Goal: Information Seeking & Learning: Find specific fact

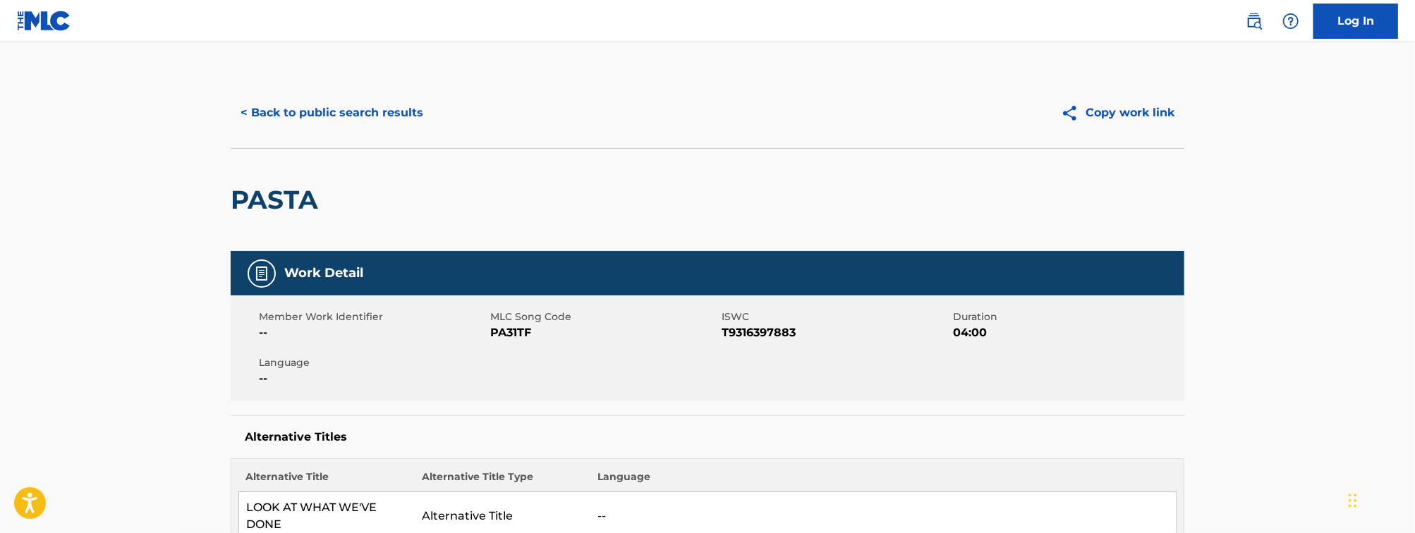
click at [319, 119] on button "< Back to public search results" at bounding box center [332, 112] width 202 height 35
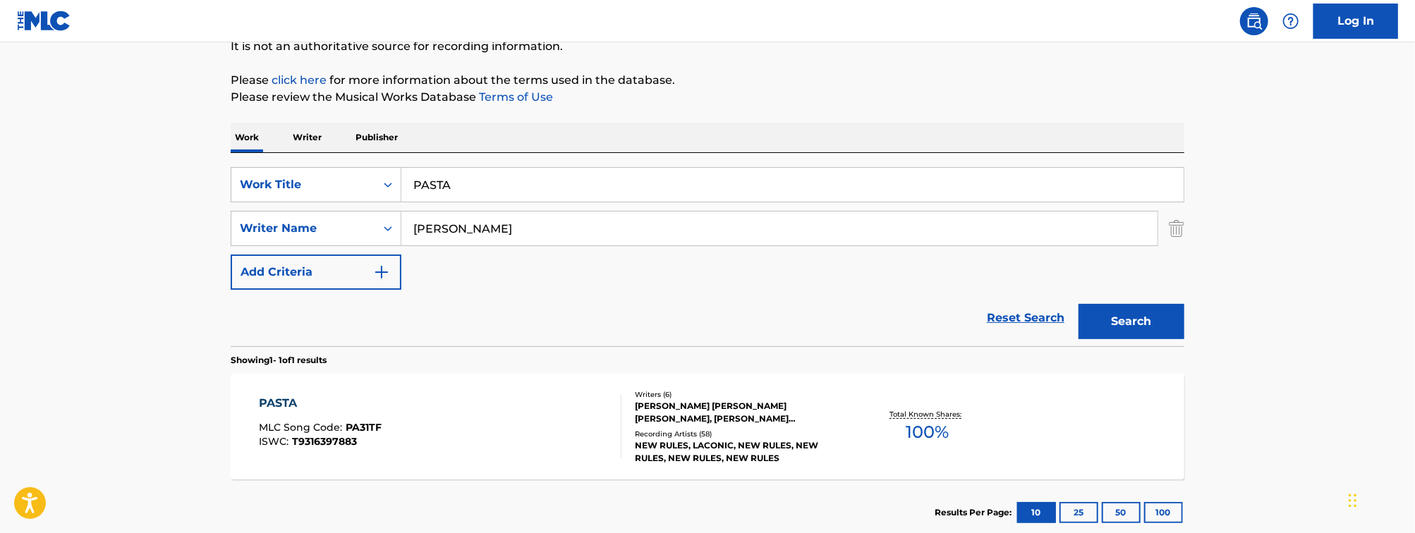
click at [542, 179] on input "PASTA" at bounding box center [792, 185] width 782 height 34
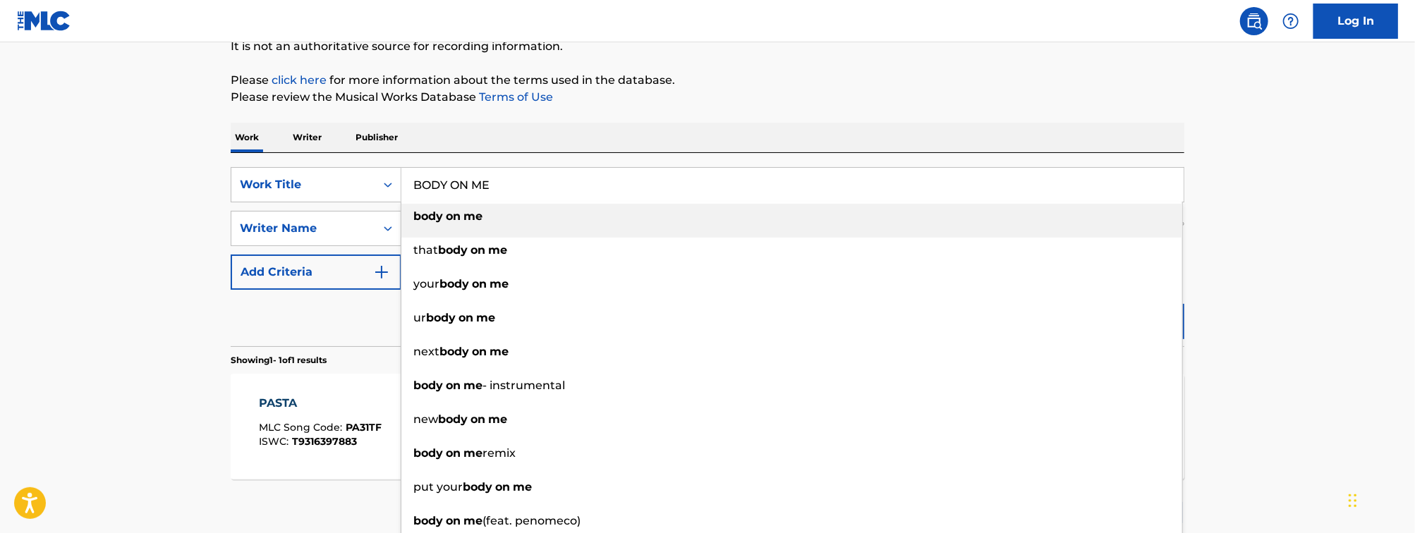
type input "BODY ON ME"
click at [100, 238] on main "The MLC Public Work Search The accuracy and completeness of The MLC's data is d…" at bounding box center [707, 225] width 1415 height 658
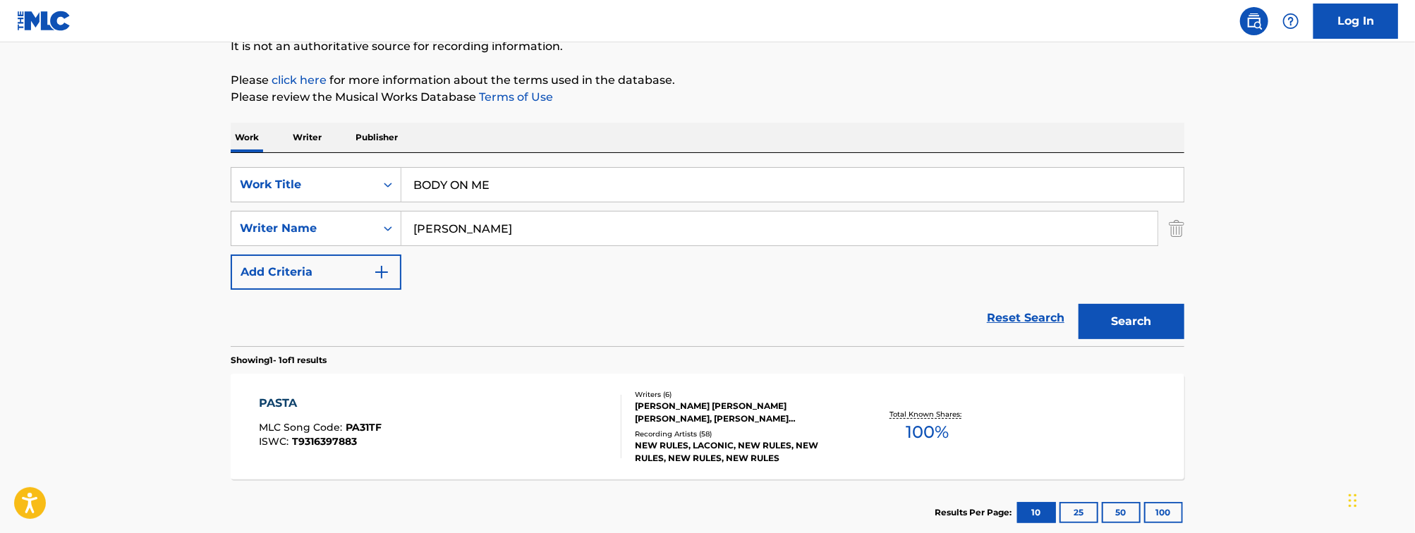
click at [539, 239] on input "ROBSON" at bounding box center [779, 229] width 756 height 34
type input "THIAM"
click at [1079, 304] on button "Search" at bounding box center [1132, 321] width 106 height 35
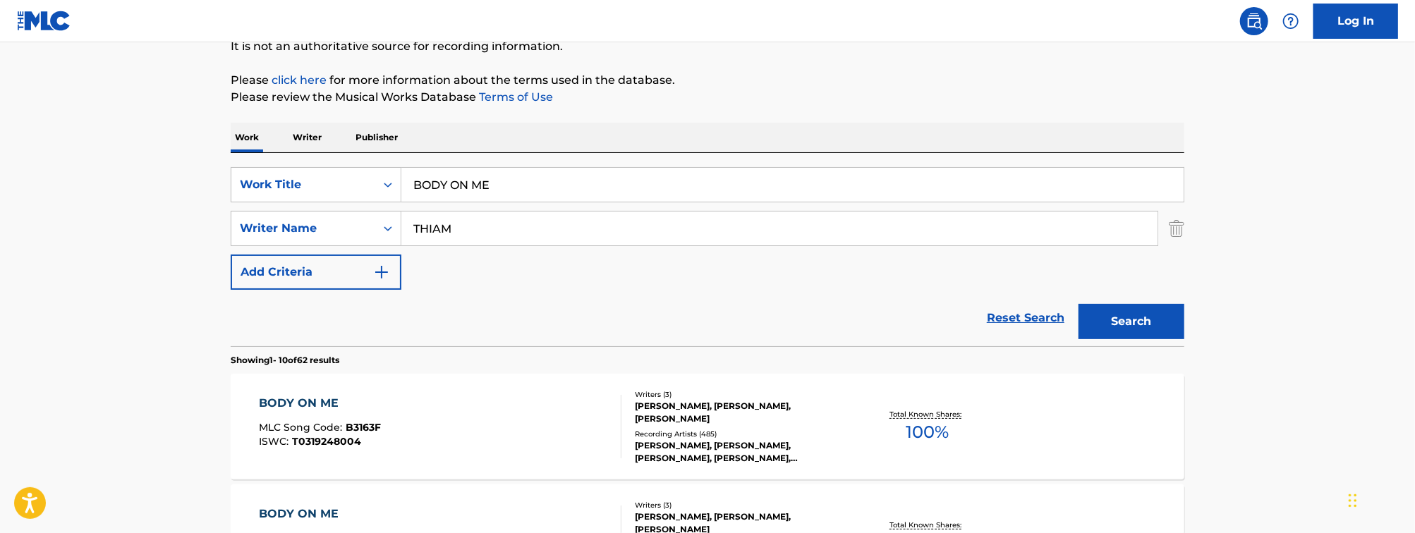
click at [456, 411] on div "BODY ON ME MLC Song Code : B3163F ISWC : T0319248004" at bounding box center [441, 426] width 363 height 63
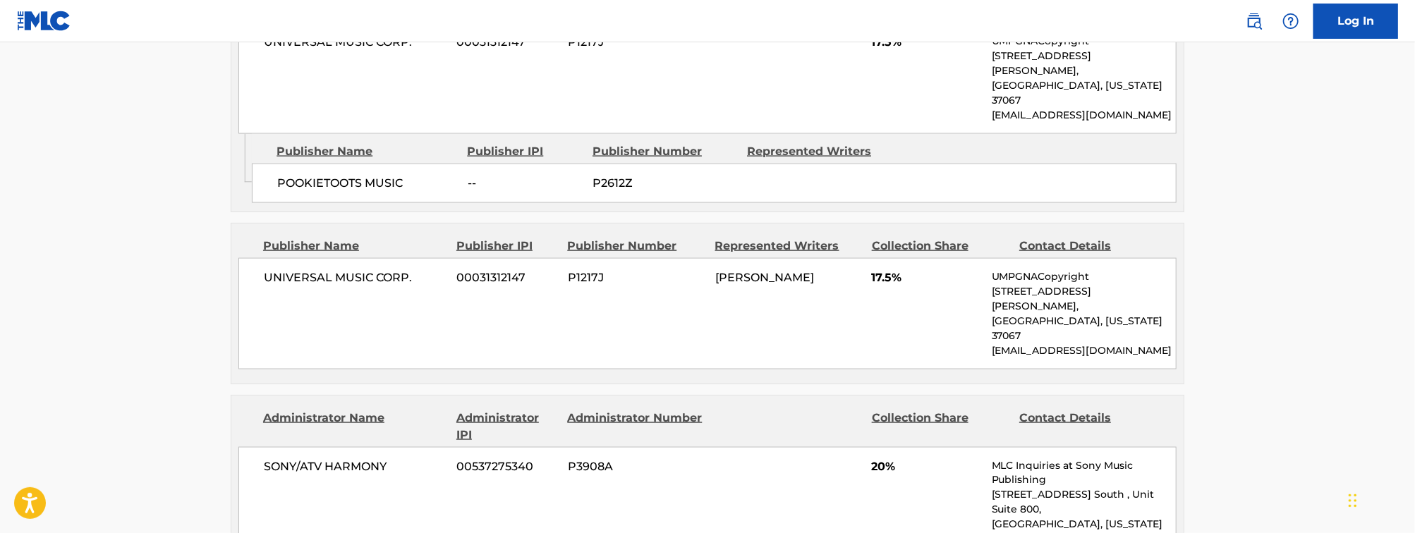
scroll to position [1291, 0]
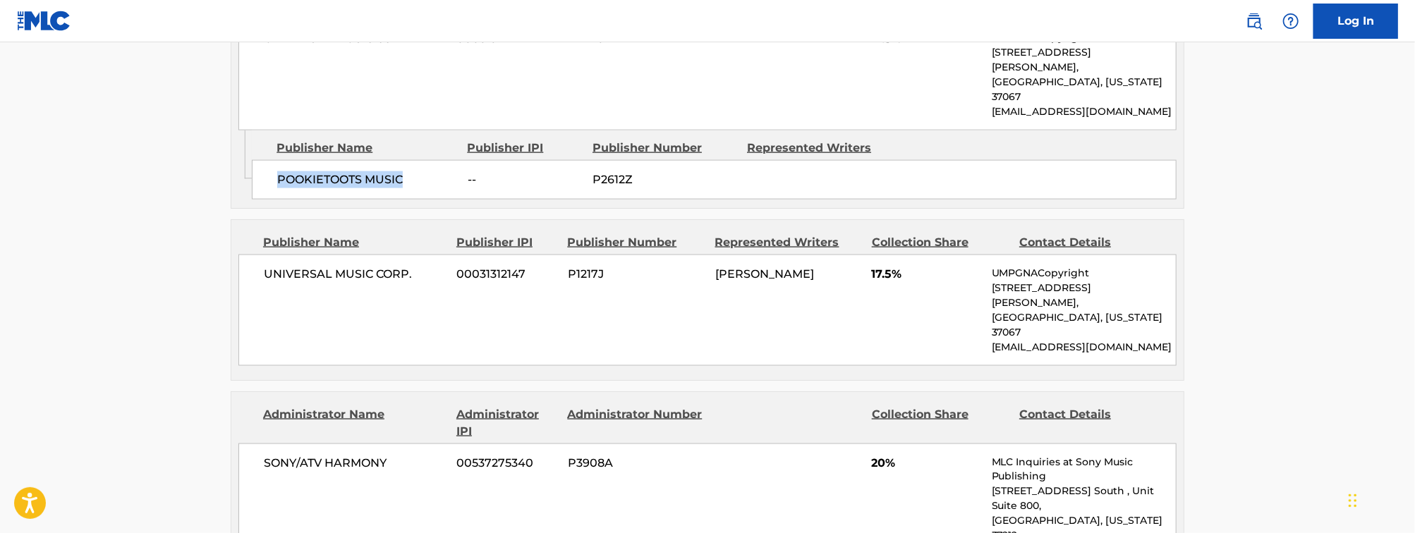
drag, startPoint x: 425, startPoint y: 102, endPoint x: 265, endPoint y: 105, distance: 160.2
click at [265, 160] on div "POOKIETOOTS MUSIC -- P2612Z" at bounding box center [714, 180] width 925 height 40
copy span "POOKIETOOTS MUSIC"
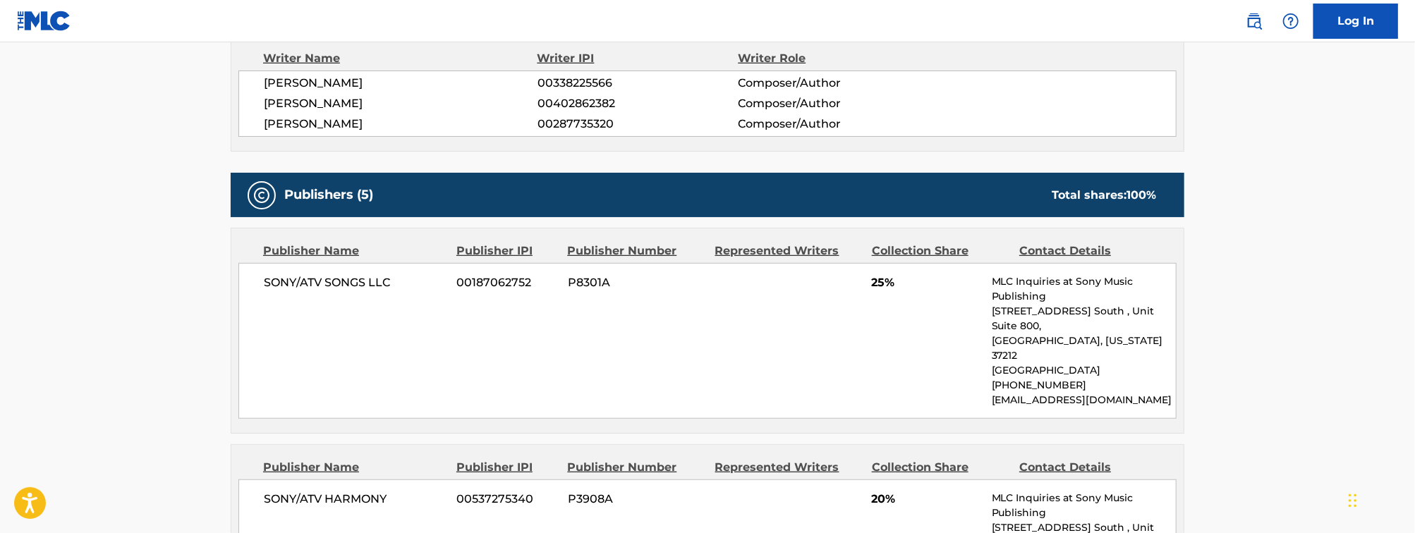
scroll to position [0, 0]
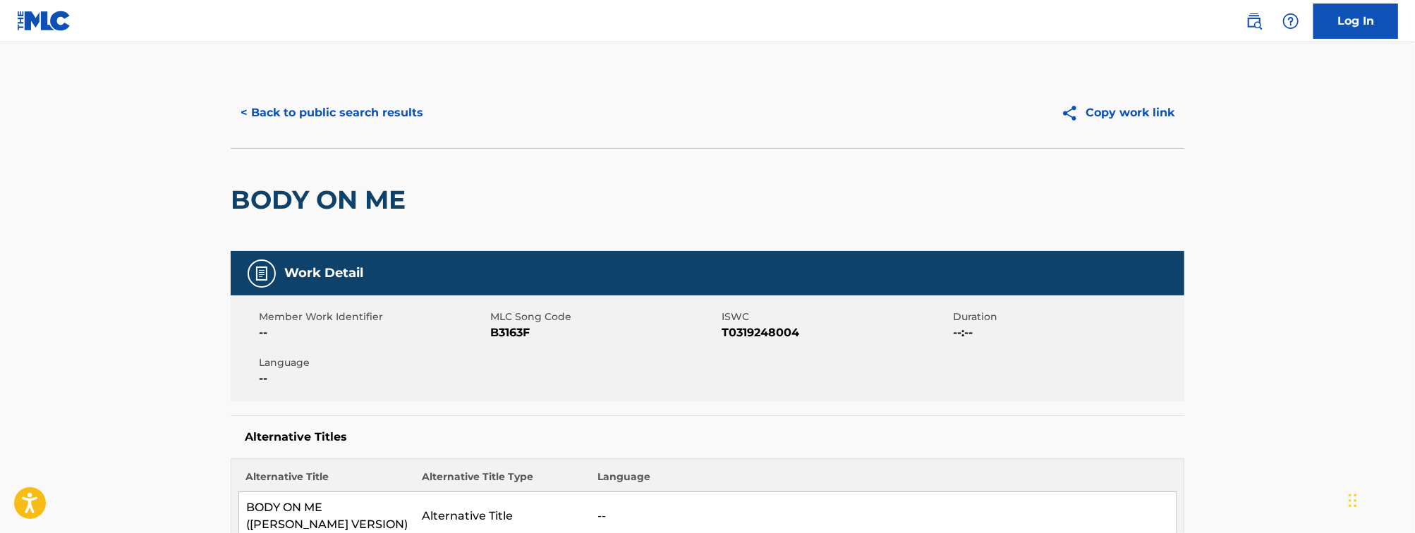
click at [307, 115] on button "< Back to public search results" at bounding box center [332, 112] width 202 height 35
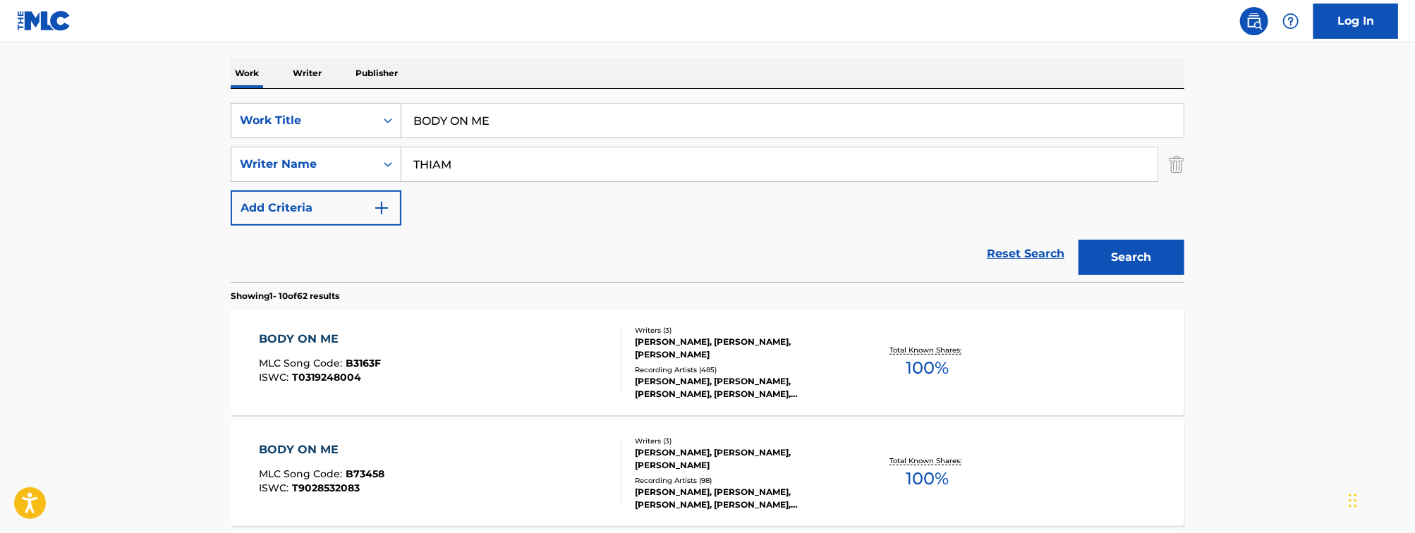
scroll to position [209, 0]
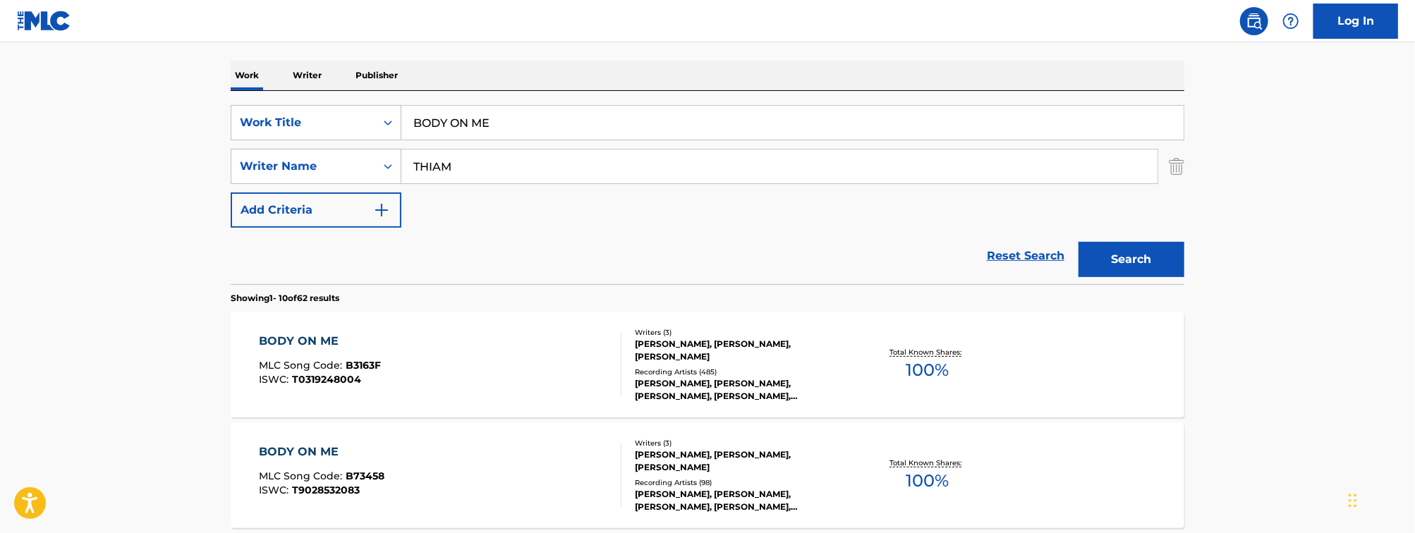
click at [476, 128] on input "BODY ON ME" at bounding box center [792, 123] width 782 height 34
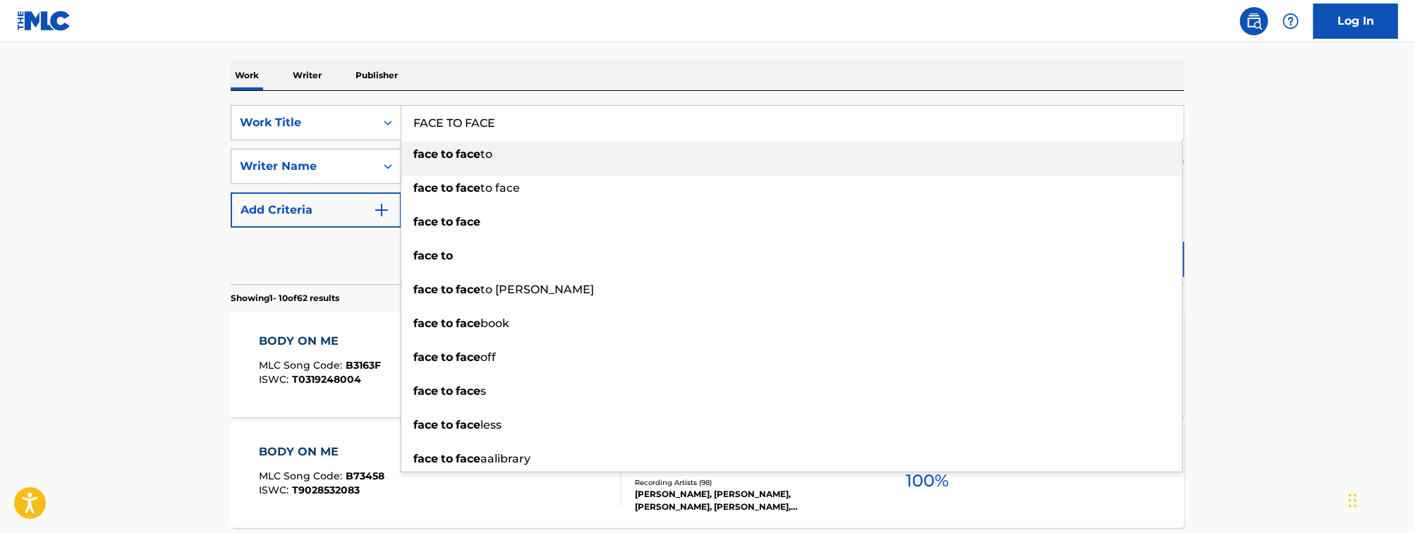
type input "FACE TO FACE"
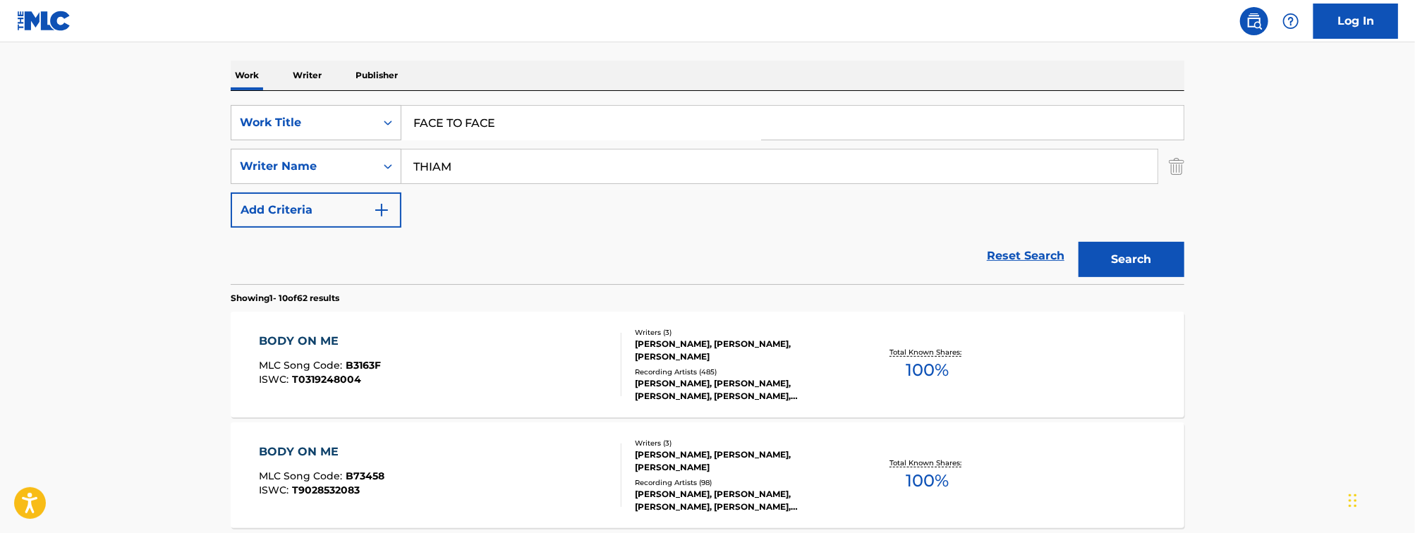
click at [537, 166] on input "THIAM" at bounding box center [779, 167] width 756 height 34
type input "GROOVER"
click at [1079, 242] on button "Search" at bounding box center [1132, 259] width 106 height 35
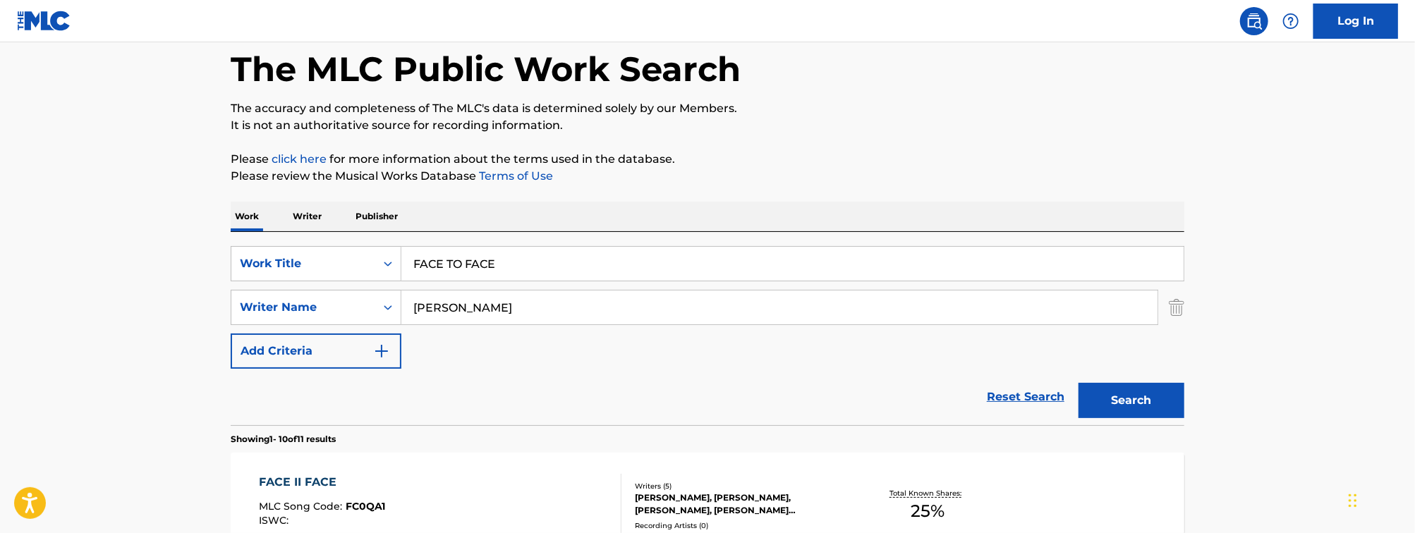
scroll to position [92, 0]
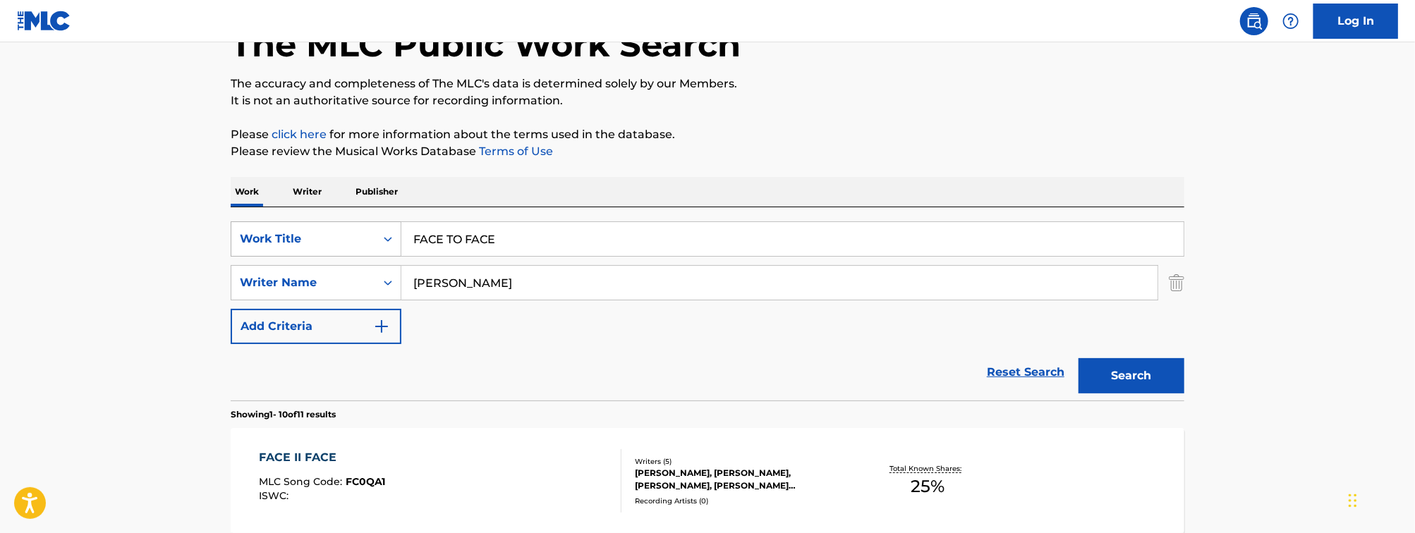
drag, startPoint x: 504, startPoint y: 281, endPoint x: 253, endPoint y: 227, distance: 257.5
click at [279, 230] on div "SearchWithCriteria3376c0ea-4761-474e-9120-ae4b10824013 Work Title FACE TO FACE …" at bounding box center [708, 283] width 954 height 123
type input "MYA"
click at [1079, 358] on button "Search" at bounding box center [1132, 375] width 106 height 35
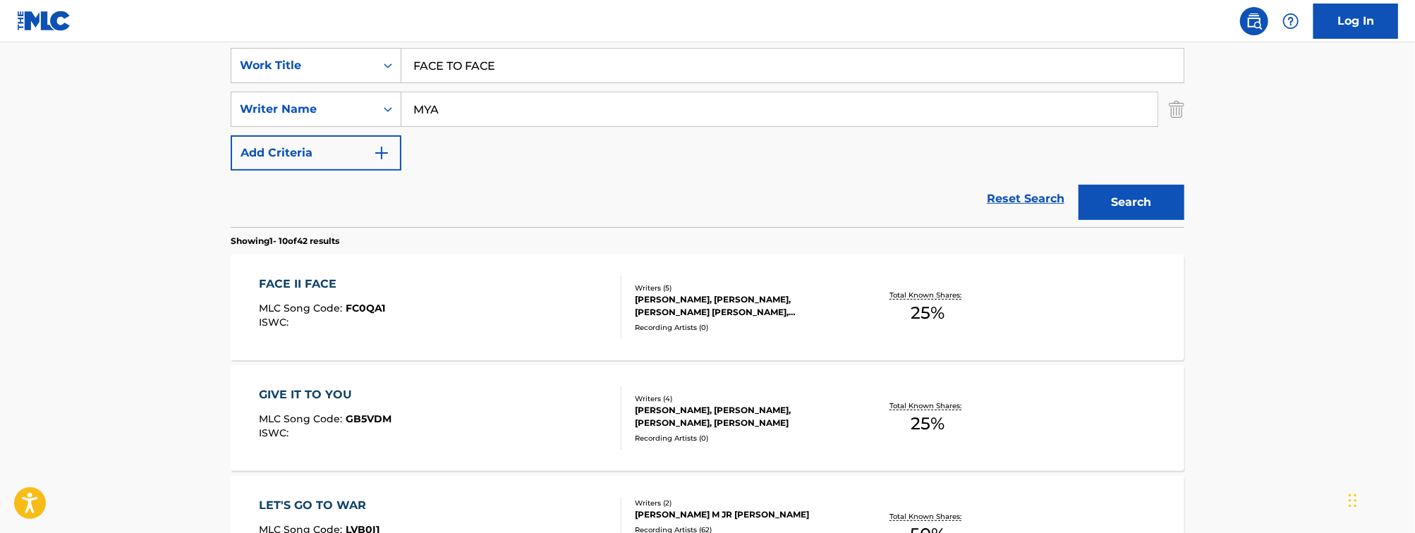
scroll to position [275, 0]
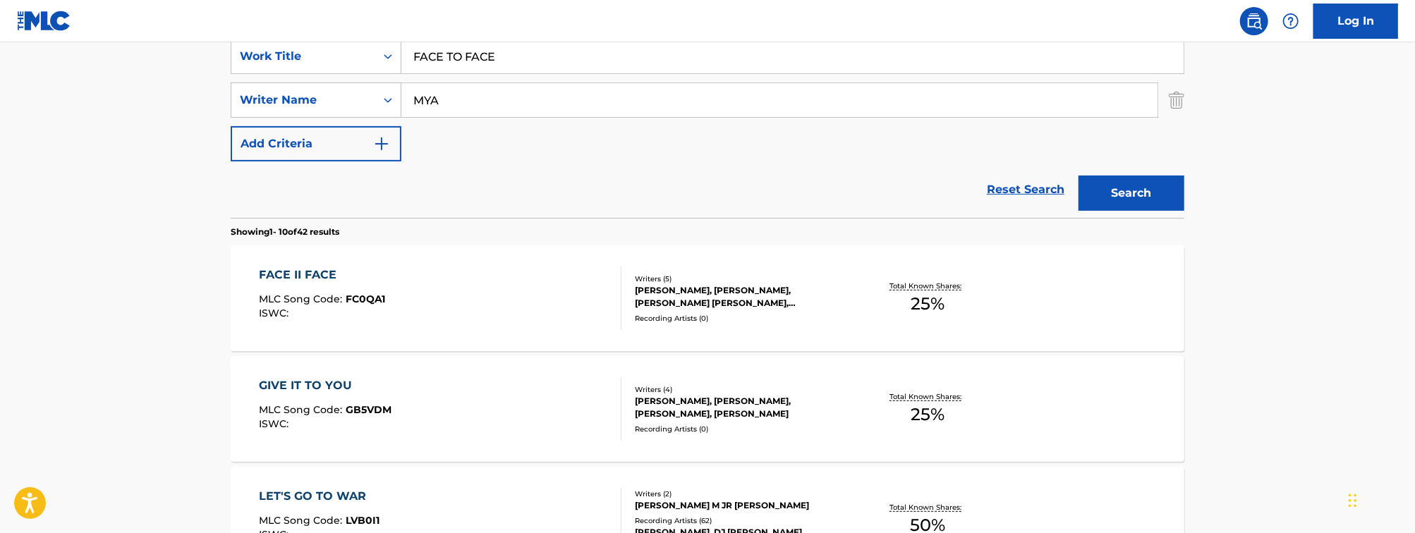
click at [543, 320] on div "FACE II FACE MLC Song Code : FC0QA1 ISWC :" at bounding box center [441, 298] width 363 height 63
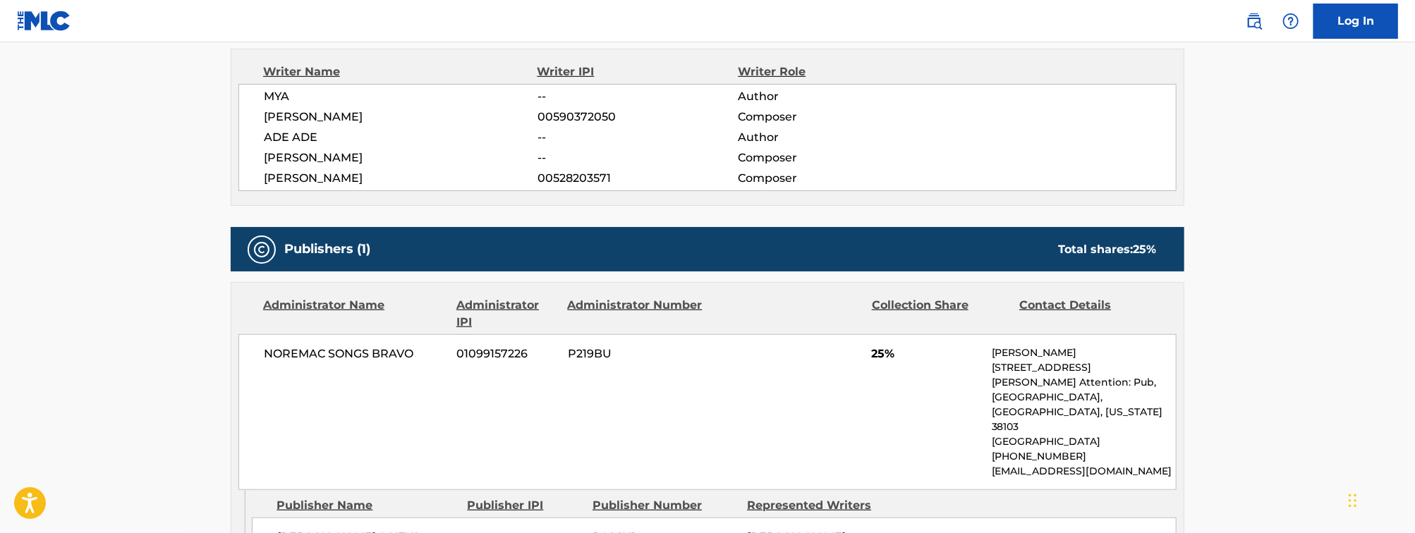
scroll to position [468, 0]
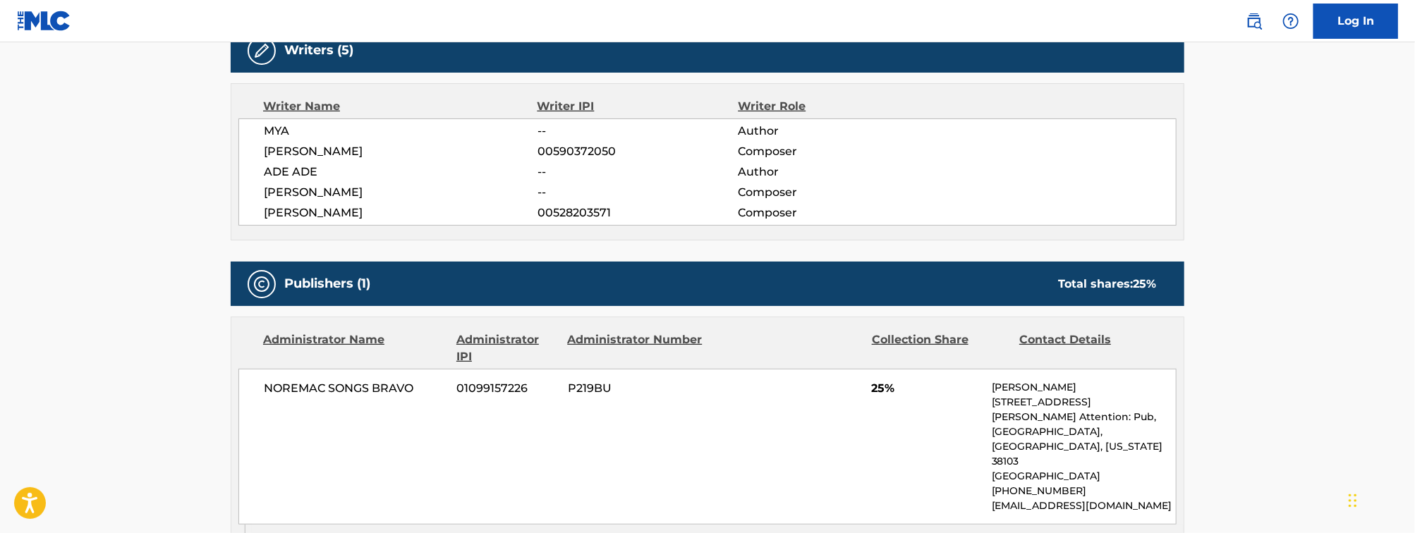
drag, startPoint x: 405, startPoint y: 210, endPoint x: 262, endPoint y: 222, distance: 143.7
click at [262, 222] on div "MYA -- Author MICHAEL COX 00590372050 Composer ADE ADE -- Author LAMAR DUANTE E…" at bounding box center [707, 172] width 938 height 107
copy span "[PERSON_NAME]"
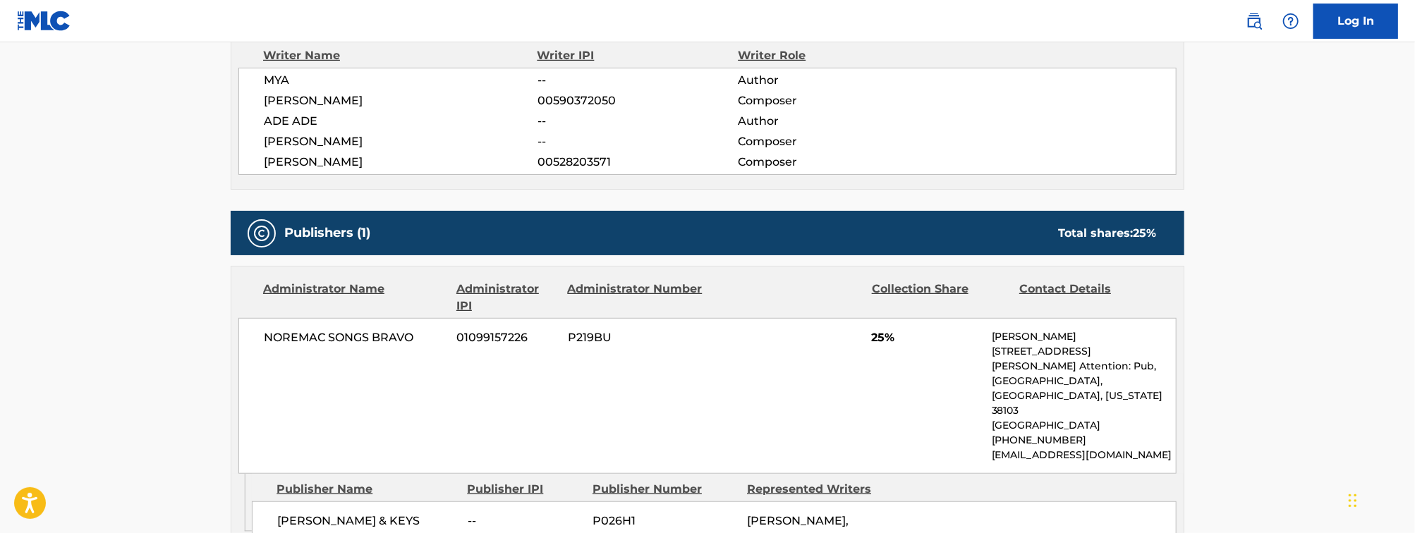
scroll to position [520, 0]
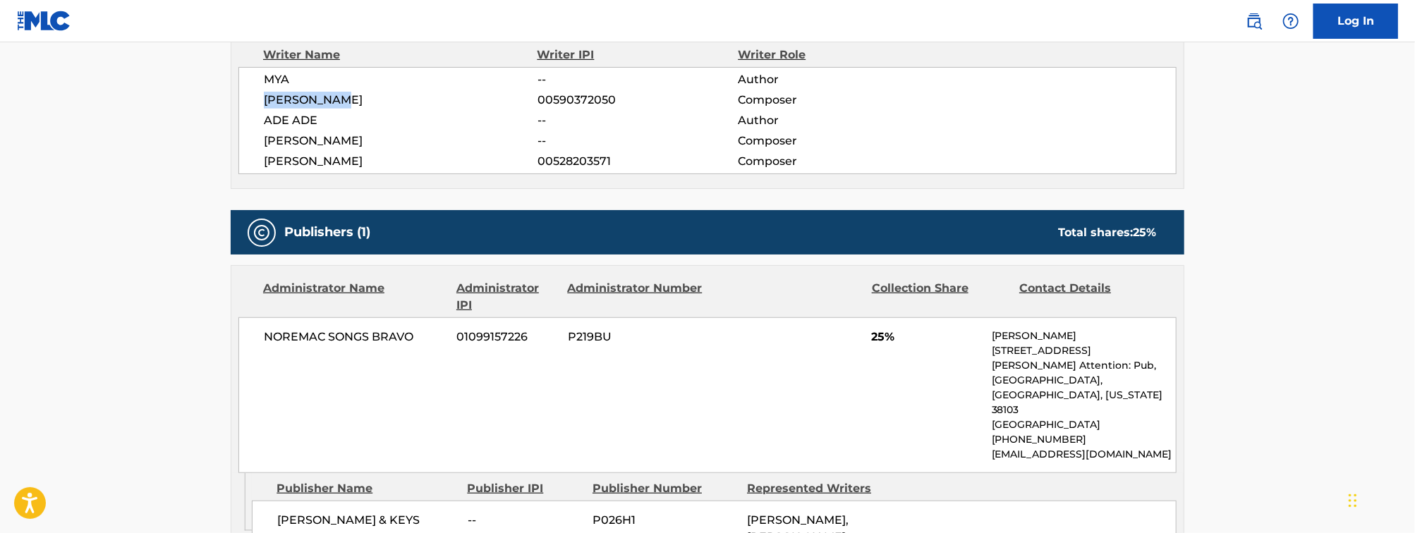
drag, startPoint x: 368, startPoint y: 107, endPoint x: 262, endPoint y: 105, distance: 105.1
click at [262, 105] on div "MYA -- Author MICHAEL COX 00590372050 Composer ADE ADE -- Author LAMAR DUANTE E…" at bounding box center [707, 120] width 938 height 107
copy span "[PERSON_NAME]"
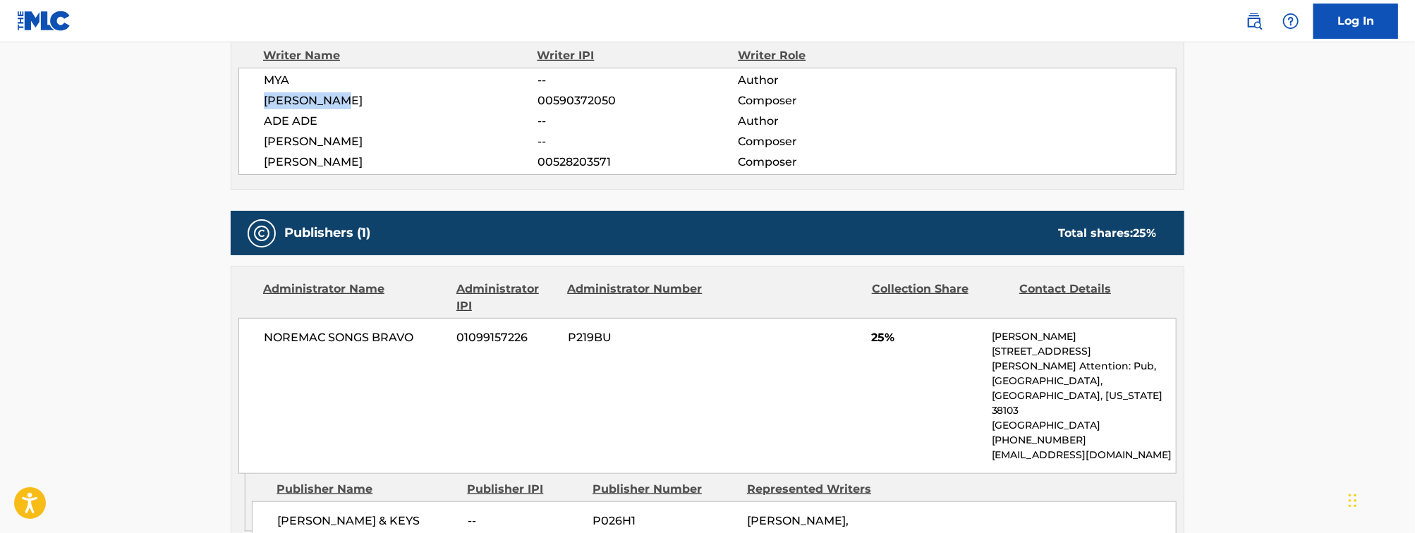
scroll to position [492, 0]
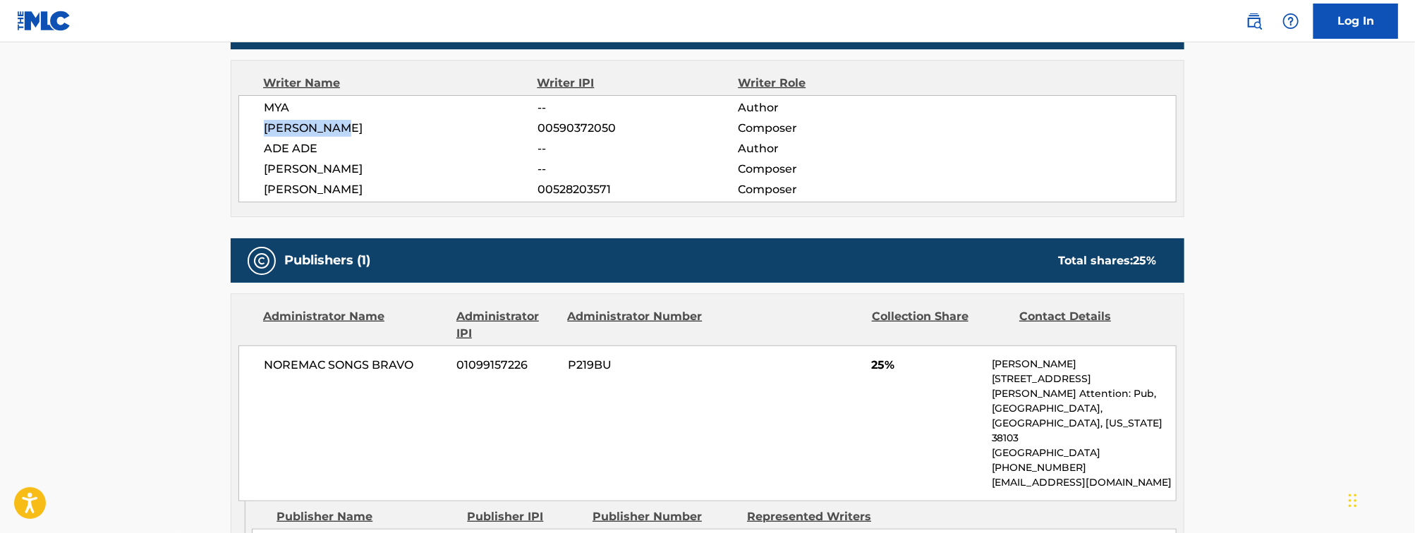
drag, startPoint x: 435, startPoint y: 169, endPoint x: 256, endPoint y: 165, distance: 179.3
click at [256, 165] on div "MYA -- Author MICHAEL COX 00590372050 Composer ADE ADE -- Author LAMAR DUANTE E…" at bounding box center [707, 148] width 938 height 107
copy span "[PERSON_NAME]"
click at [384, 156] on span "ADE ADE" at bounding box center [401, 148] width 274 height 17
drag, startPoint x: 449, startPoint y: 167, endPoint x: 262, endPoint y: 168, distance: 186.3
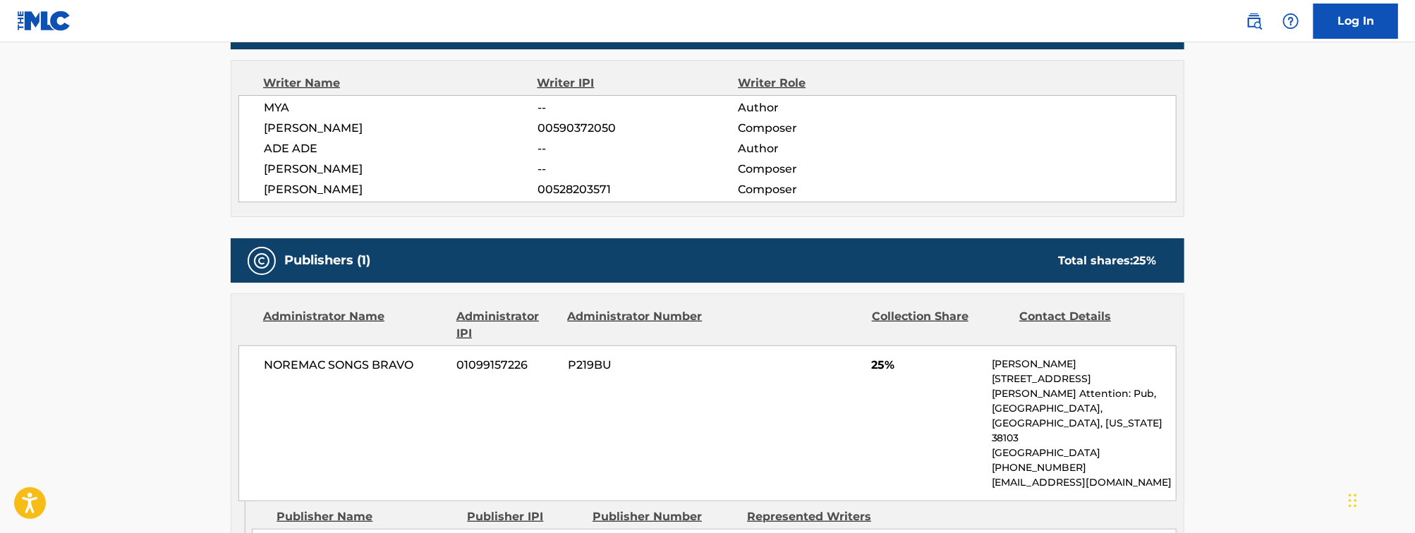
click at [262, 168] on div "MYA -- Author MICHAEL COX 00590372050 Composer ADE ADE -- Author LAMAR DUANTE E…" at bounding box center [707, 148] width 938 height 107
copy span "[PERSON_NAME]"
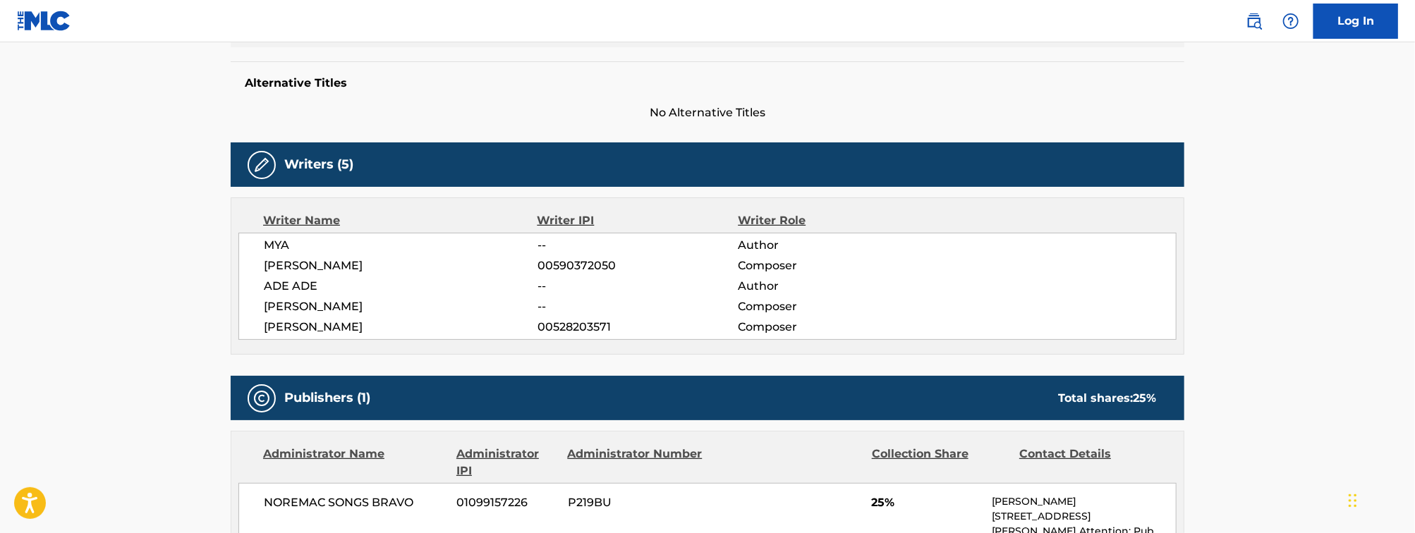
scroll to position [352, 0]
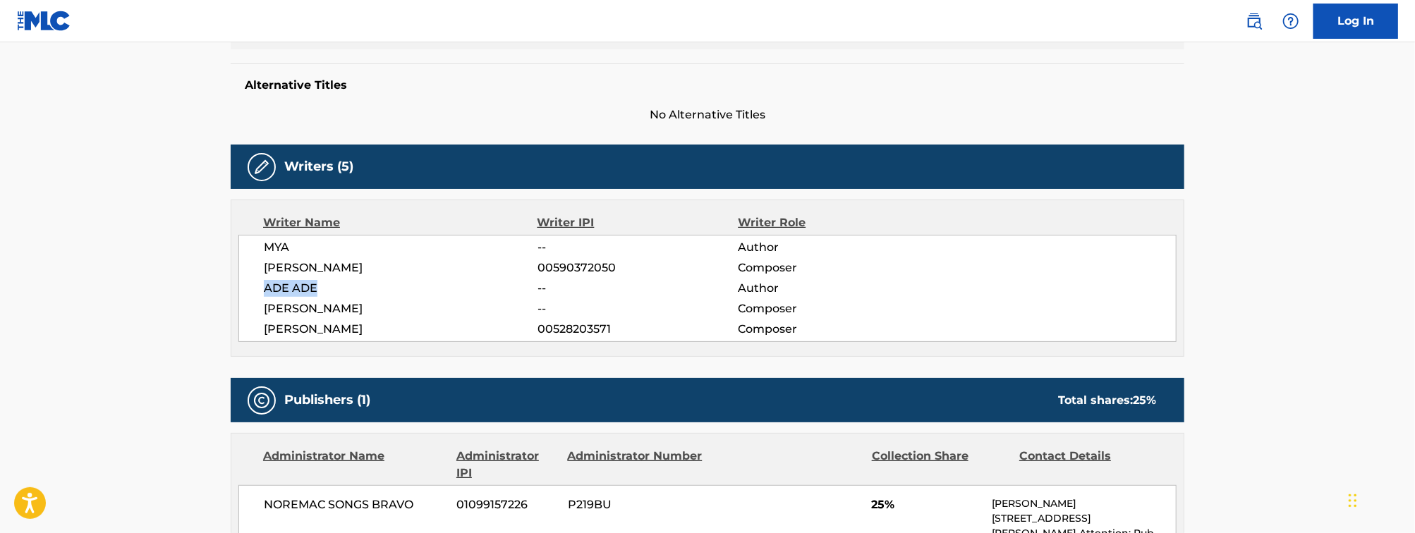
drag, startPoint x: 328, startPoint y: 284, endPoint x: 260, endPoint y: 288, distance: 67.8
click at [260, 288] on div "MYA -- Author MICHAEL COX 00590372050 Composer ADE ADE -- Author LAMAR DUANTE E…" at bounding box center [707, 288] width 938 height 107
copy span "ADE ADE"
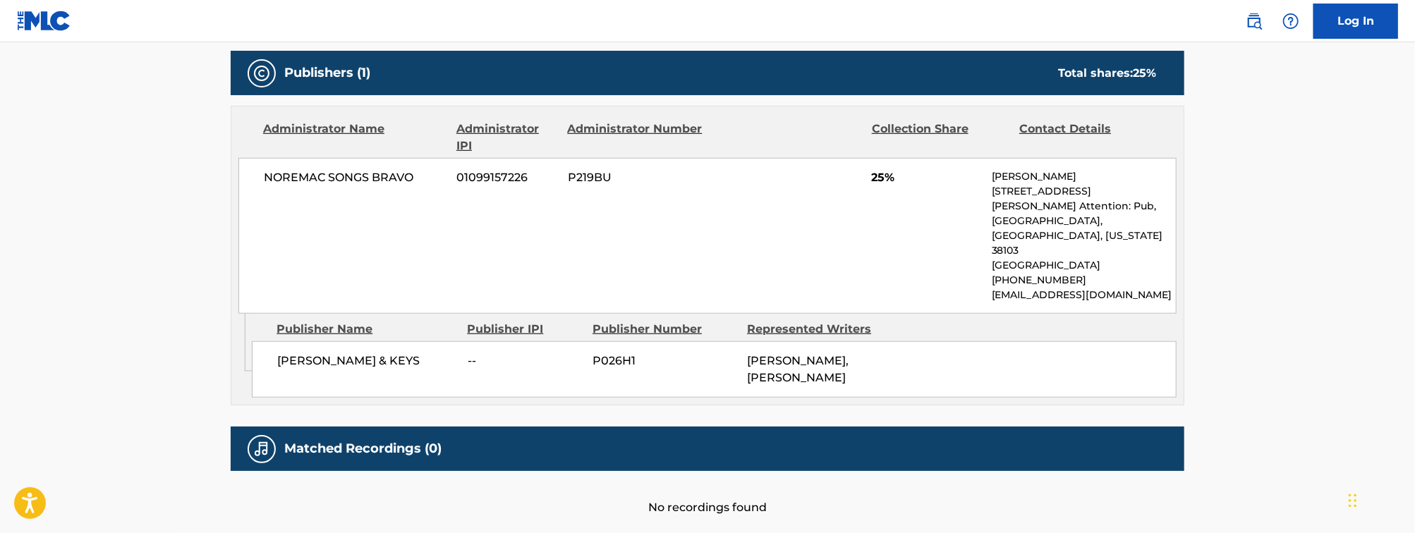
scroll to position [728, 0]
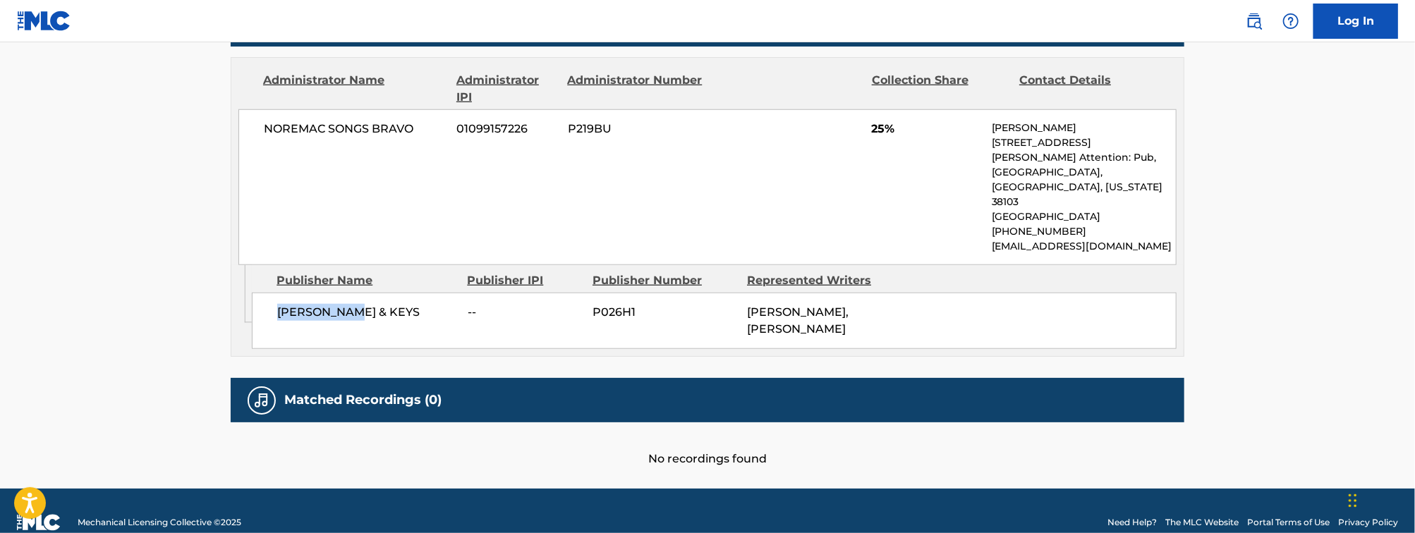
drag, startPoint x: 375, startPoint y: 270, endPoint x: 271, endPoint y: 271, distance: 104.4
click at [271, 293] on div "MIKE & KEYS -- P026H1 JOHN WESLEY GROOVER, MICHAEL COX" at bounding box center [714, 321] width 925 height 56
copy span "[PERSON_NAME] & KEYS"
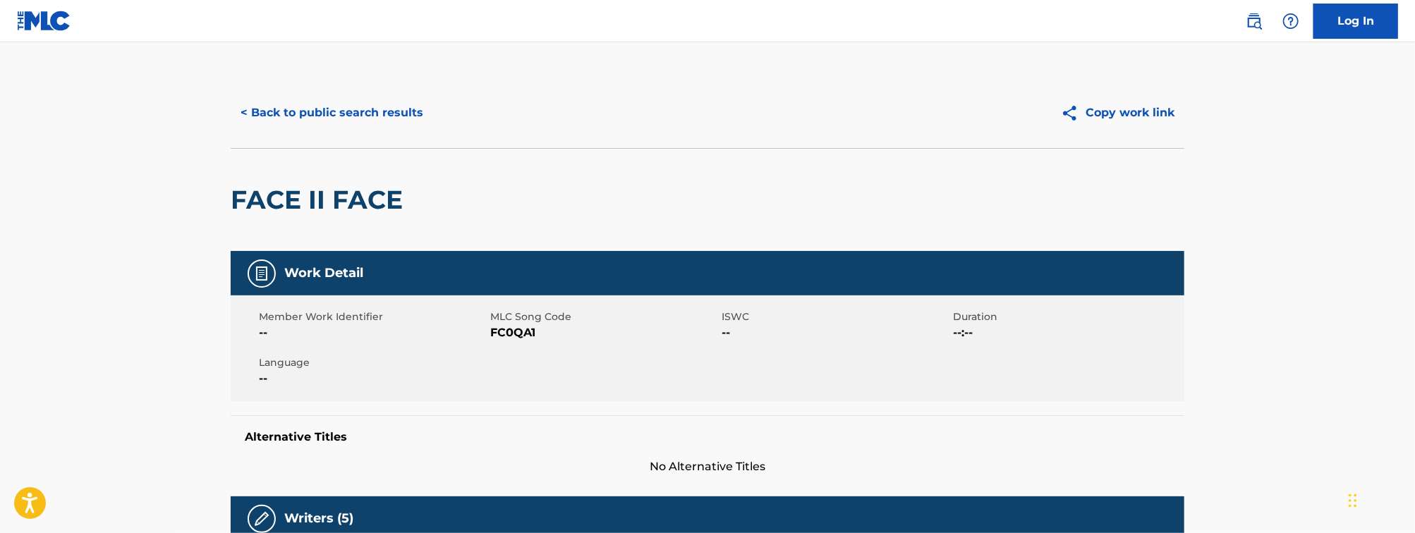
click at [398, 111] on button "< Back to public search results" at bounding box center [332, 112] width 202 height 35
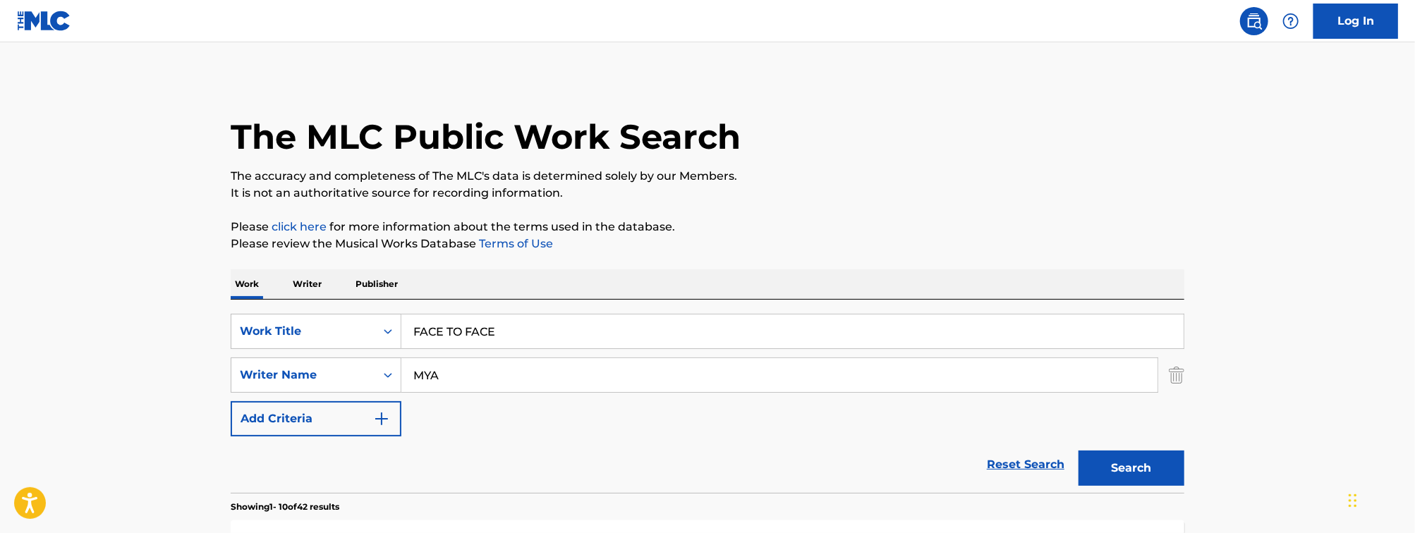
click at [504, 329] on input "FACE TO FACE" at bounding box center [792, 332] width 782 height 34
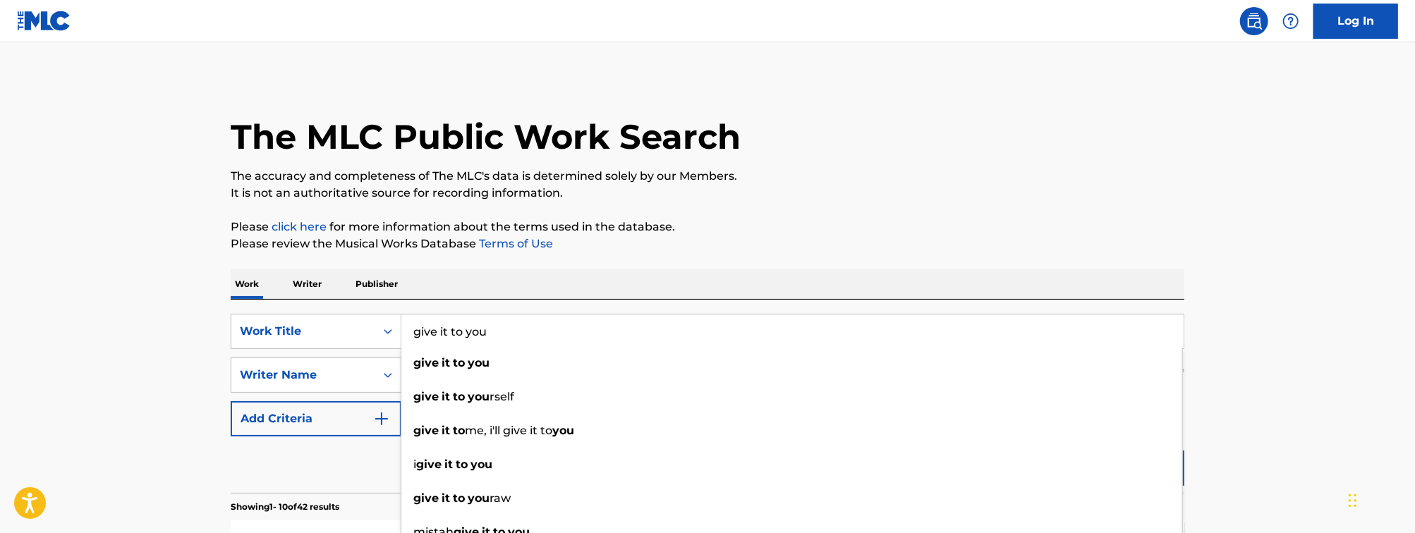
type input "give it to you"
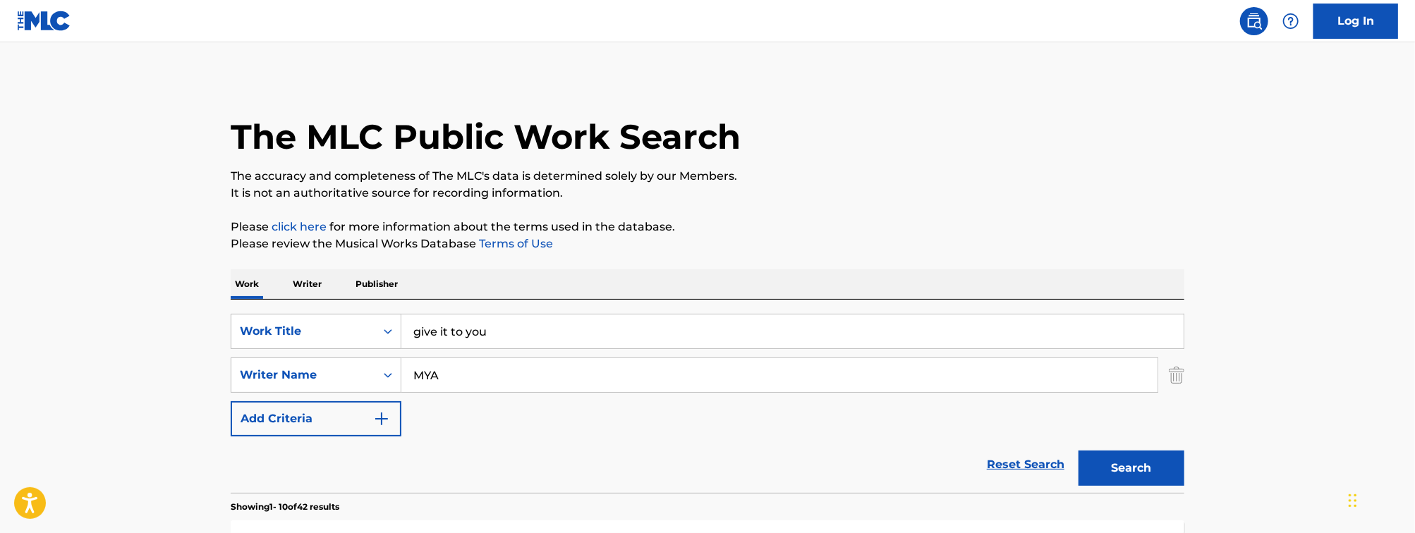
click at [500, 380] on input "MYA" at bounding box center [779, 375] width 756 height 34
type input "[PERSON_NAME]"
click at [1079, 451] on button "Search" at bounding box center [1132, 468] width 106 height 35
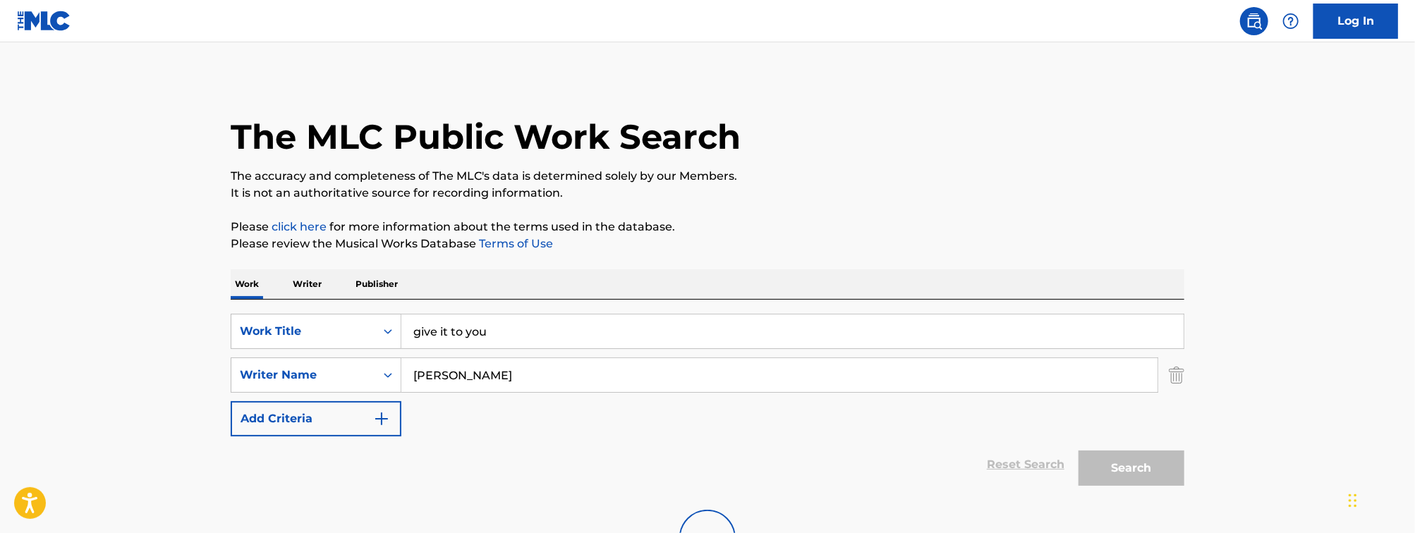
scroll to position [125, 0]
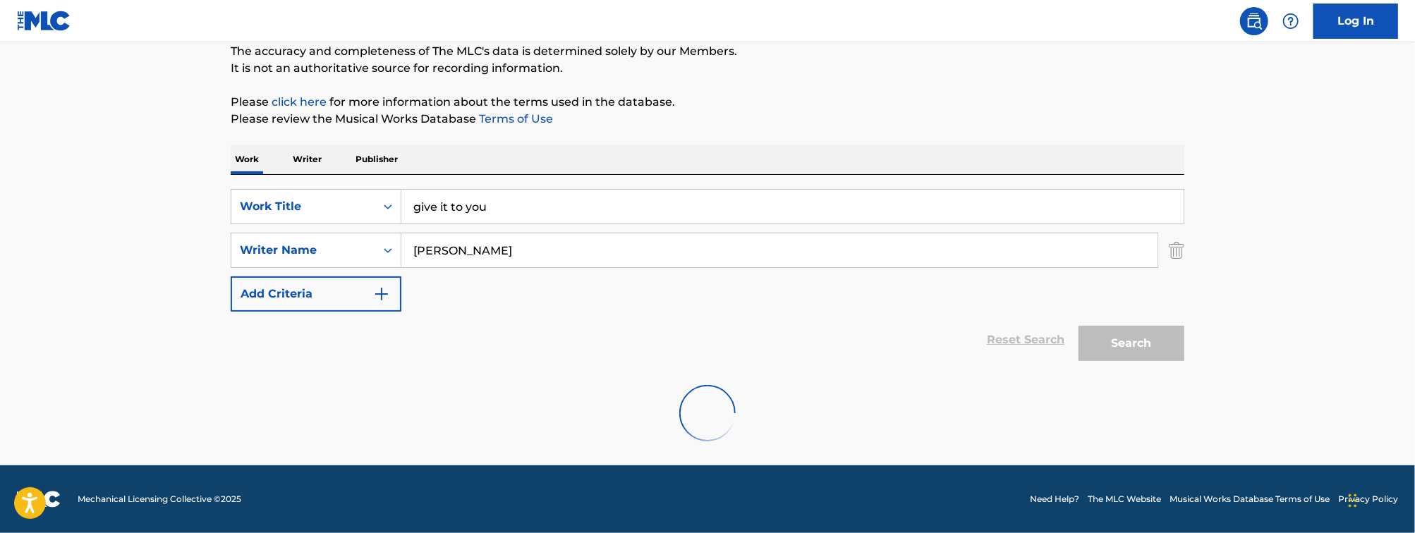
click at [567, 250] on input "[PERSON_NAME]" at bounding box center [779, 251] width 756 height 34
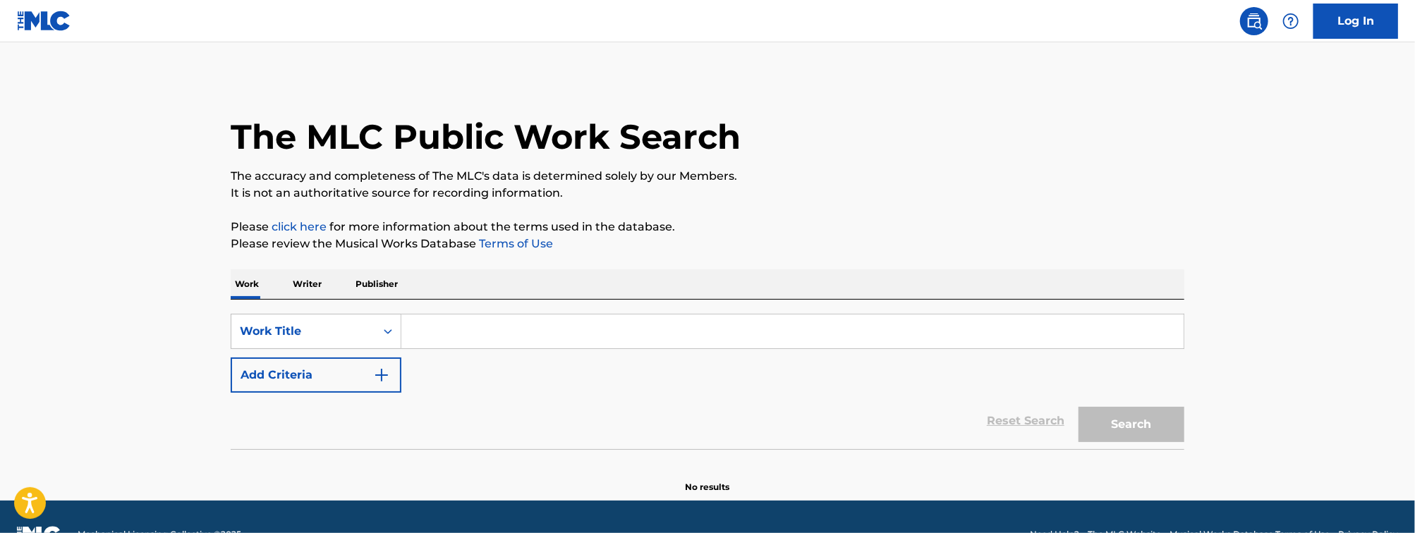
drag, startPoint x: 605, startPoint y: 375, endPoint x: 467, endPoint y: 340, distance: 141.9
click at [467, 340] on input "Search Form" at bounding box center [792, 332] width 782 height 34
type input "i"
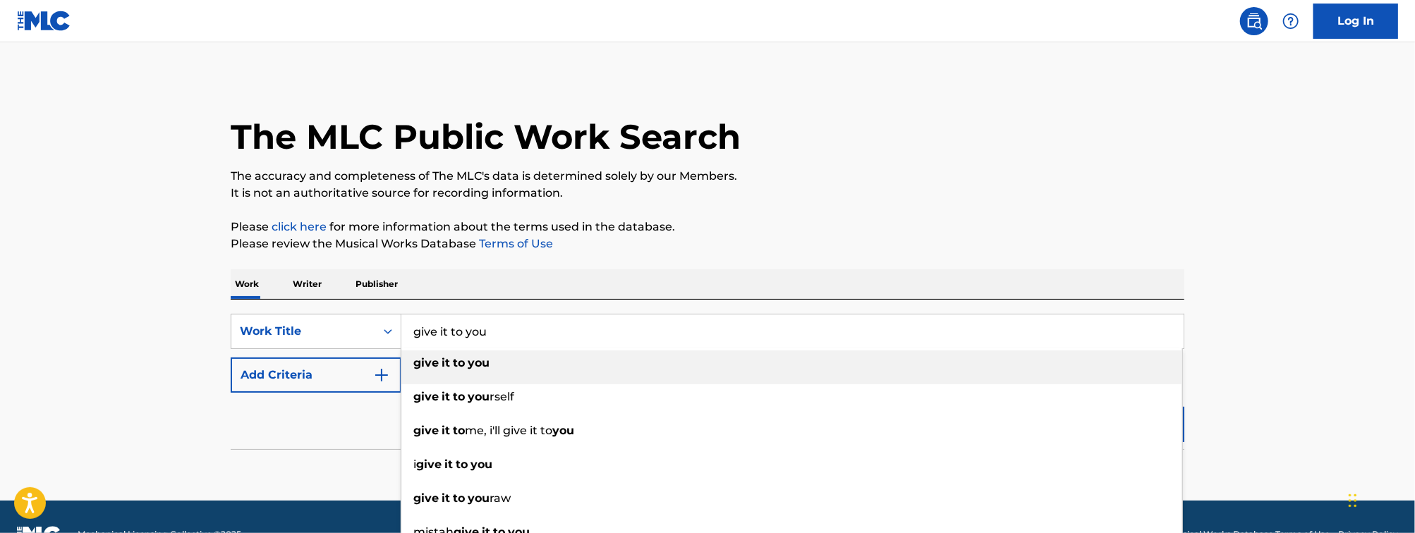
type input "give it to you"
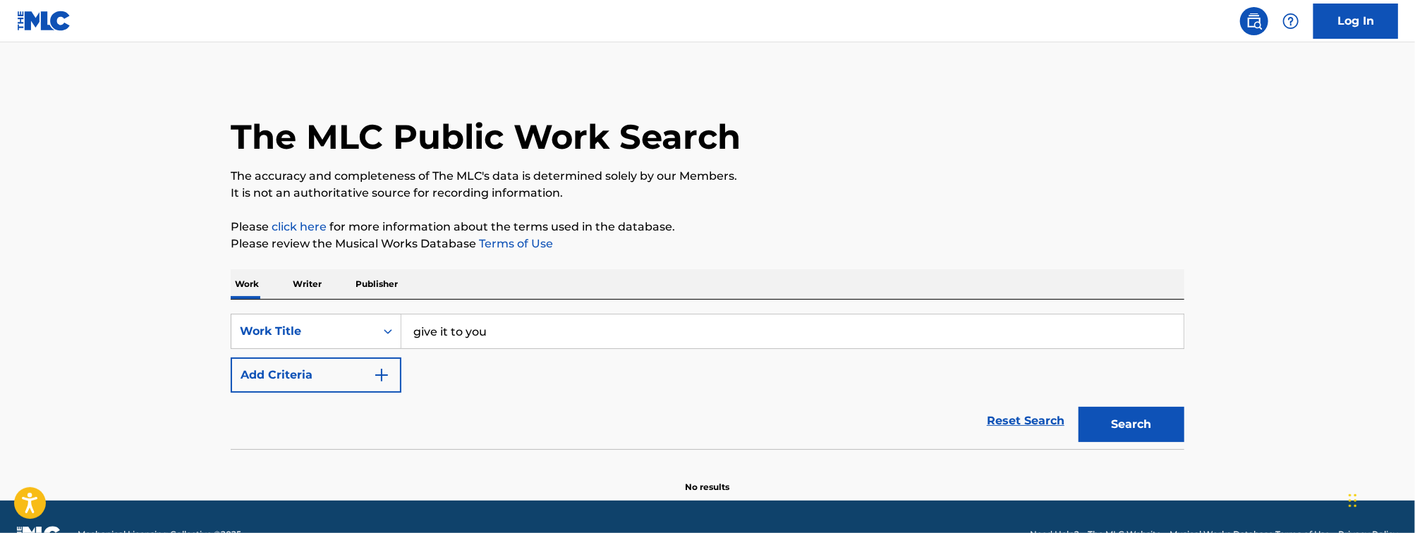
click at [115, 305] on main "The MLC Public Work Search The accuracy and completeness of The MLC's data is d…" at bounding box center [707, 271] width 1415 height 459
click at [275, 377] on button "Add Criteria" at bounding box center [316, 375] width 171 height 35
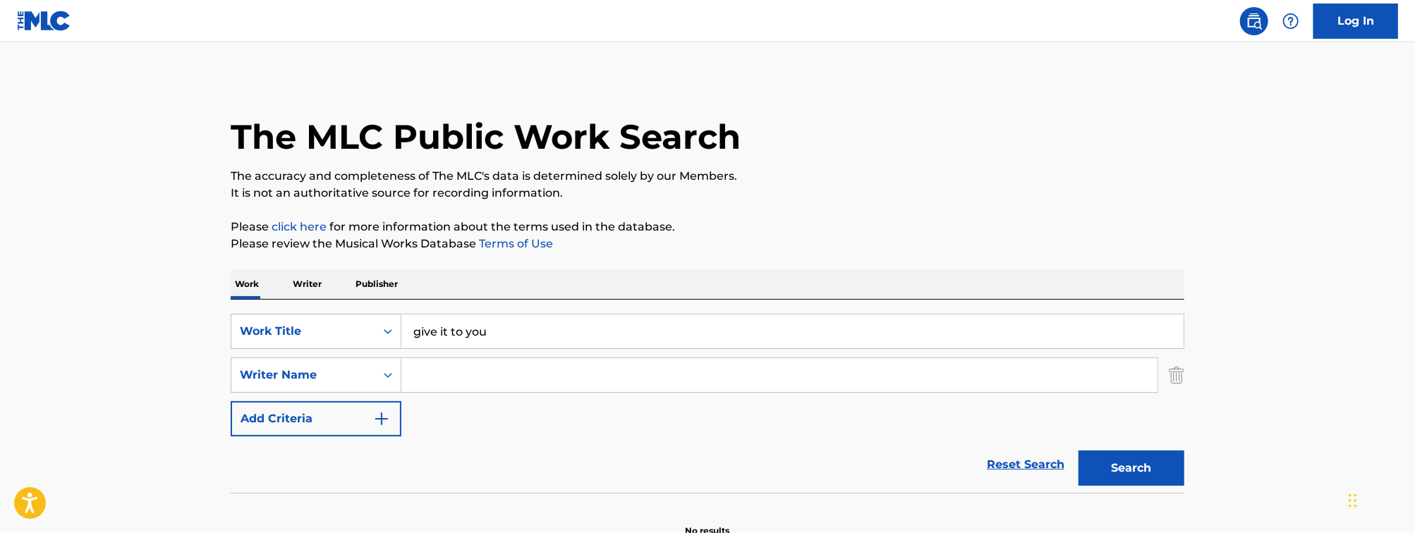
click at [456, 382] on input "Search Form" at bounding box center [779, 375] width 756 height 34
type input "[PERSON_NAME]"
click at [1079, 451] on button "Search" at bounding box center [1132, 468] width 106 height 35
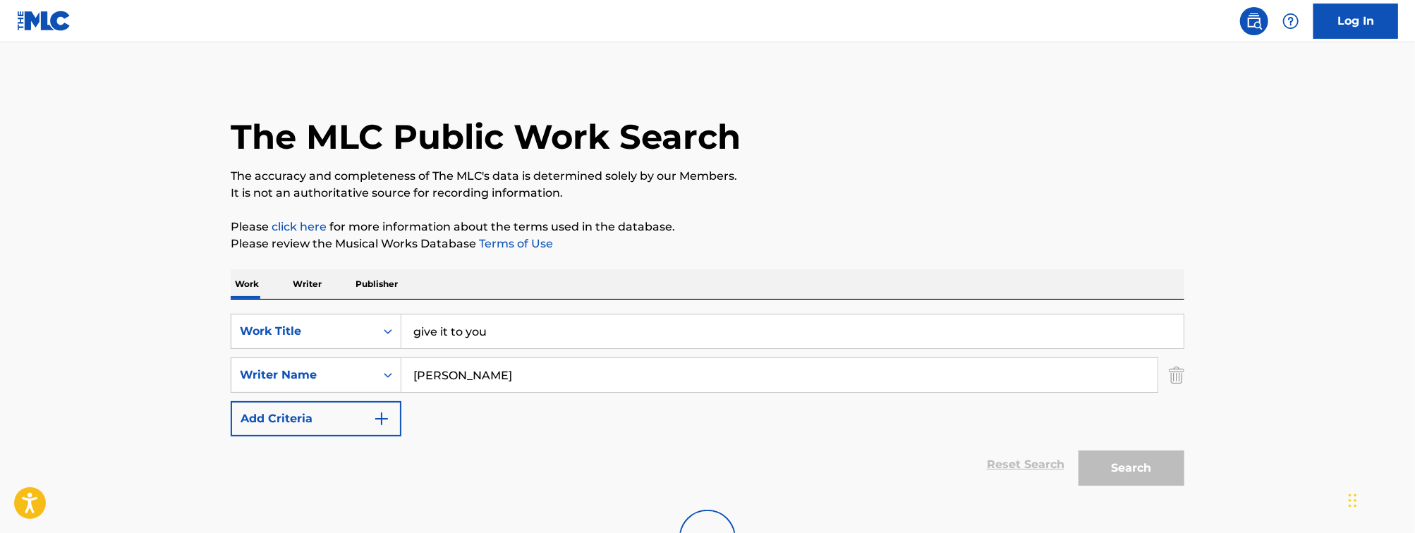
scroll to position [125, 0]
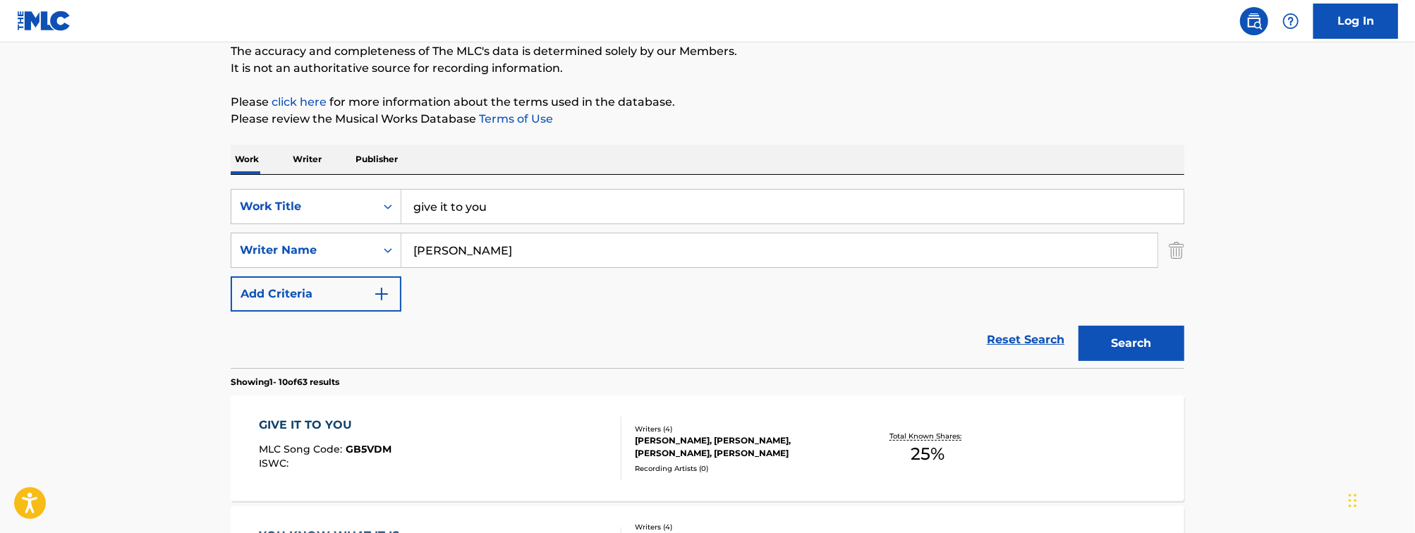
click at [439, 444] on div "GIVE IT TO YOU MLC Song Code : GB5VDM ISWC :" at bounding box center [441, 448] width 363 height 63
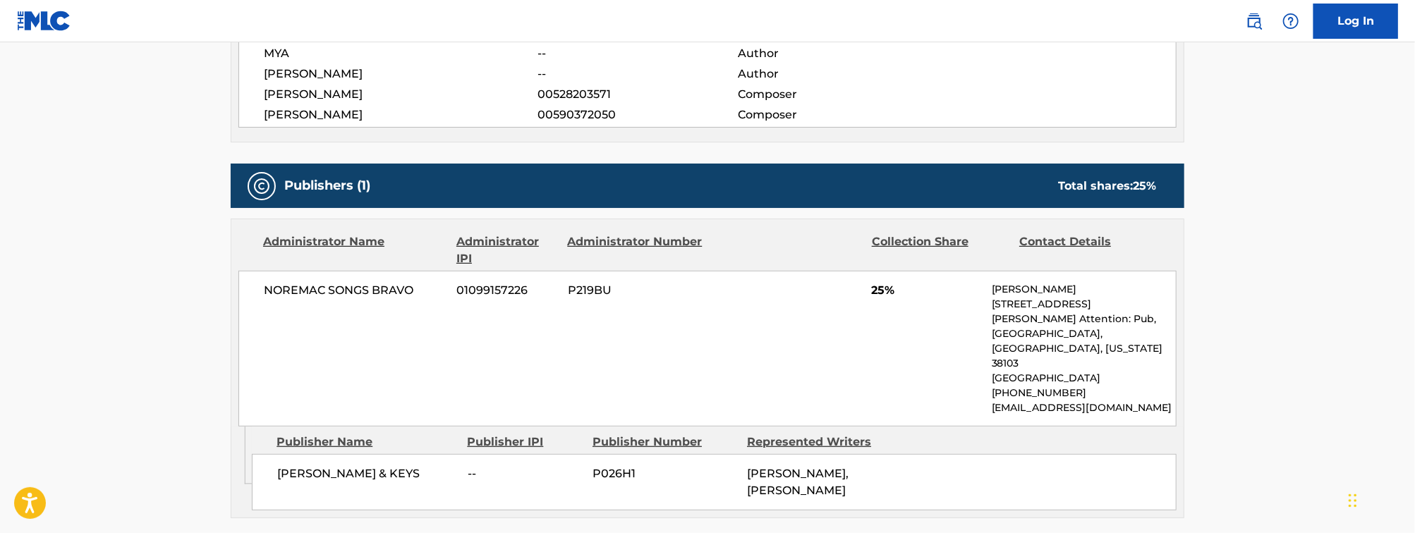
scroll to position [548, 0]
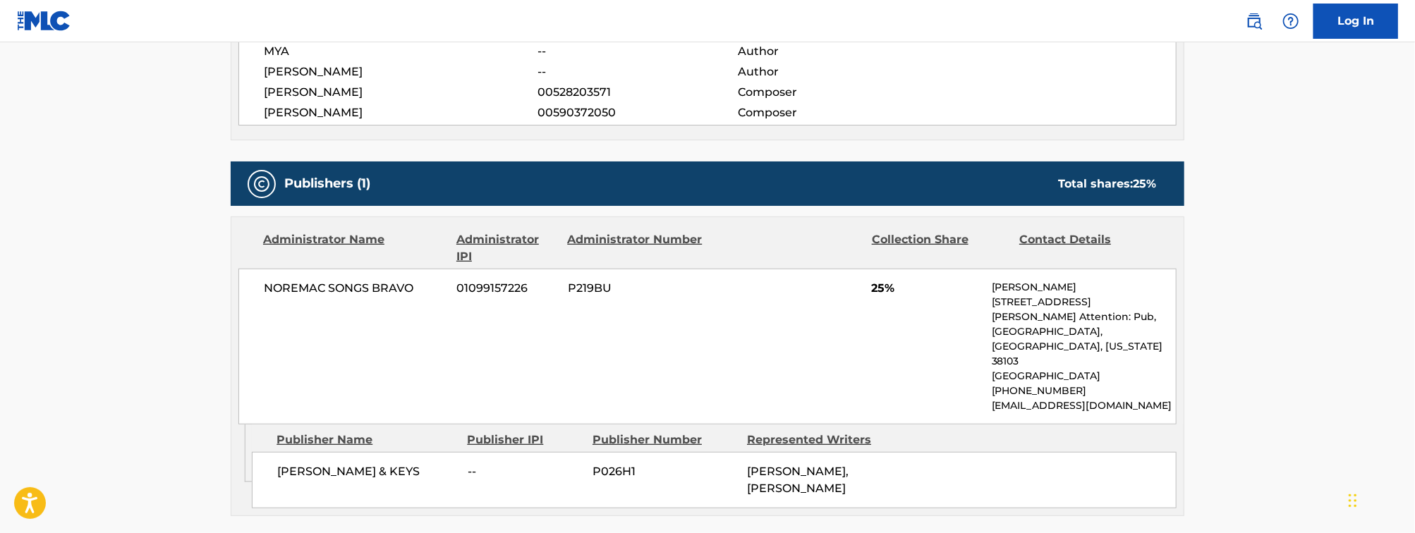
drag, startPoint x: 606, startPoint y: 175, endPoint x: 390, endPoint y: 286, distance: 242.7
click at [390, 286] on span "NOREMAC SONGS BRAVO" at bounding box center [355, 288] width 183 height 17
drag, startPoint x: 418, startPoint y: 292, endPoint x: 267, endPoint y: 295, distance: 150.3
click at [267, 295] on span "NOREMAC SONGS BRAVO" at bounding box center [355, 288] width 183 height 17
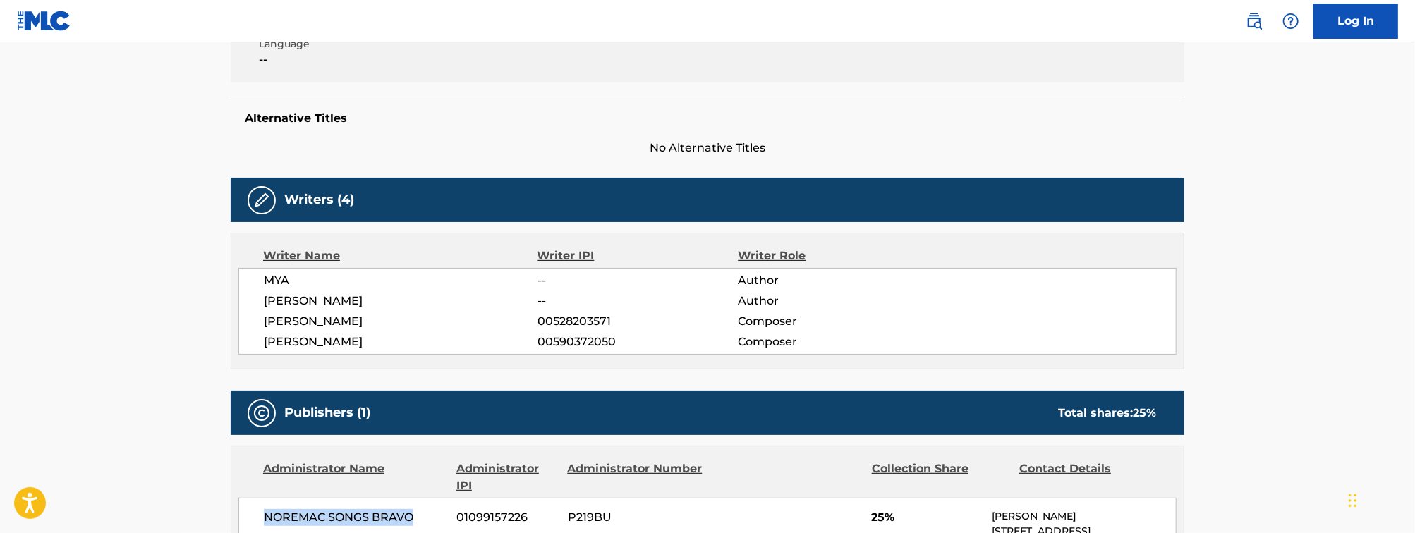
scroll to position [313, 0]
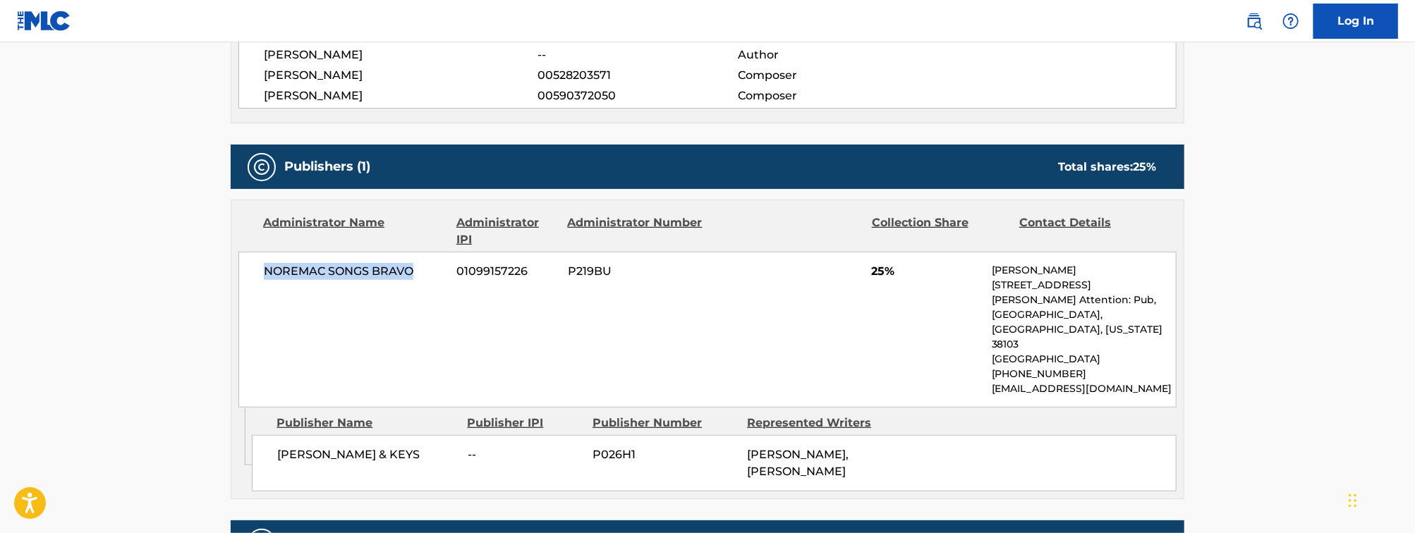
click at [1244, 239] on main "< Back to public search results Copy work link GIVE IT TO YOU Work Detail Membe…" at bounding box center [707, 54] width 1415 height 1154
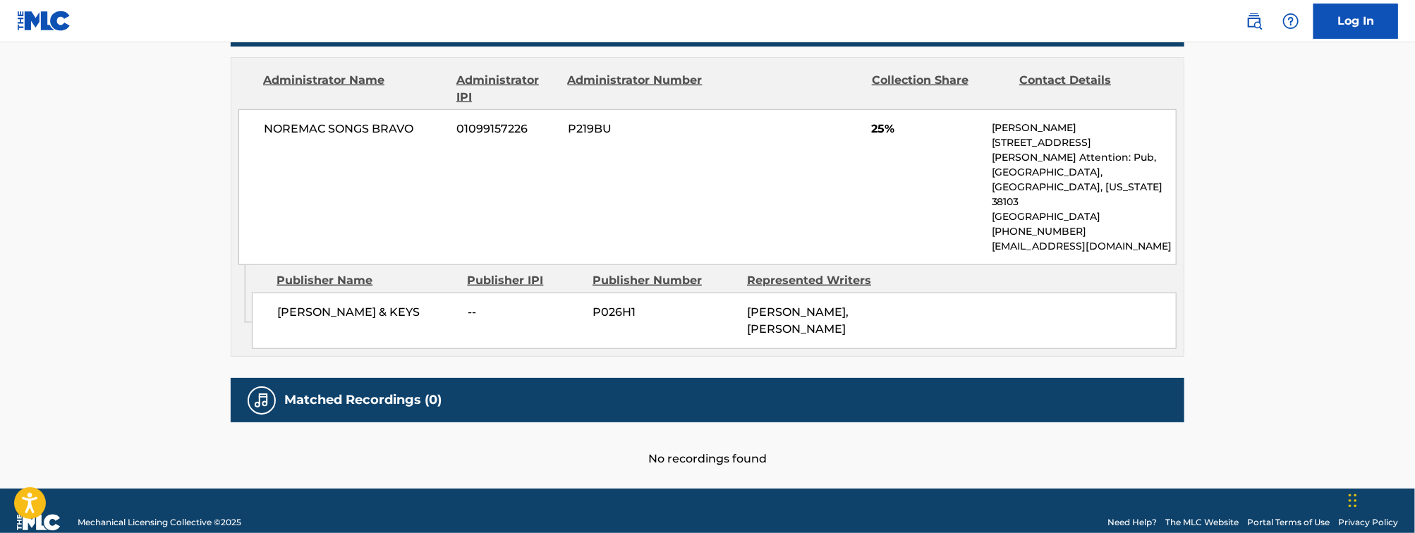
scroll to position [0, 0]
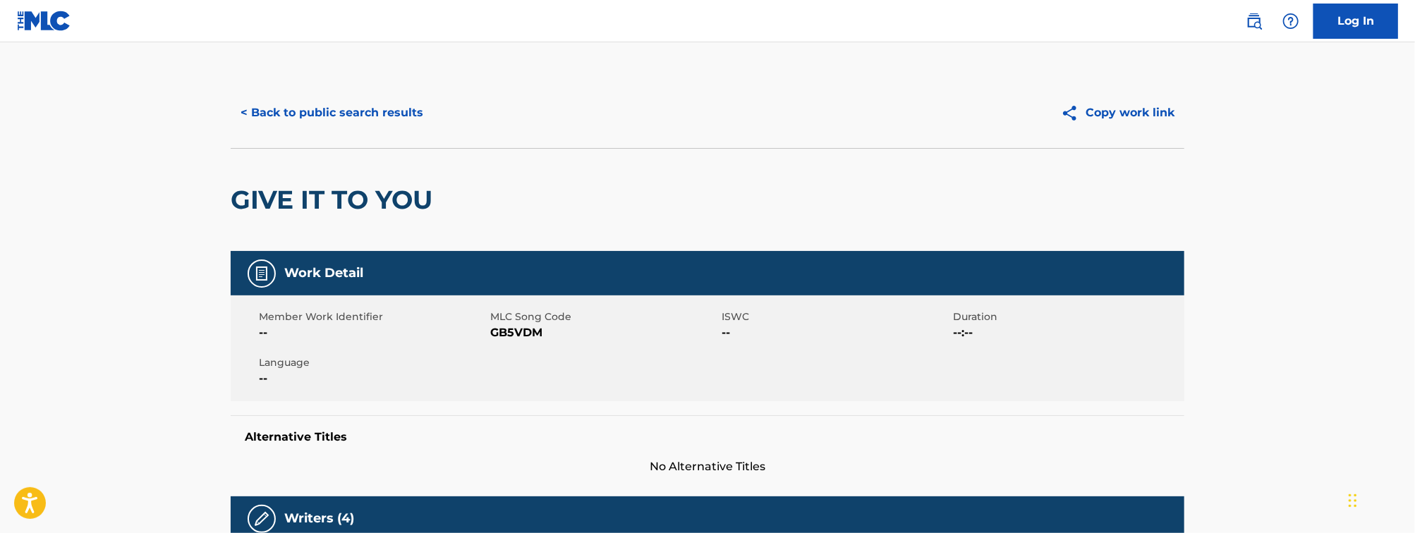
click at [380, 133] on div "< Back to public search results Copy work link" at bounding box center [708, 113] width 954 height 71
click at [375, 130] on button "< Back to public search results" at bounding box center [332, 112] width 202 height 35
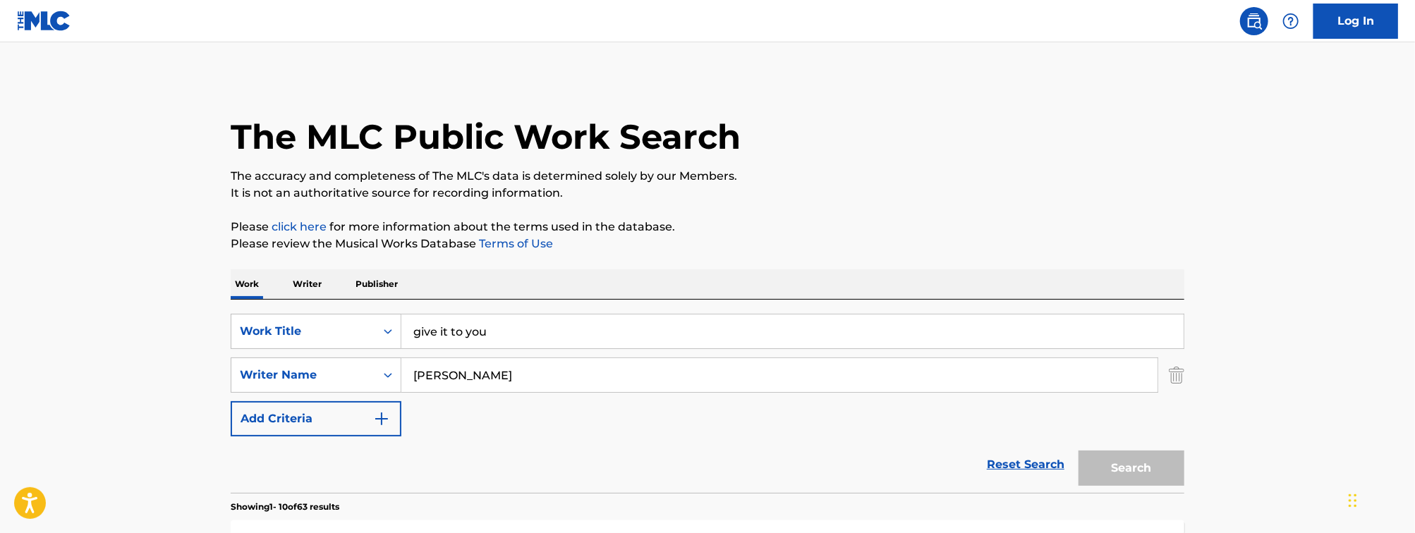
scroll to position [125, 0]
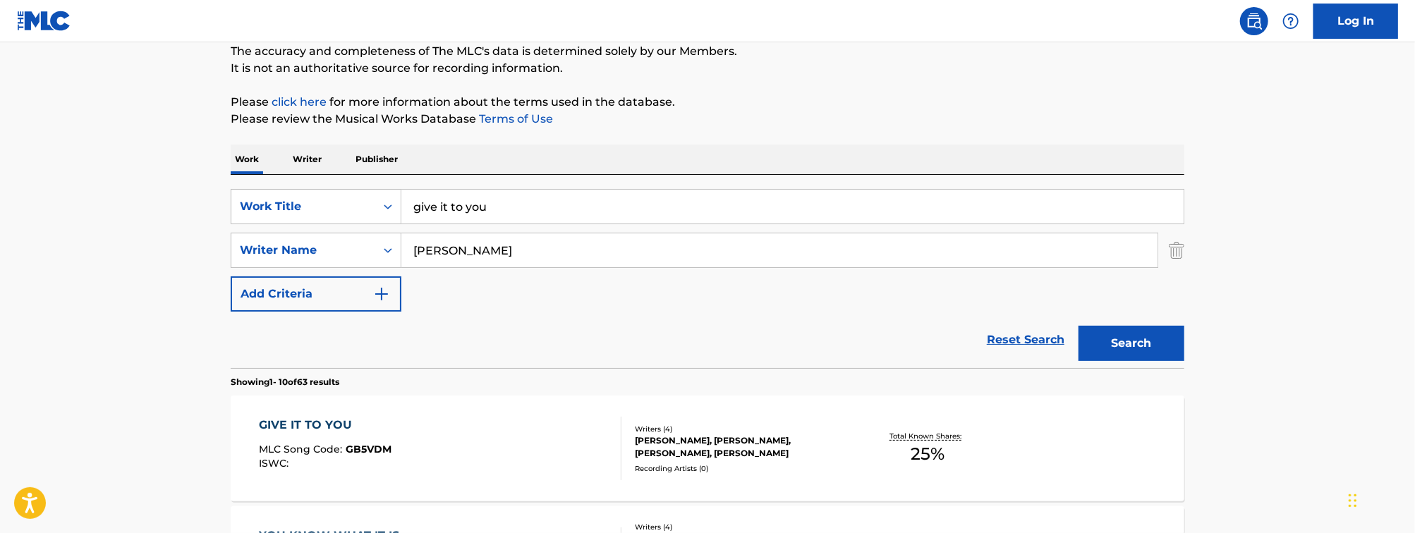
click at [471, 211] on input "give it to you" at bounding box center [792, 207] width 782 height 34
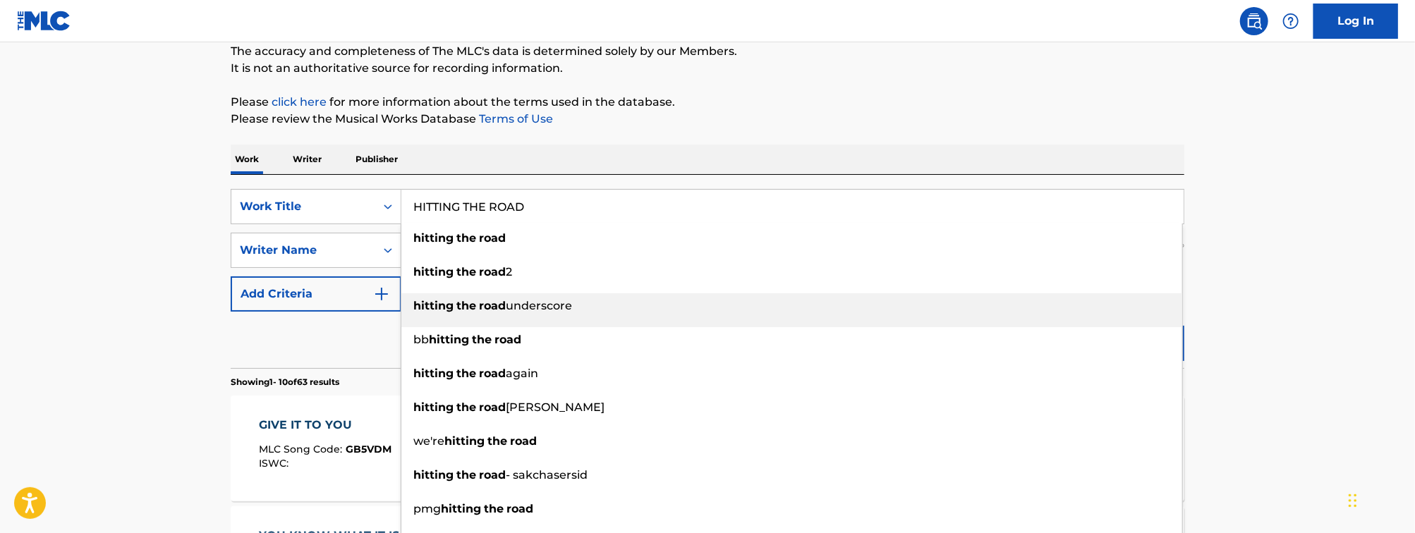
type input "HITTING THE ROAD"
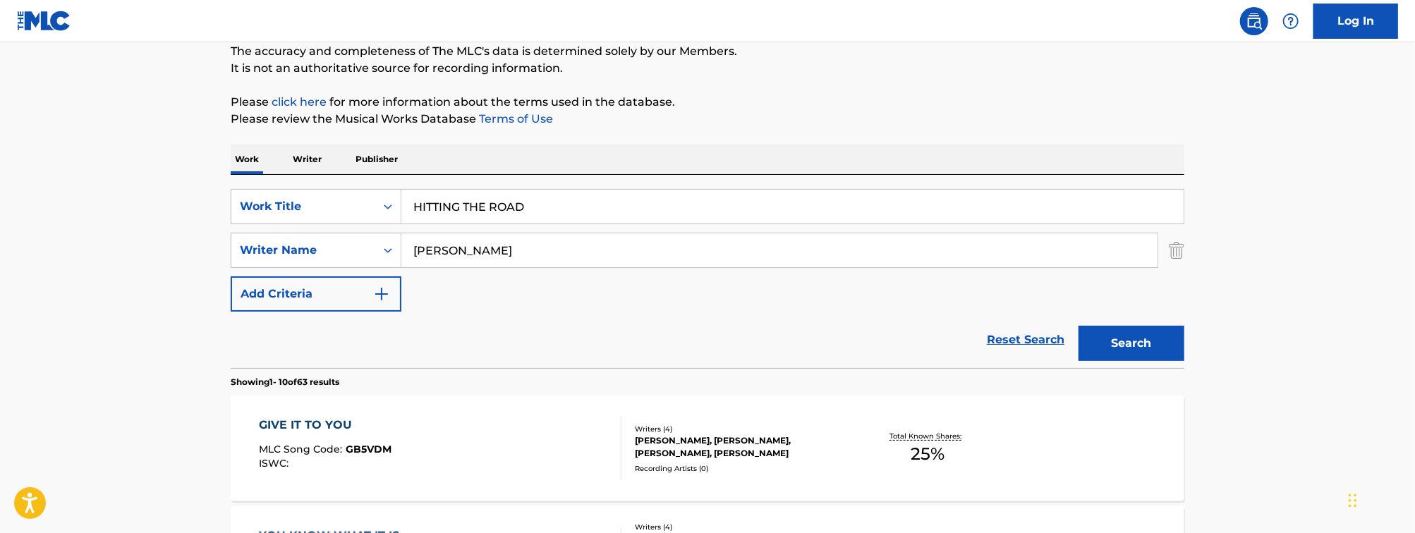
click at [546, 255] on input "[PERSON_NAME]" at bounding box center [779, 251] width 756 height 34
type input "[PERSON_NAME]"
click at [1079, 326] on button "Search" at bounding box center [1132, 343] width 106 height 35
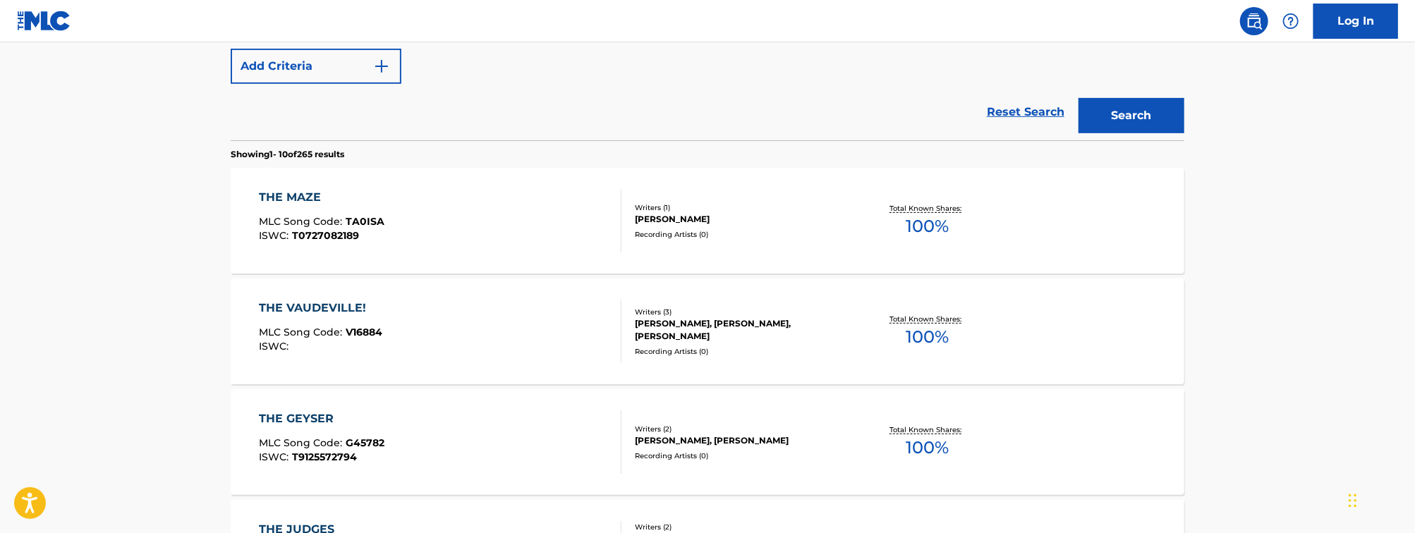
scroll to position [0, 0]
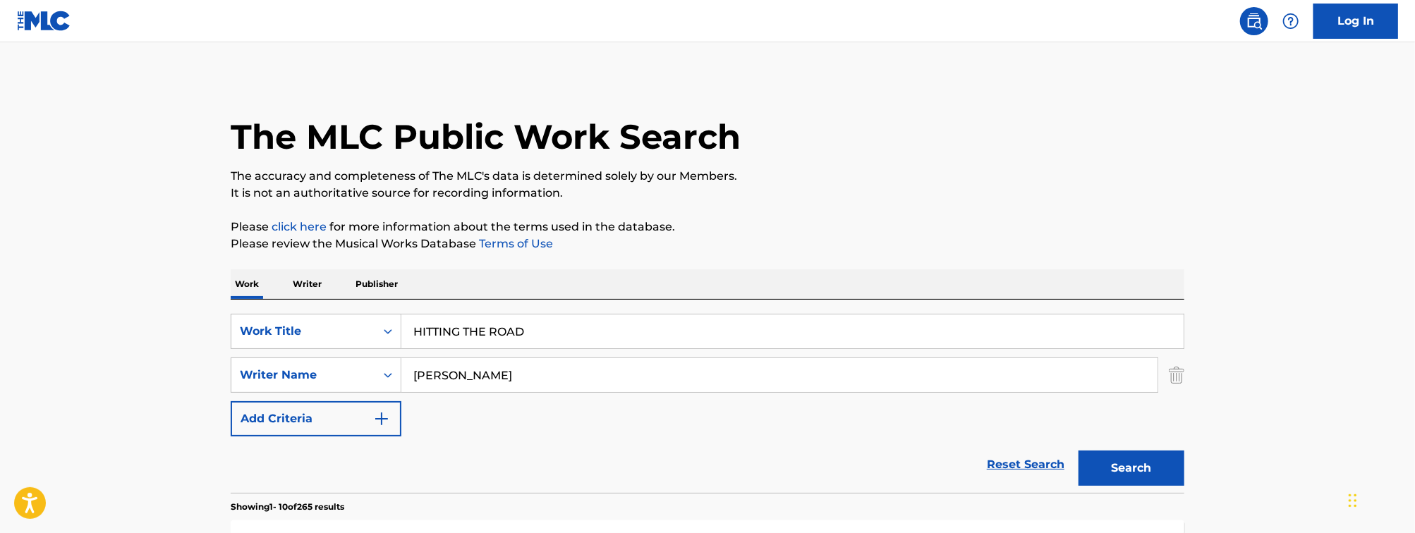
click at [859, 231] on p "Please click here for more information about the terms used in the database." at bounding box center [708, 227] width 954 height 17
click at [439, 332] on input "HITTING THE ROAD" at bounding box center [792, 332] width 782 height 34
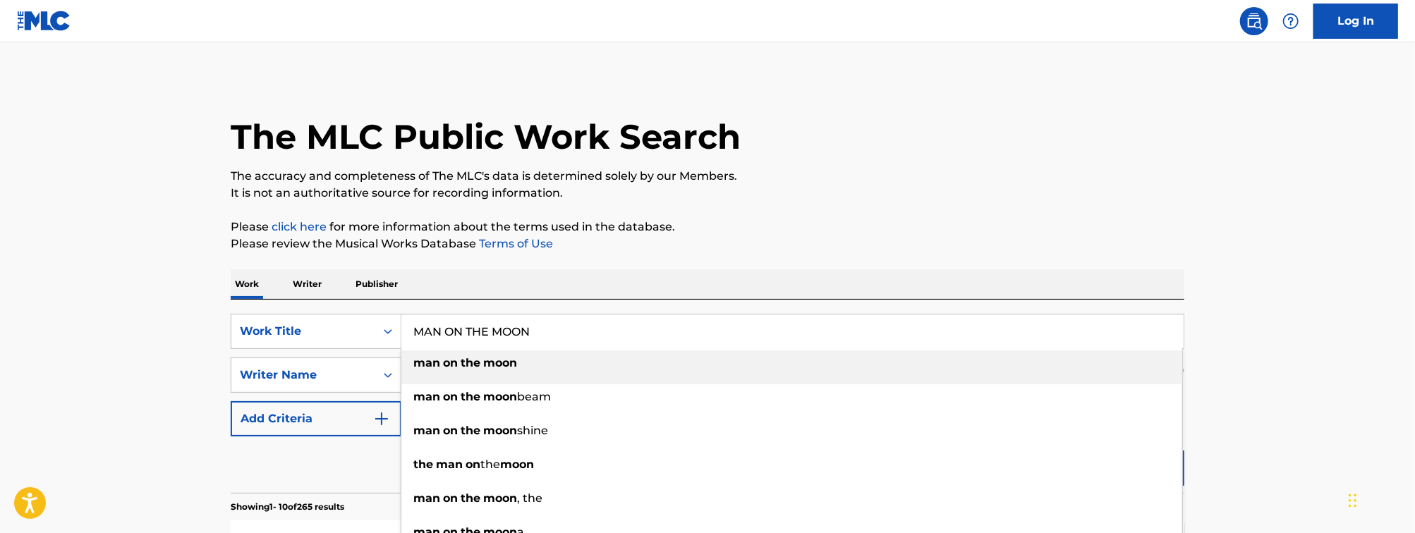
type input "MAN ON THE MOON"
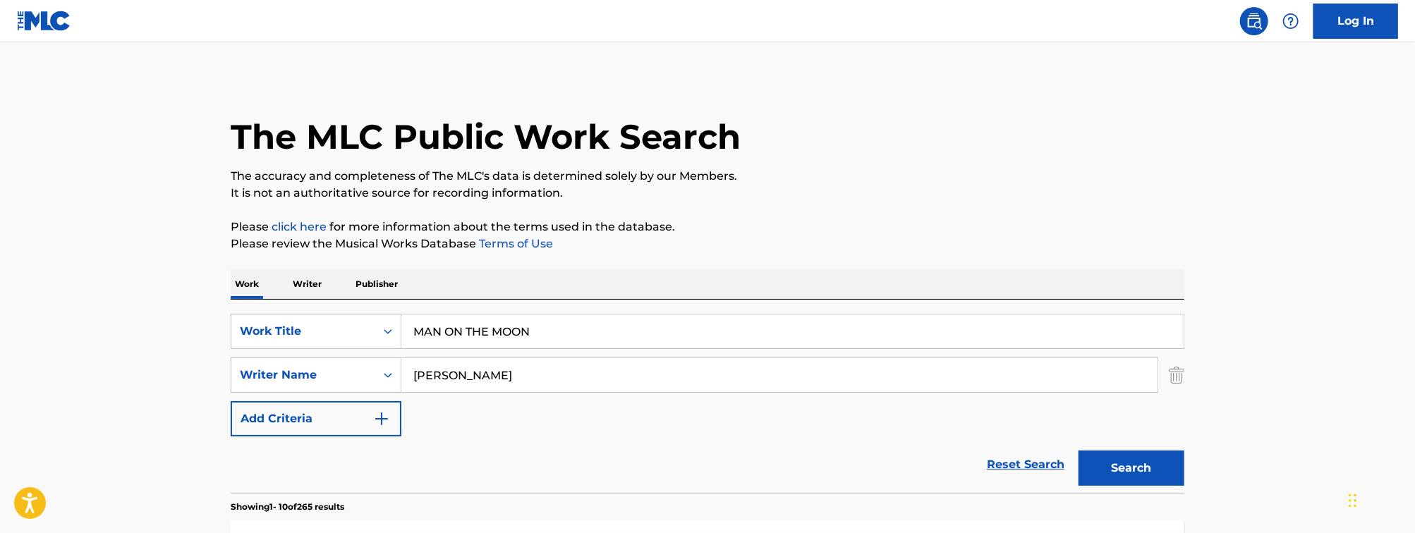
click at [488, 382] on input "[PERSON_NAME]" at bounding box center [779, 375] width 756 height 34
type input "MESCON"
click at [1079, 451] on button "Search" at bounding box center [1132, 468] width 106 height 35
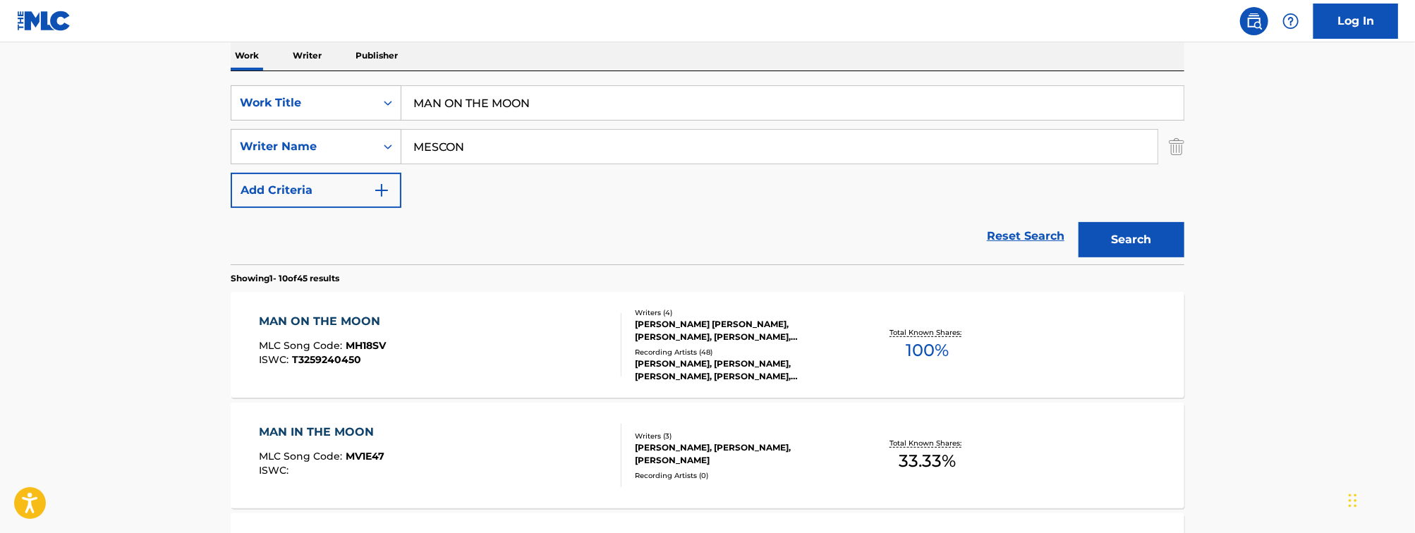
scroll to position [236, 0]
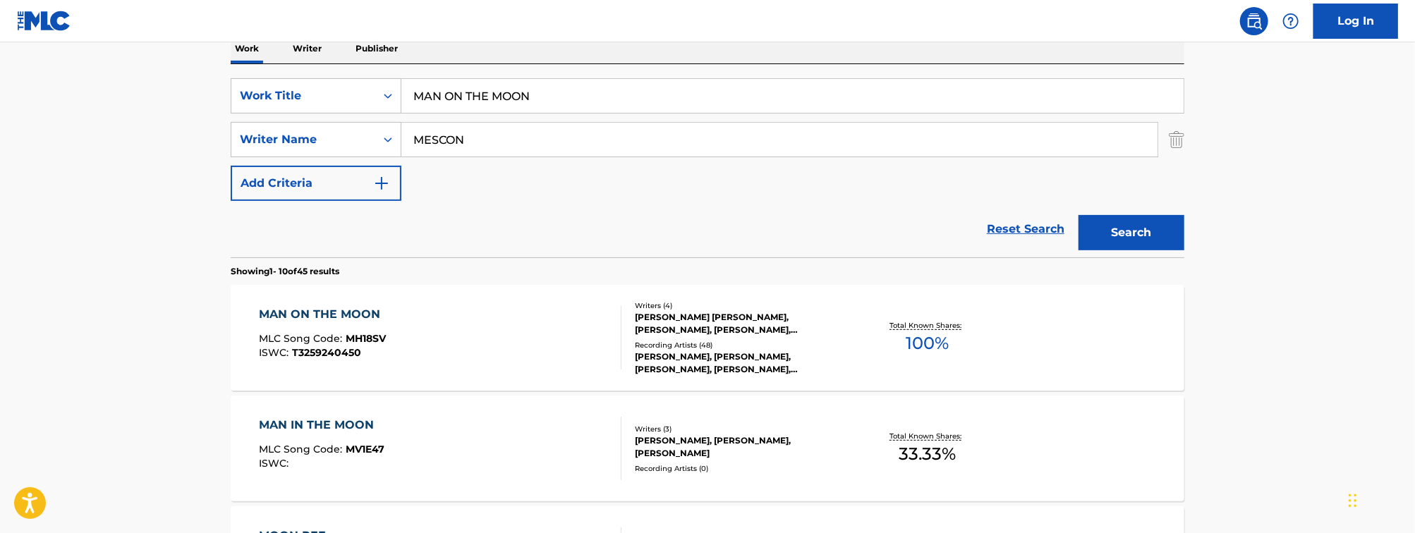
click at [480, 343] on div "MAN ON THE MOON MLC Song Code : MH18SV ISWC : T3259240450" at bounding box center [441, 337] width 363 height 63
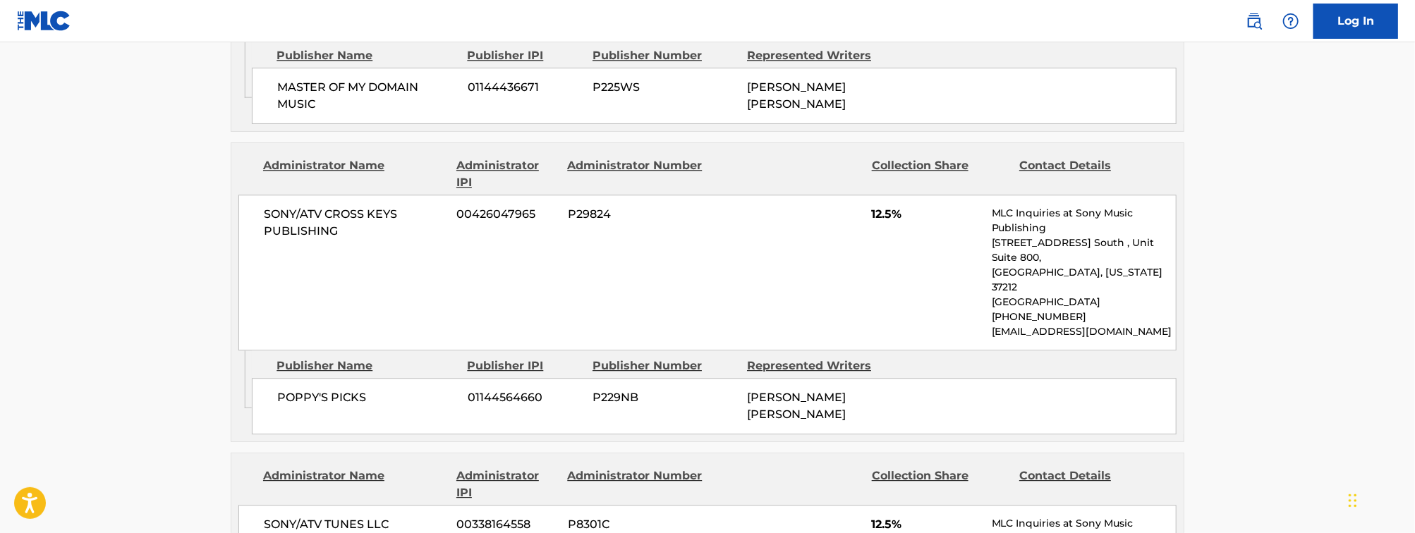
scroll to position [2411, 0]
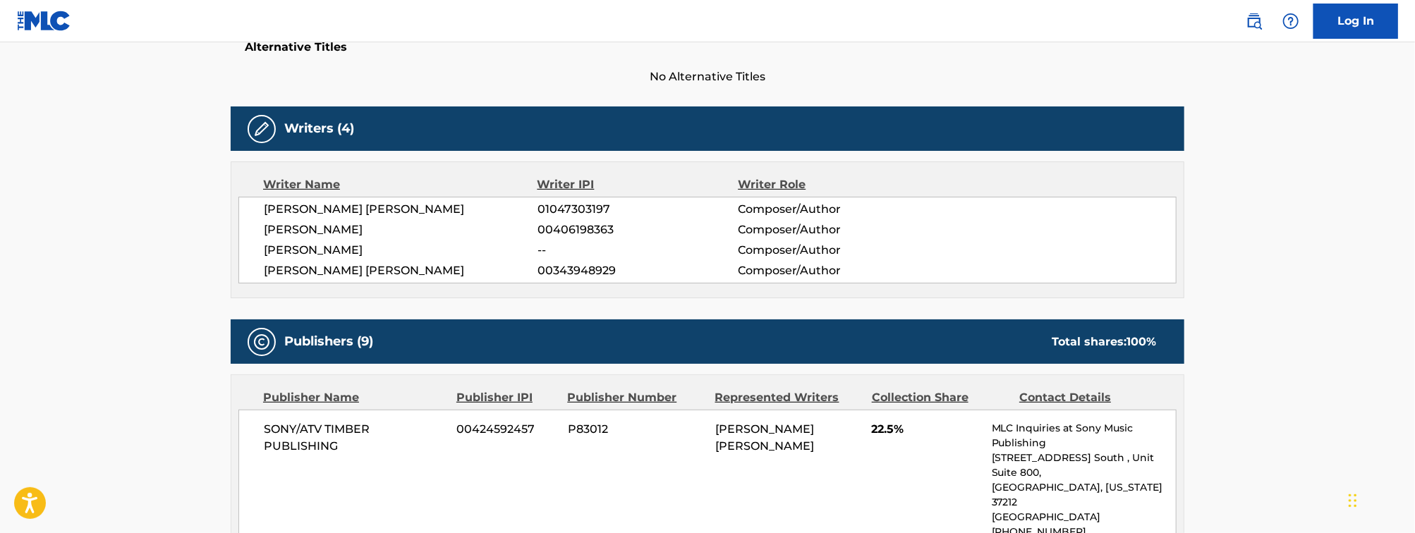
scroll to position [0, 0]
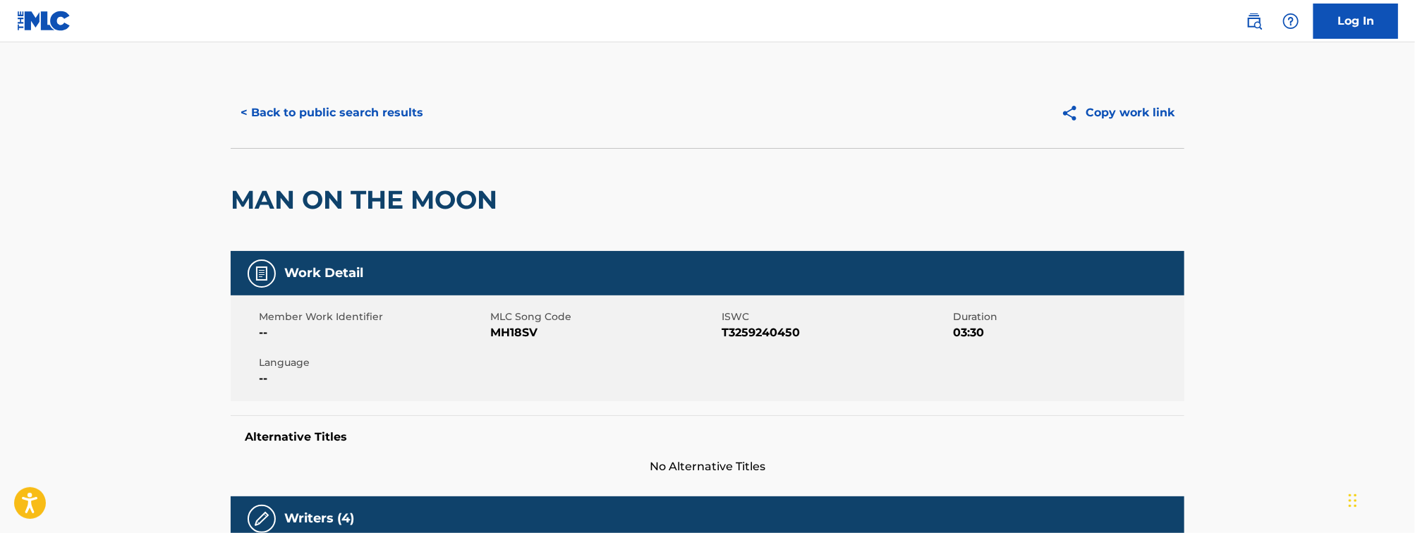
click at [317, 116] on button "< Back to public search results" at bounding box center [332, 112] width 202 height 35
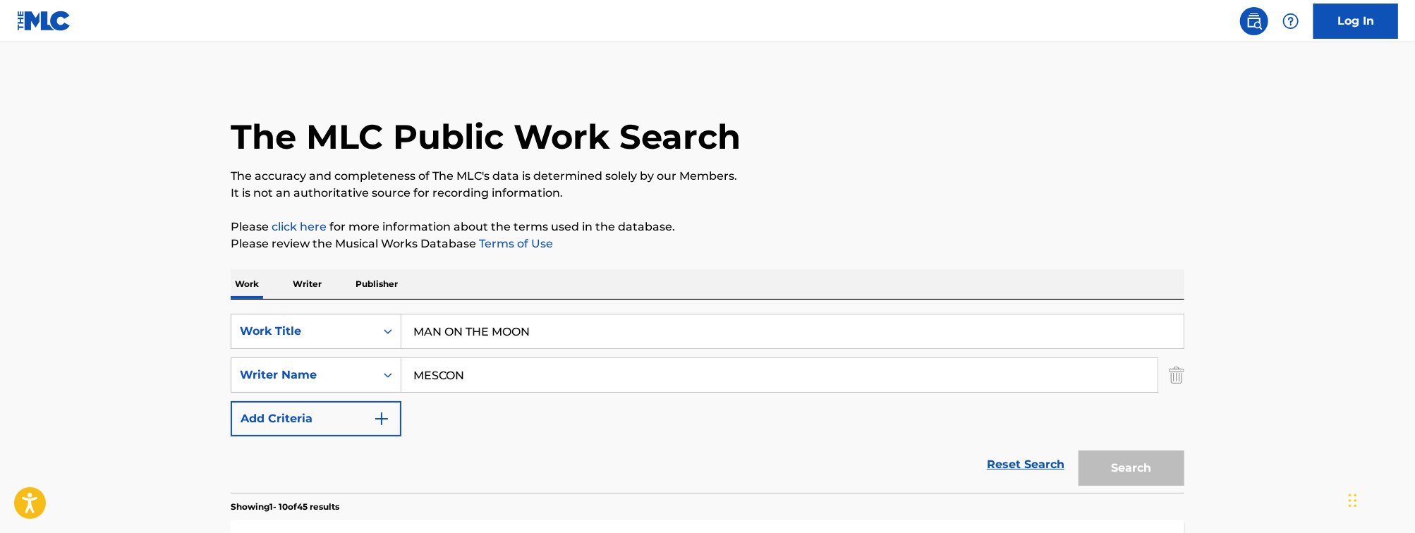
scroll to position [236, 0]
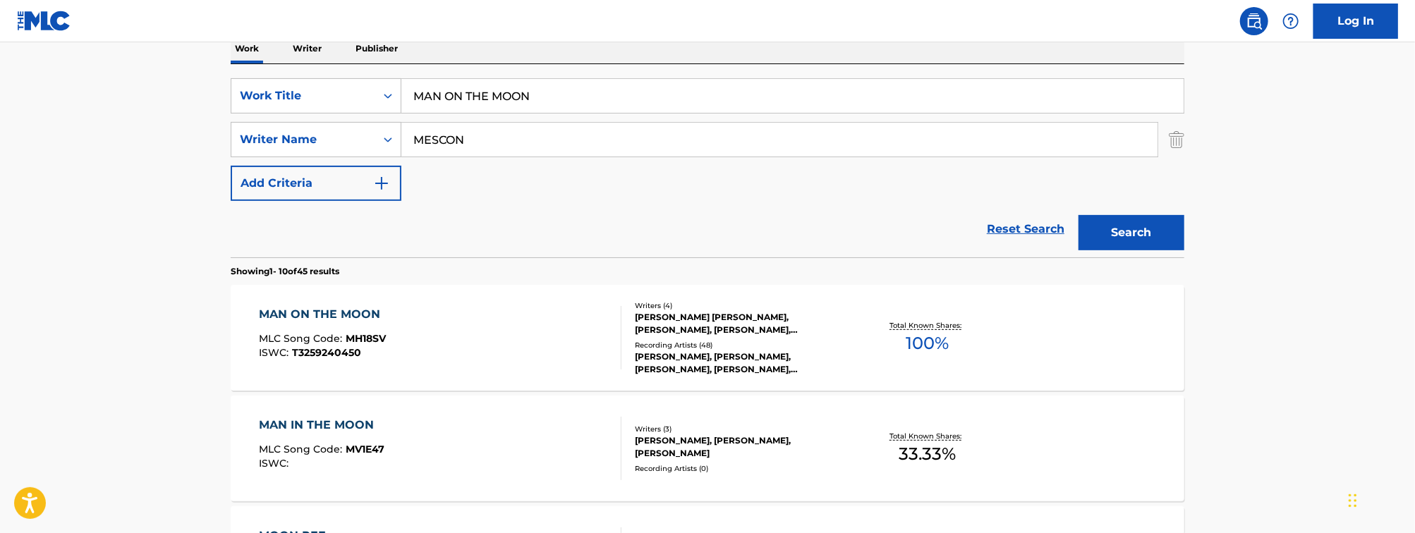
click at [531, 104] on input "MAN ON THE MOON" at bounding box center [792, 96] width 782 height 34
paste input "TRUST IN [DEMOGRAPHIC_DATA]"
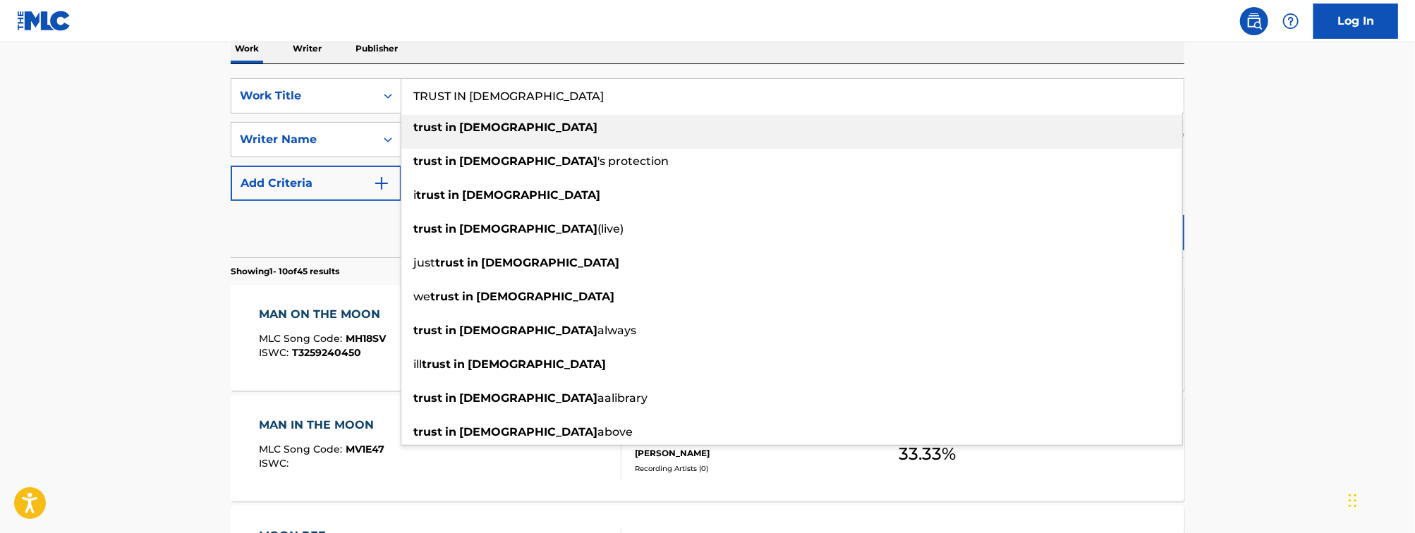
type input "TRUST IN [DEMOGRAPHIC_DATA]"
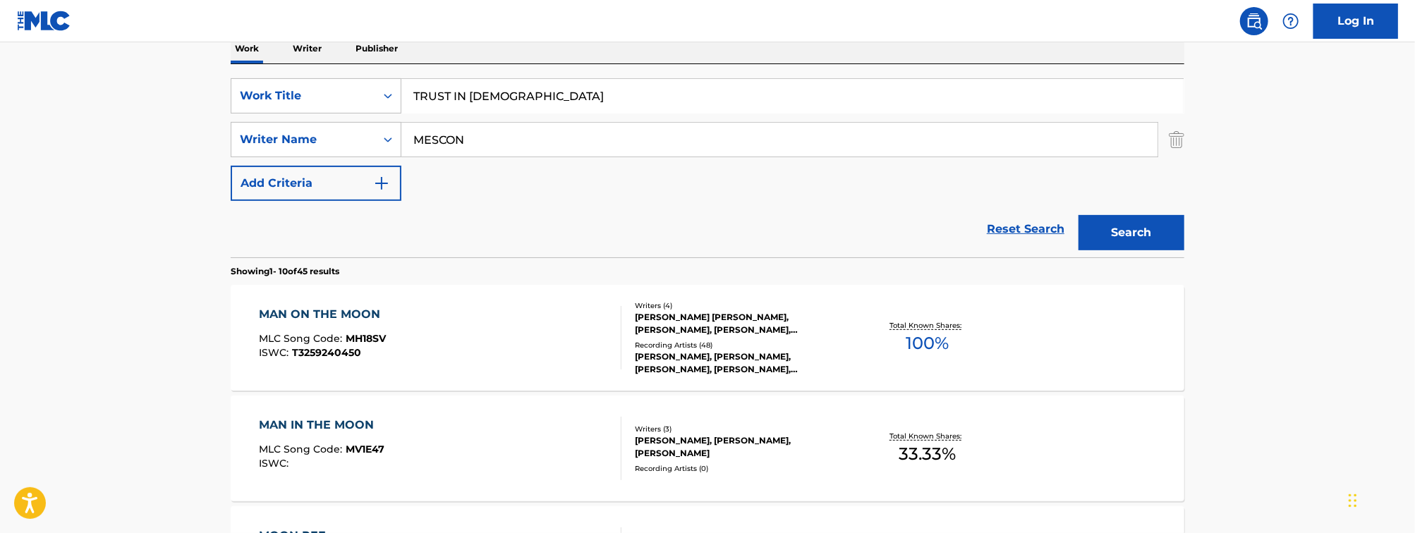
click at [555, 148] on input "MESCON" at bounding box center [779, 140] width 756 height 34
type input "[PERSON_NAME]"
click at [1079, 215] on button "Search" at bounding box center [1132, 232] width 106 height 35
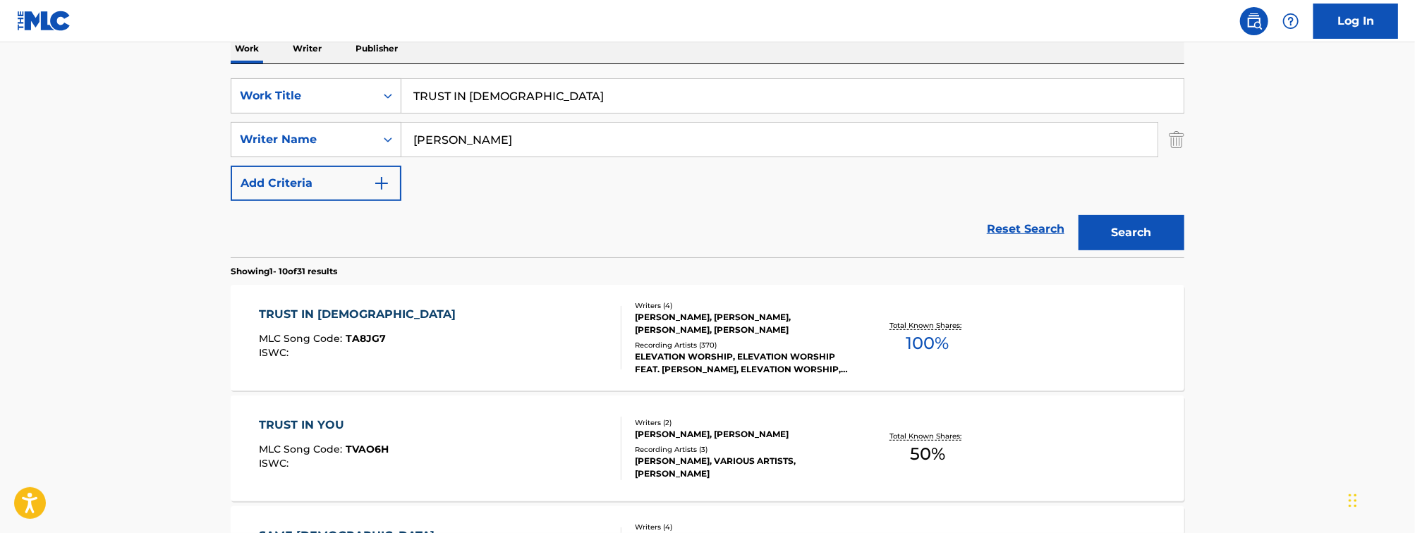
scroll to position [237, 0]
click at [388, 323] on div "TRUST IN GOD MLC Song Code : TA8JG7 ISWC :" at bounding box center [441, 336] width 363 height 63
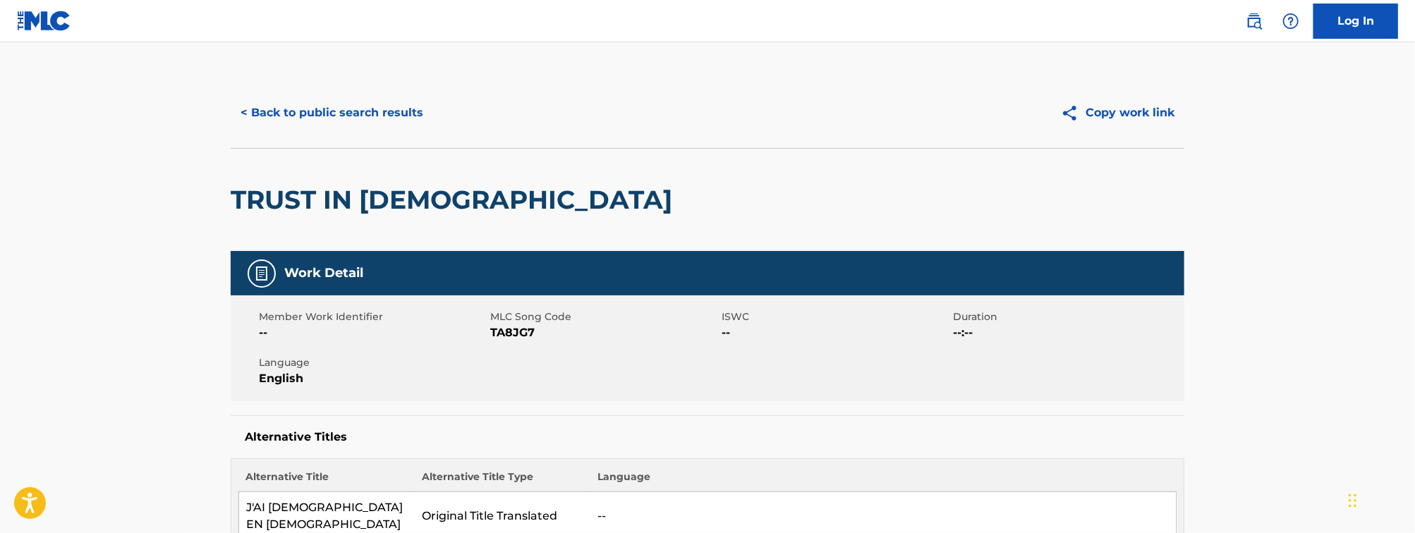
click at [341, 128] on button "< Back to public search results" at bounding box center [332, 112] width 202 height 35
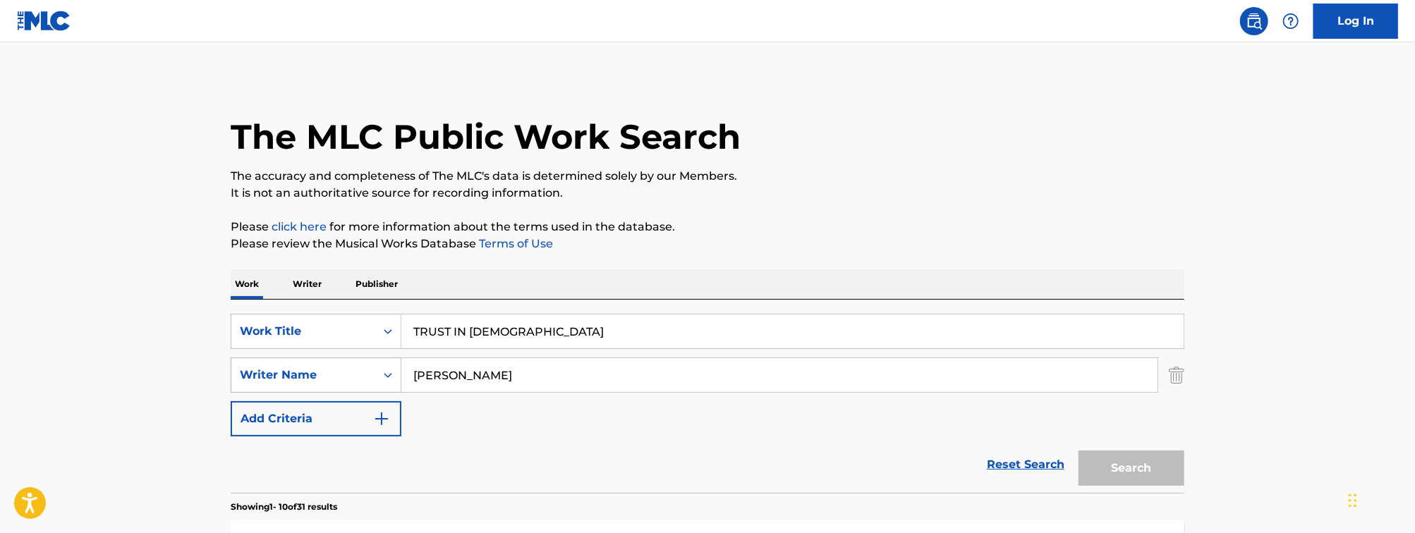
scroll to position [237, 0]
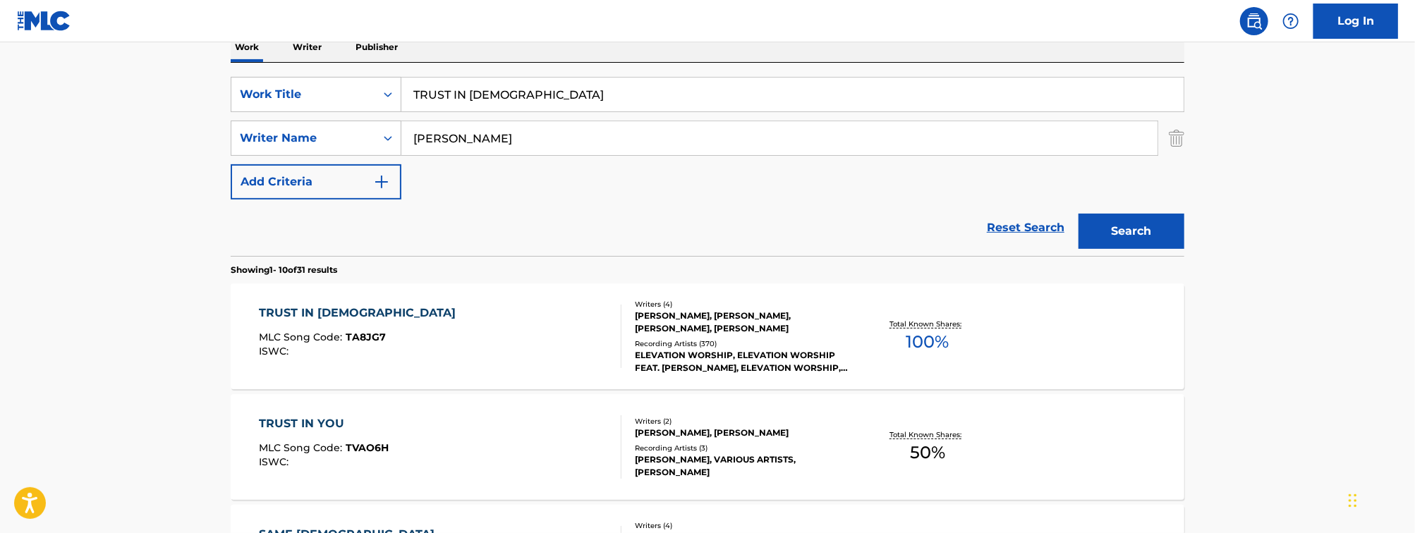
click at [507, 141] on input "[PERSON_NAME]" at bounding box center [779, 138] width 756 height 34
click at [1079, 214] on button "Search" at bounding box center [1132, 231] width 106 height 35
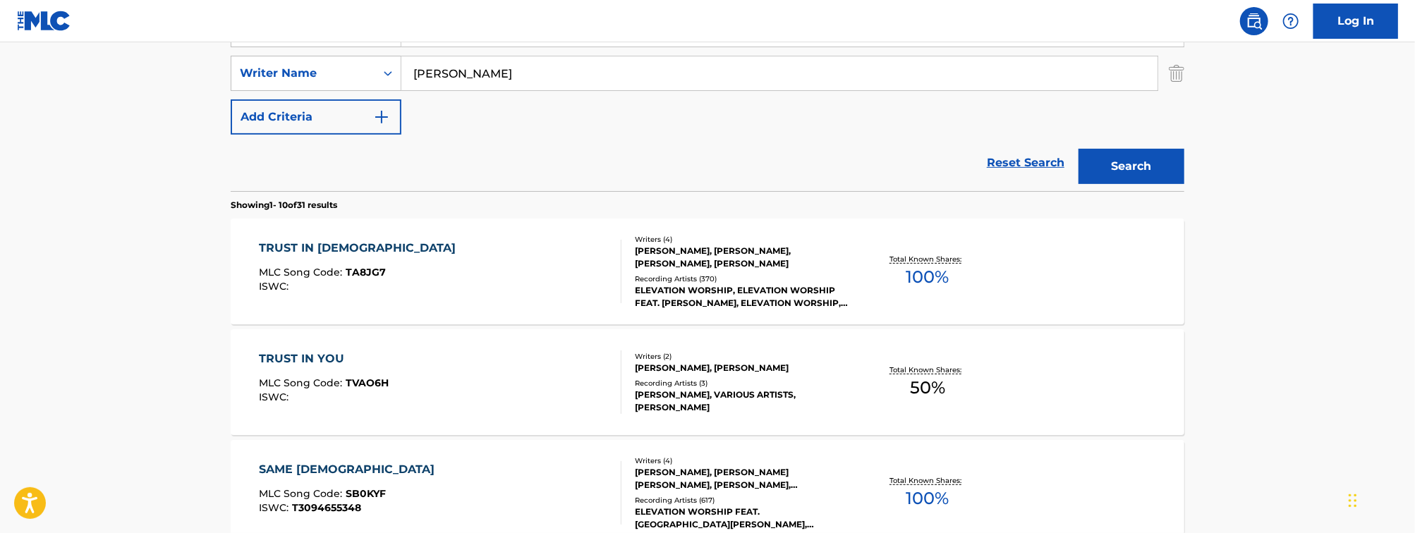
scroll to position [389, 0]
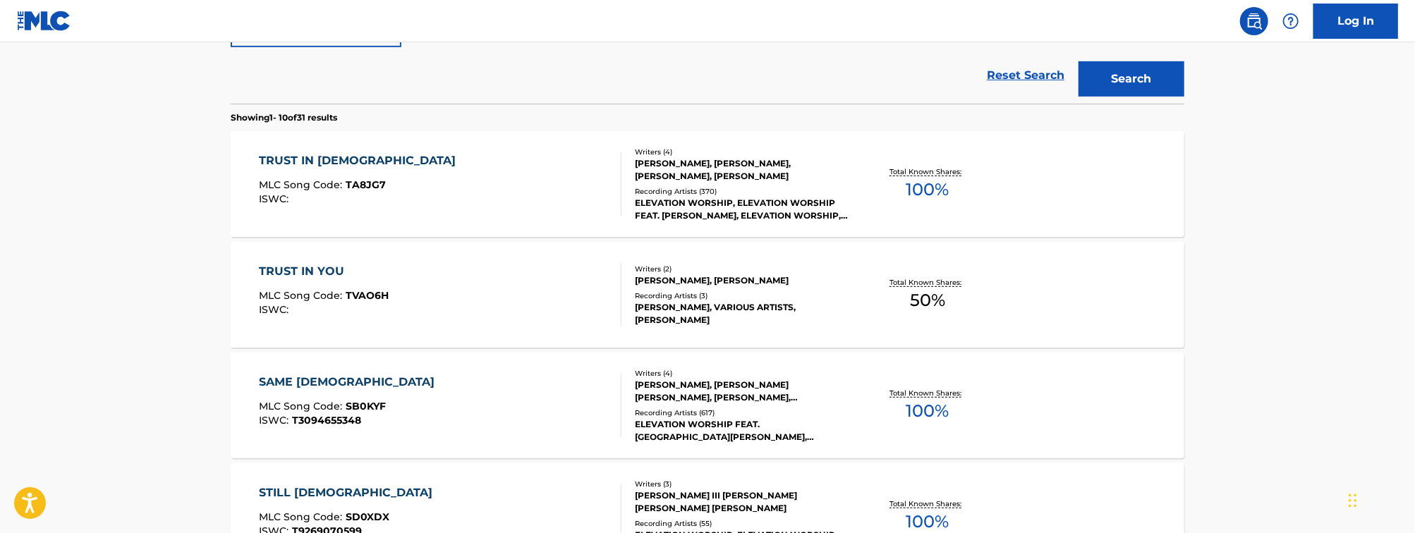
click at [435, 192] on div "TRUST IN GOD MLC Song Code : TA8JG7 ISWC :" at bounding box center [441, 183] width 363 height 63
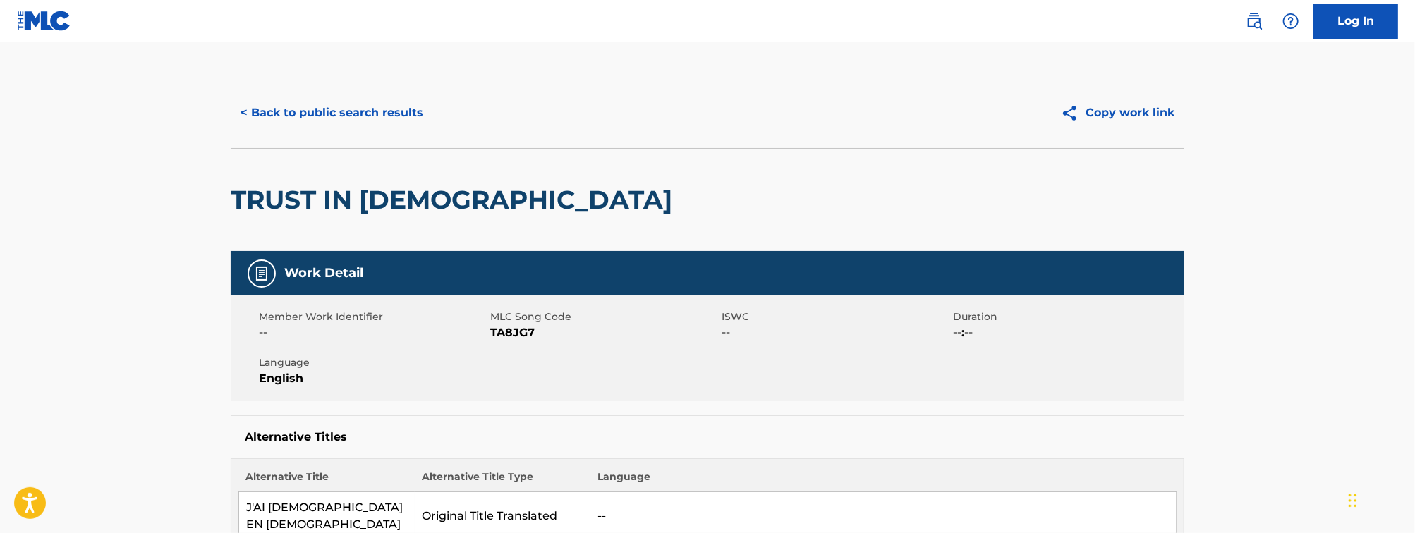
click at [367, 114] on button "< Back to public search results" at bounding box center [332, 112] width 202 height 35
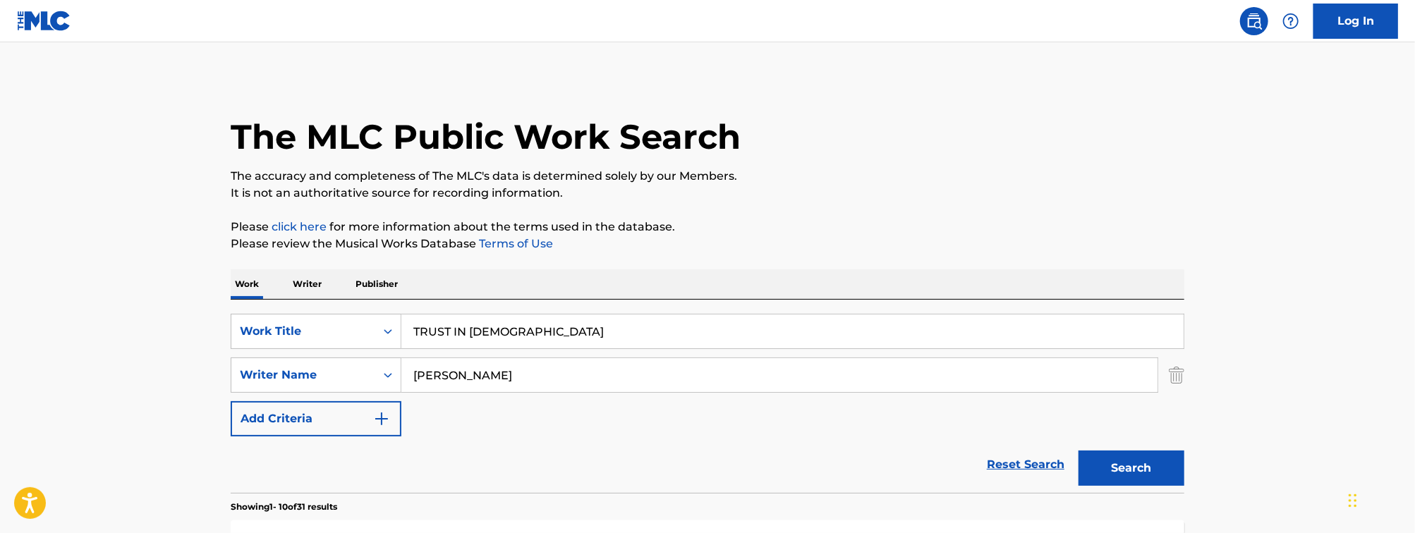
click at [461, 333] on input "TRUST IN [DEMOGRAPHIC_DATA]" at bounding box center [792, 332] width 782 height 34
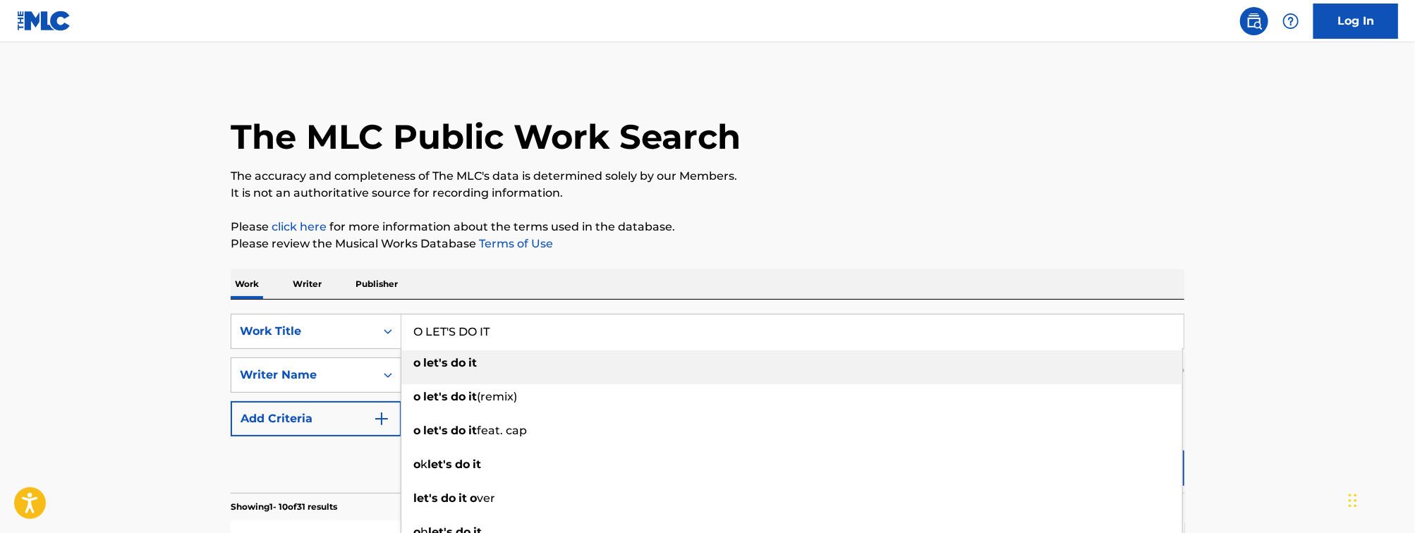
type input "O LET'S DO IT"
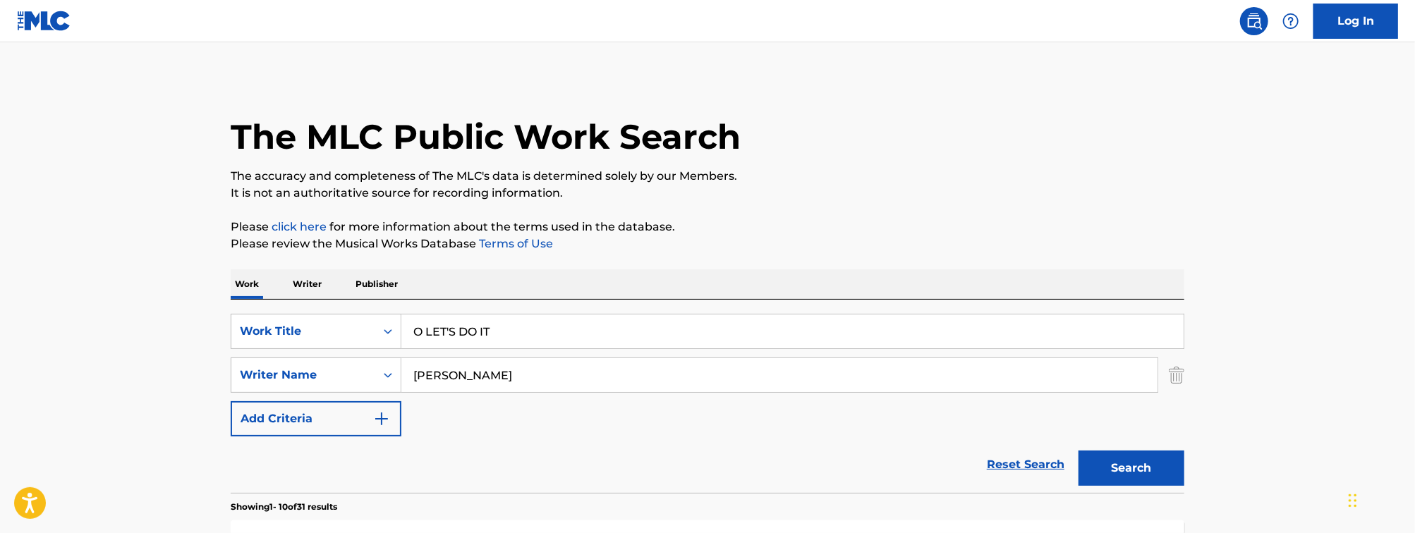
click at [492, 369] on input "[PERSON_NAME]" at bounding box center [779, 375] width 756 height 34
type input "[PERSON_NAME]"
click at [1079, 451] on button "Search" at bounding box center [1132, 468] width 106 height 35
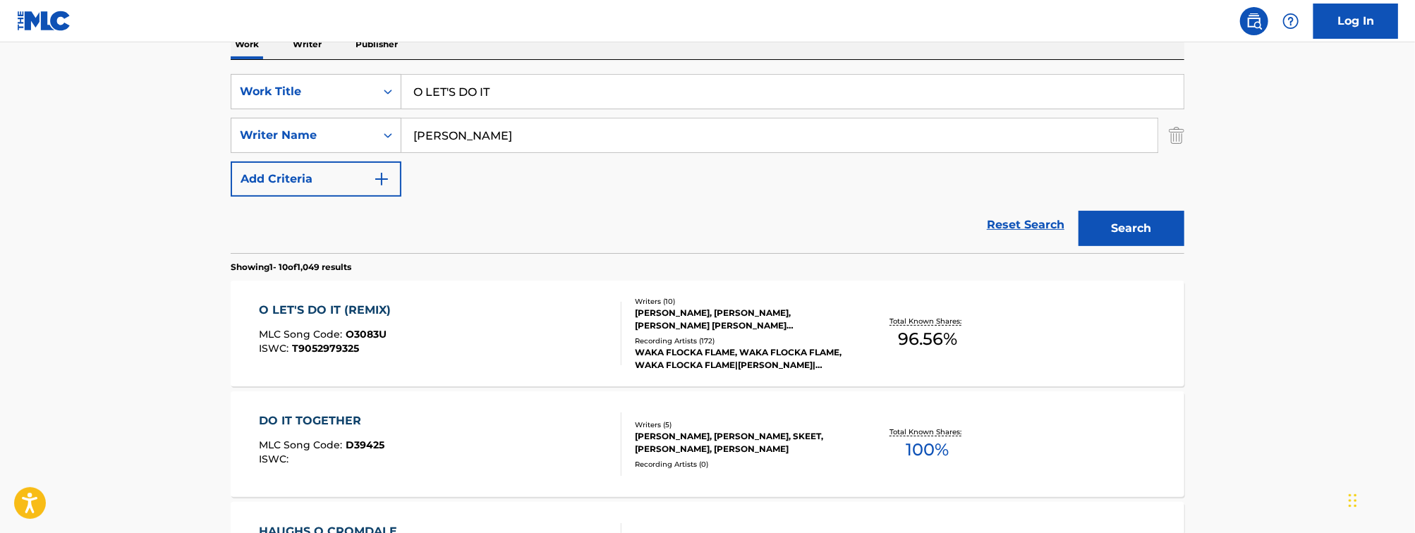
scroll to position [333, 0]
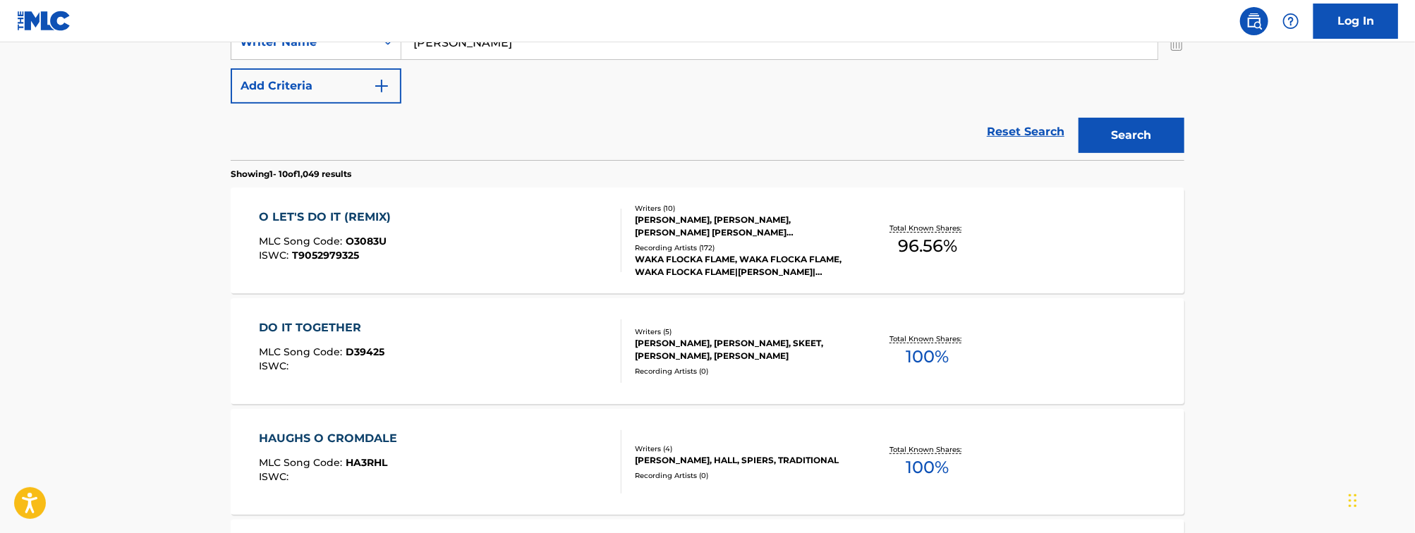
click at [473, 267] on div "O LET'S DO IT (REMIX) MLC Song Code : O3083U ISWC : T9052979325" at bounding box center [441, 240] width 363 height 63
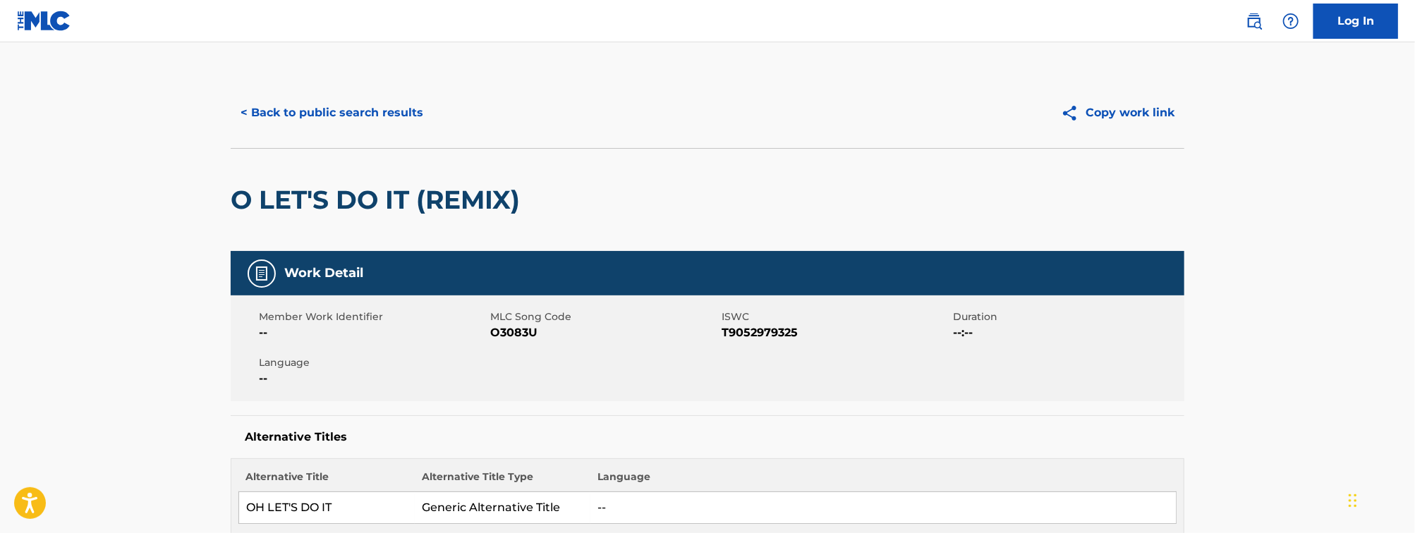
click at [623, 78] on div "< Back to public search results Copy work link" at bounding box center [708, 113] width 954 height 71
click at [311, 111] on button "< Back to public search results" at bounding box center [332, 112] width 202 height 35
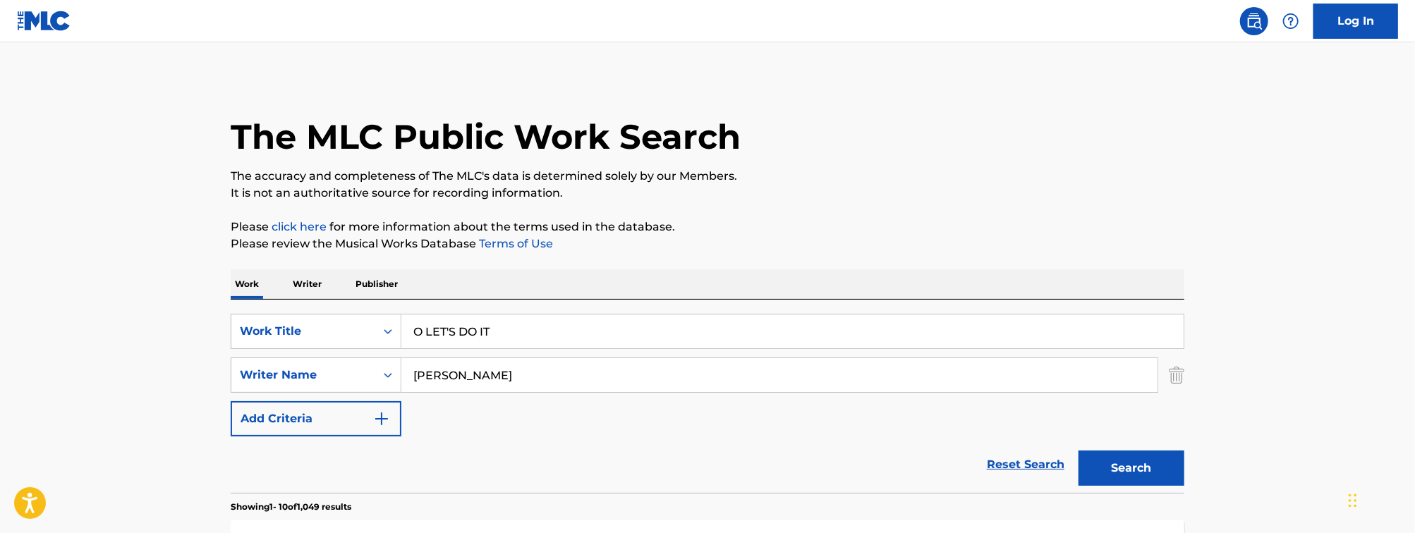
click at [460, 329] on input "O LET'S DO IT" at bounding box center [792, 332] width 782 height 34
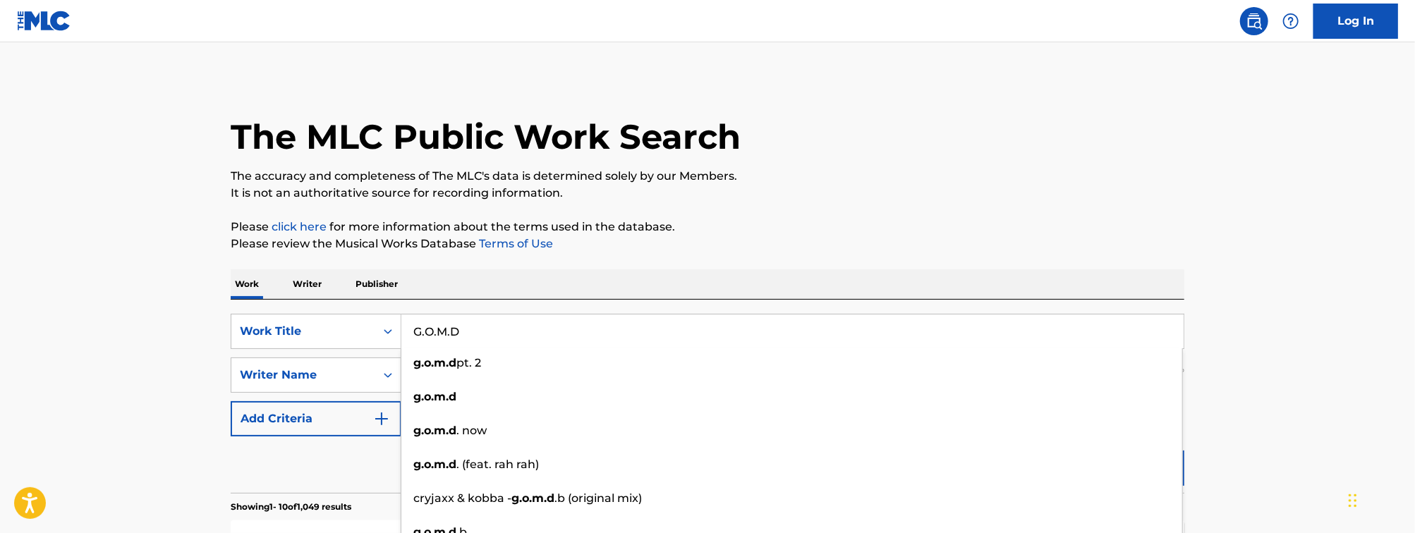
type input "G.O.M.D"
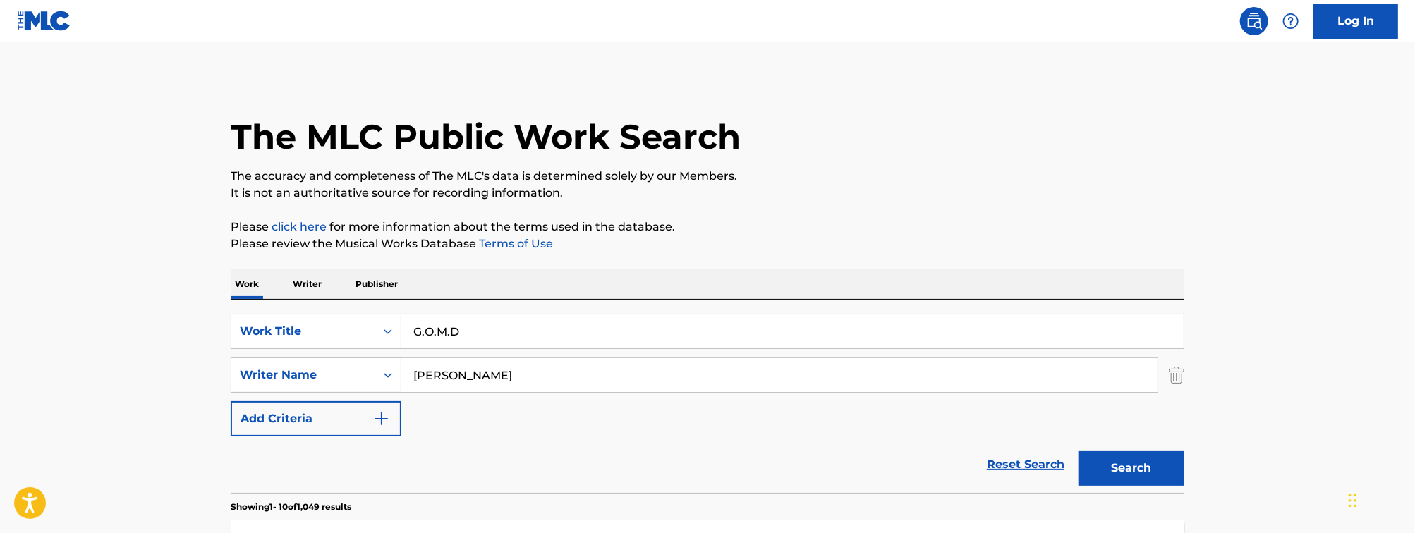
click at [449, 371] on input "[PERSON_NAME]" at bounding box center [779, 375] width 756 height 34
type input "[PERSON_NAME]"
click at [1079, 451] on button "Search" at bounding box center [1132, 468] width 106 height 35
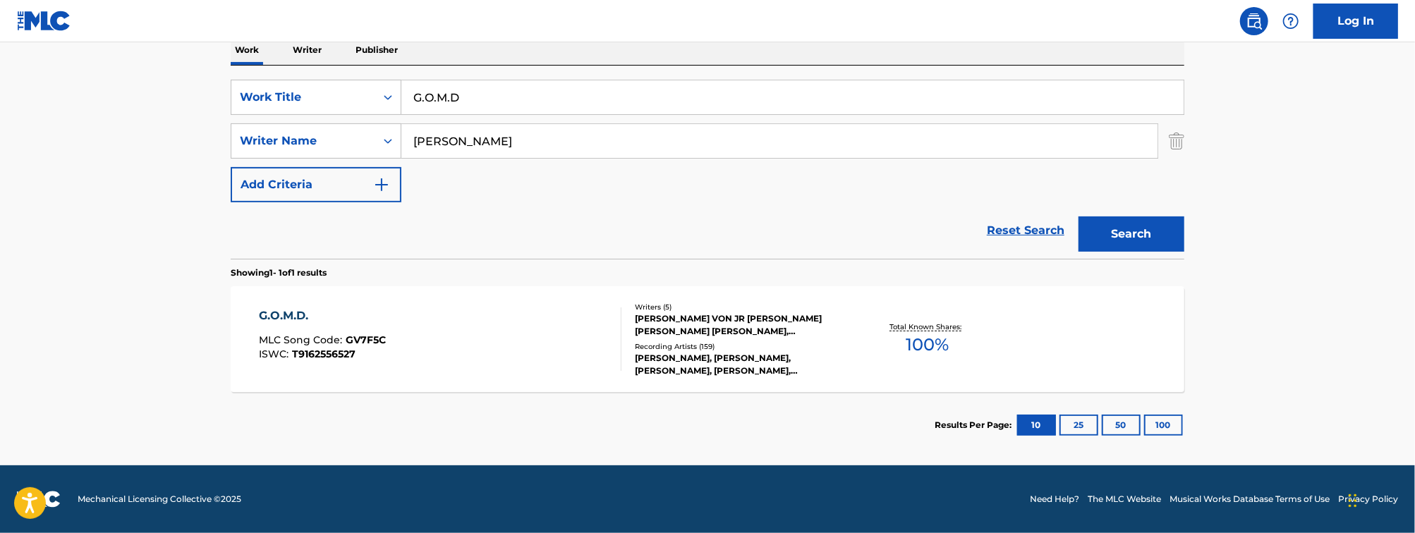
click at [441, 334] on div "G.O.M.D. MLC Song Code : GV7F5C ISWC : T9162556527" at bounding box center [441, 339] width 363 height 63
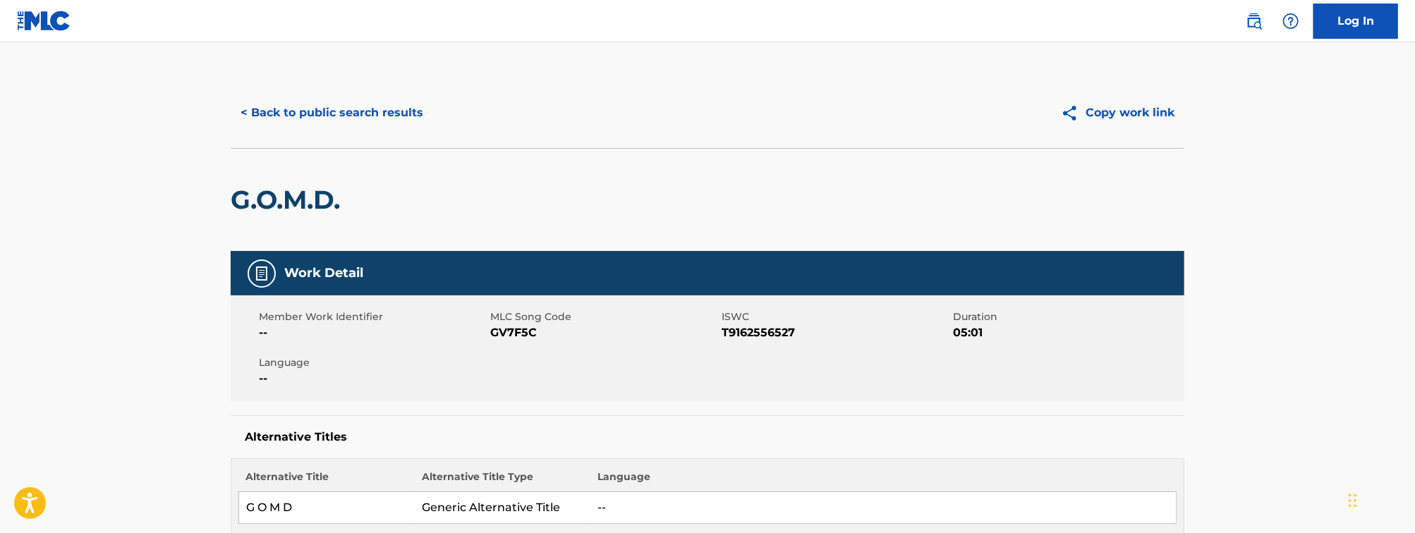
click at [387, 116] on button "< Back to public search results" at bounding box center [332, 112] width 202 height 35
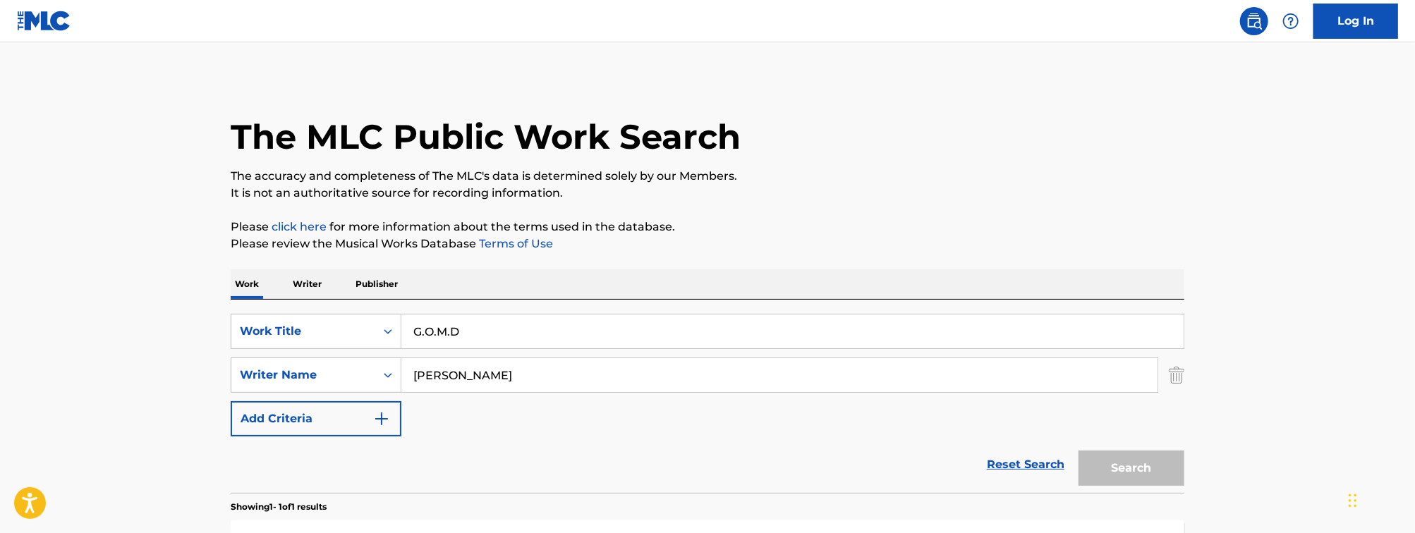
scroll to position [155, 0]
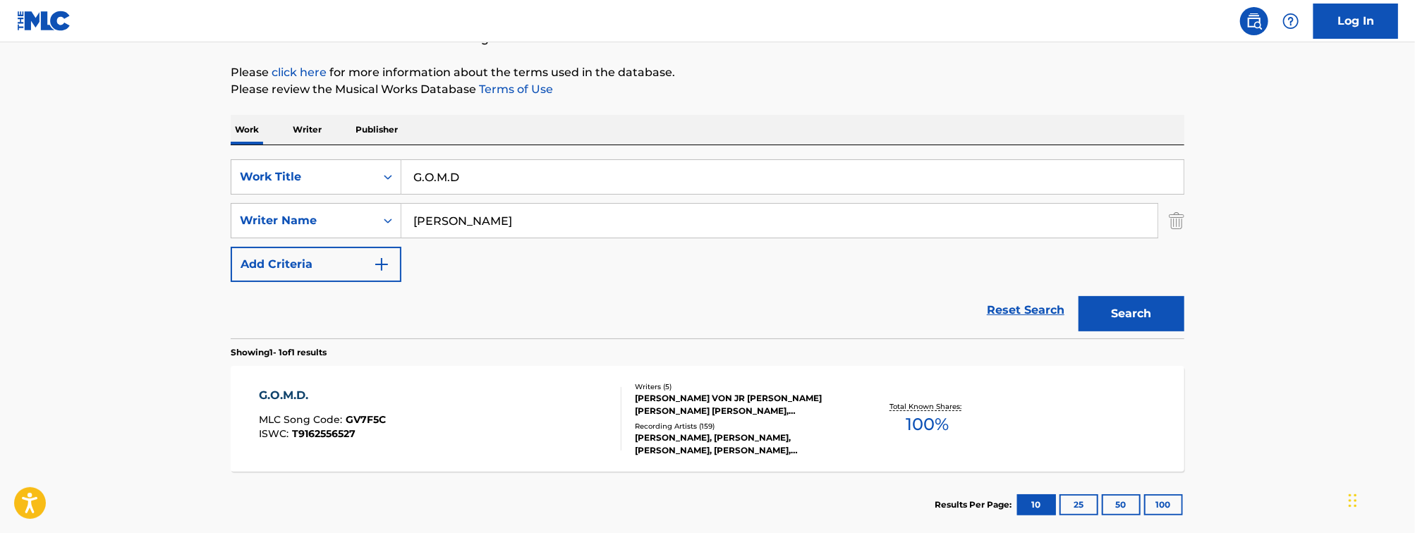
click at [431, 176] on input "G.O.M.D" at bounding box center [792, 177] width 782 height 34
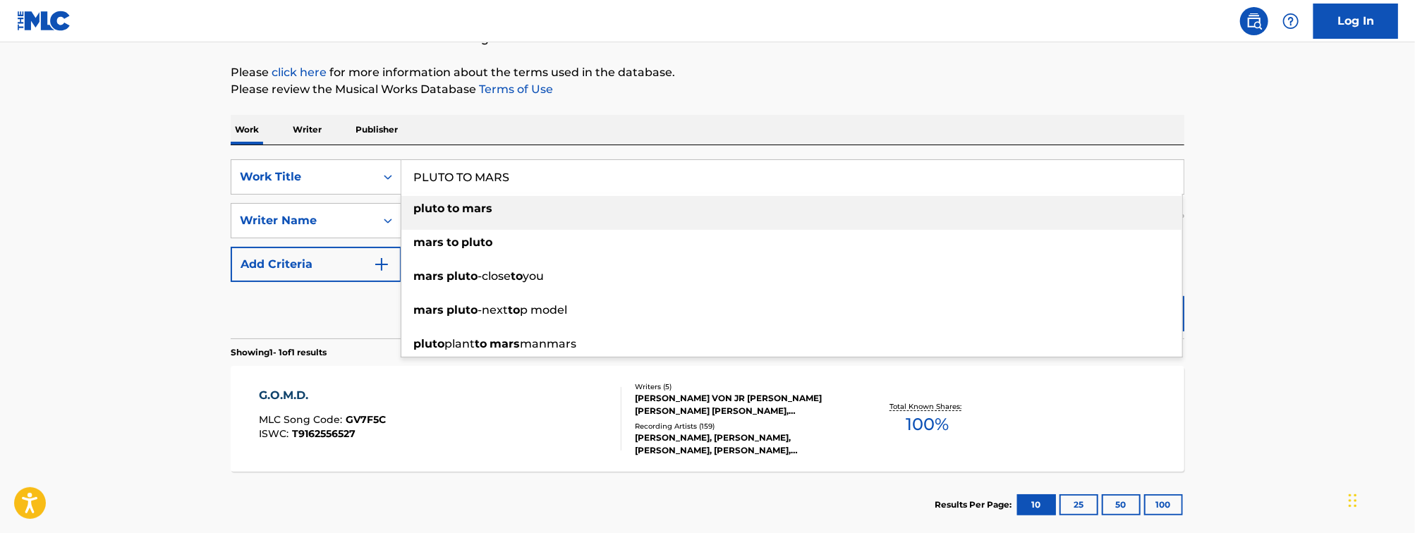
type input "PLUTO TO MARS"
click at [144, 181] on main "The MLC Public Work Search The accuracy and completeness of The MLC's data is d…" at bounding box center [707, 217] width 1415 height 658
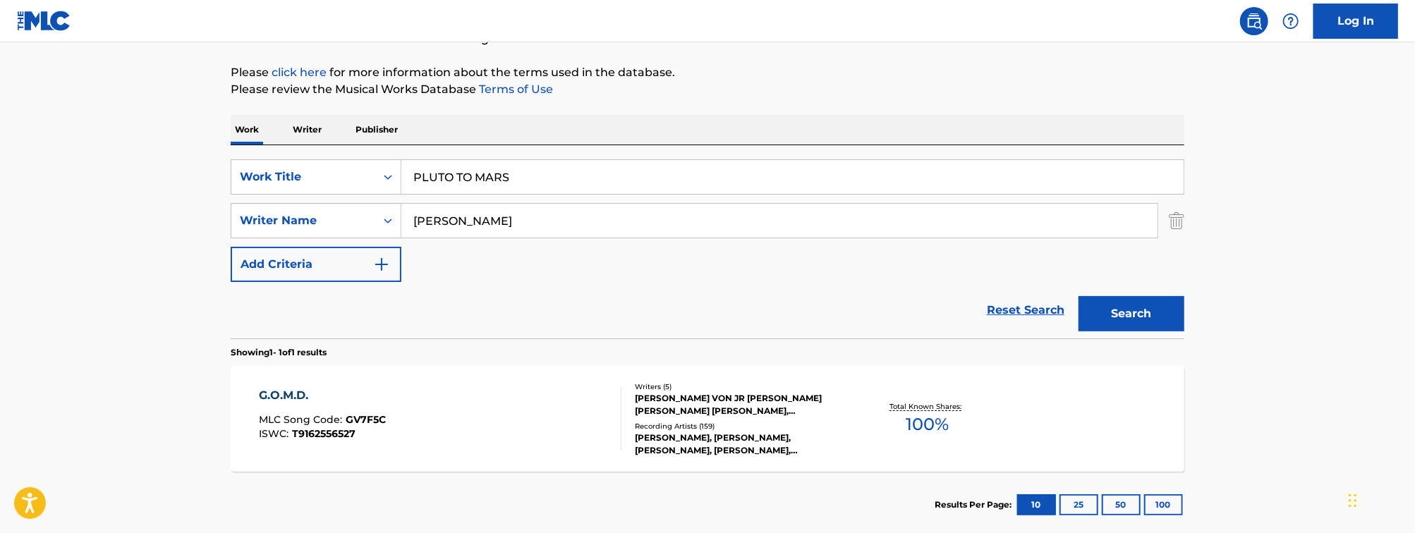
click at [495, 217] on input "[PERSON_NAME]" at bounding box center [779, 221] width 756 height 34
type input "VEAL"
click at [1079, 296] on button "Search" at bounding box center [1132, 313] width 106 height 35
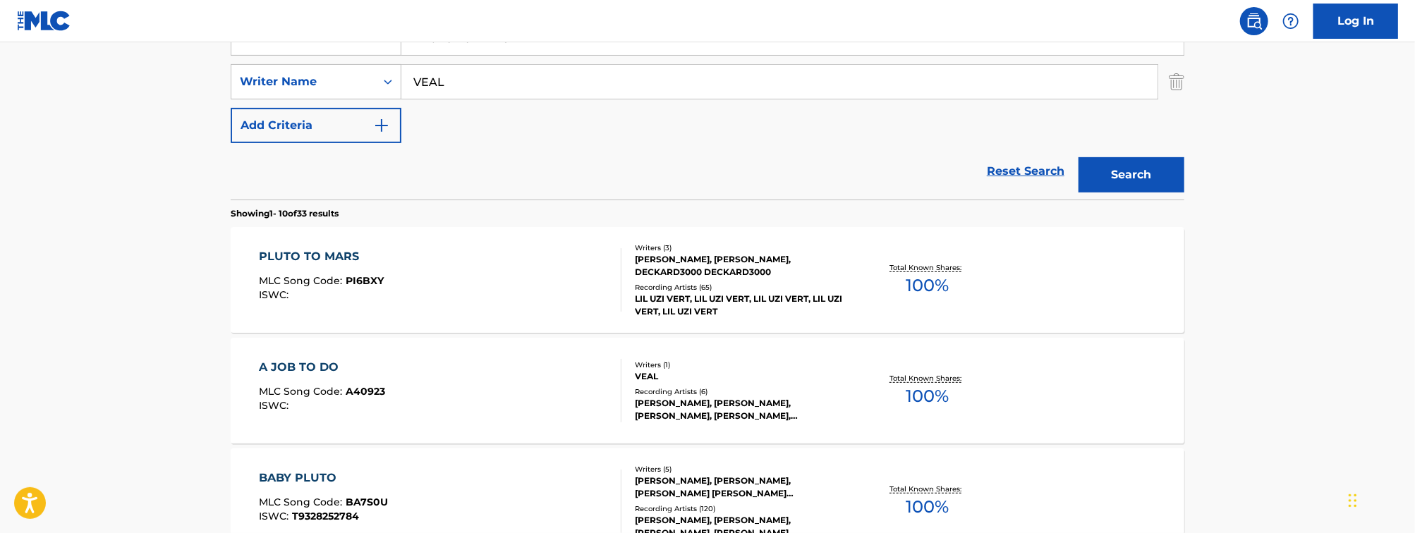
scroll to position [326, 0]
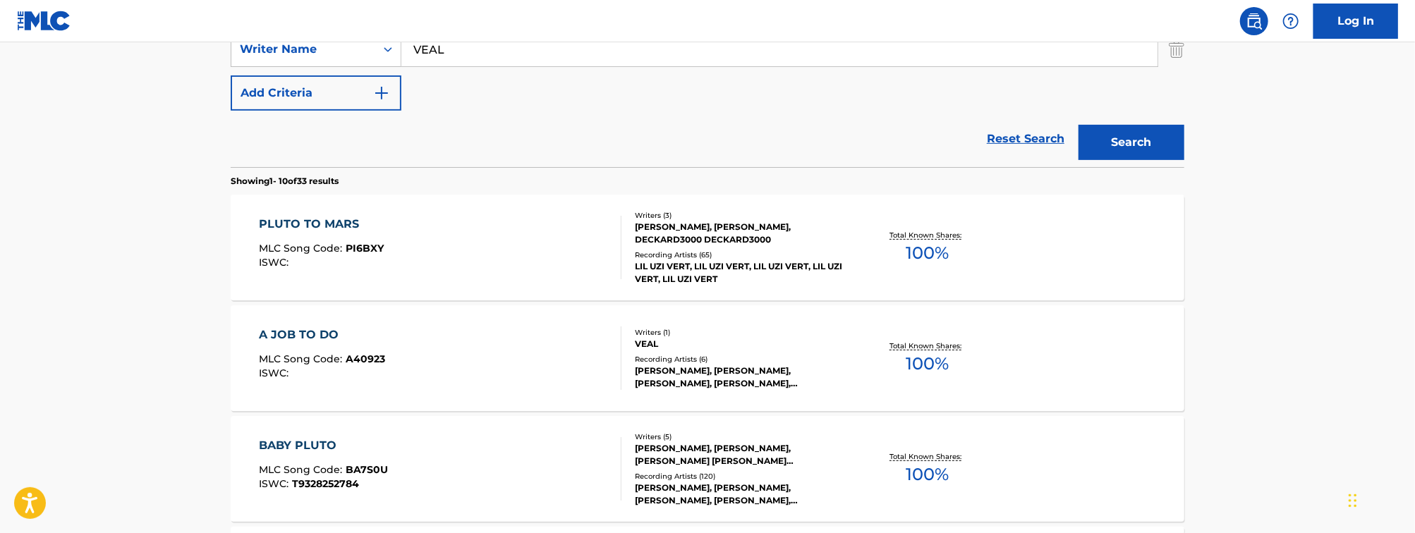
click at [442, 258] on div "PLUTO TO MARS MLC Song Code : PI6BXY ISWC :" at bounding box center [441, 247] width 363 height 63
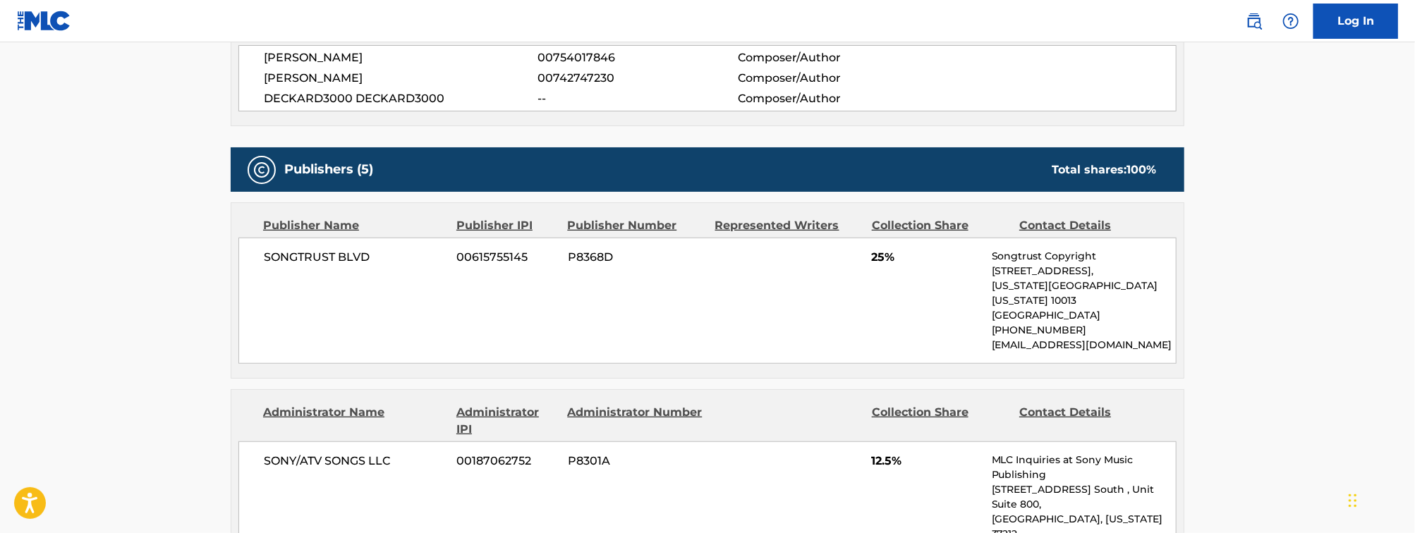
scroll to position [635, 0]
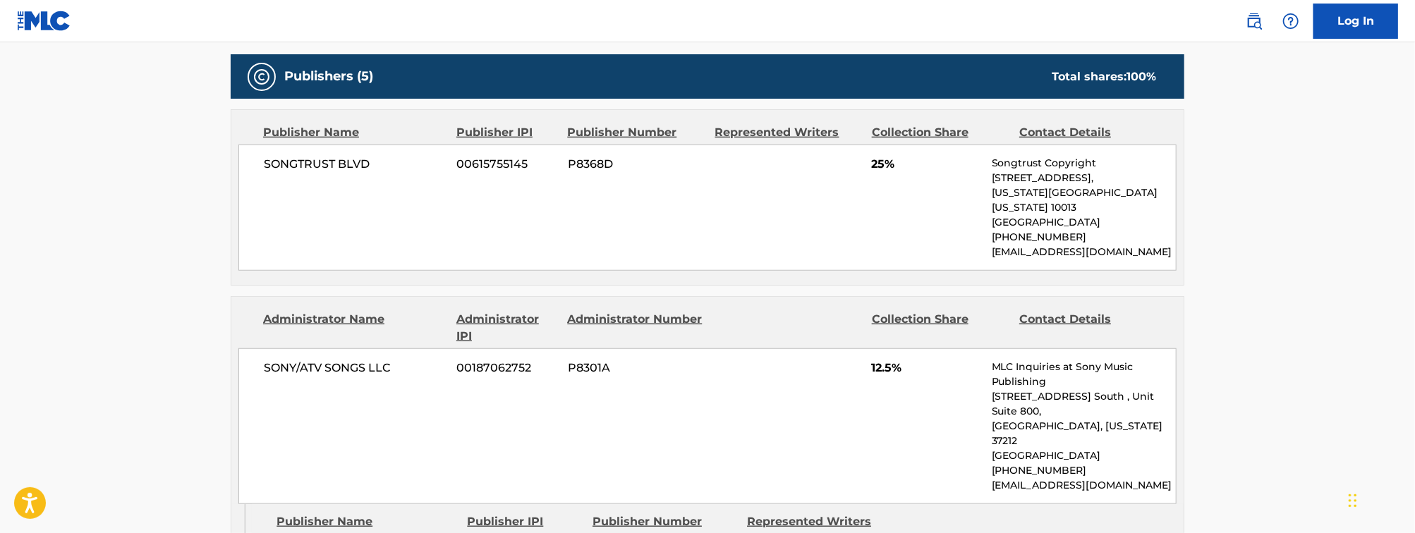
click at [646, 333] on div "Administrator Number" at bounding box center [635, 328] width 137 height 34
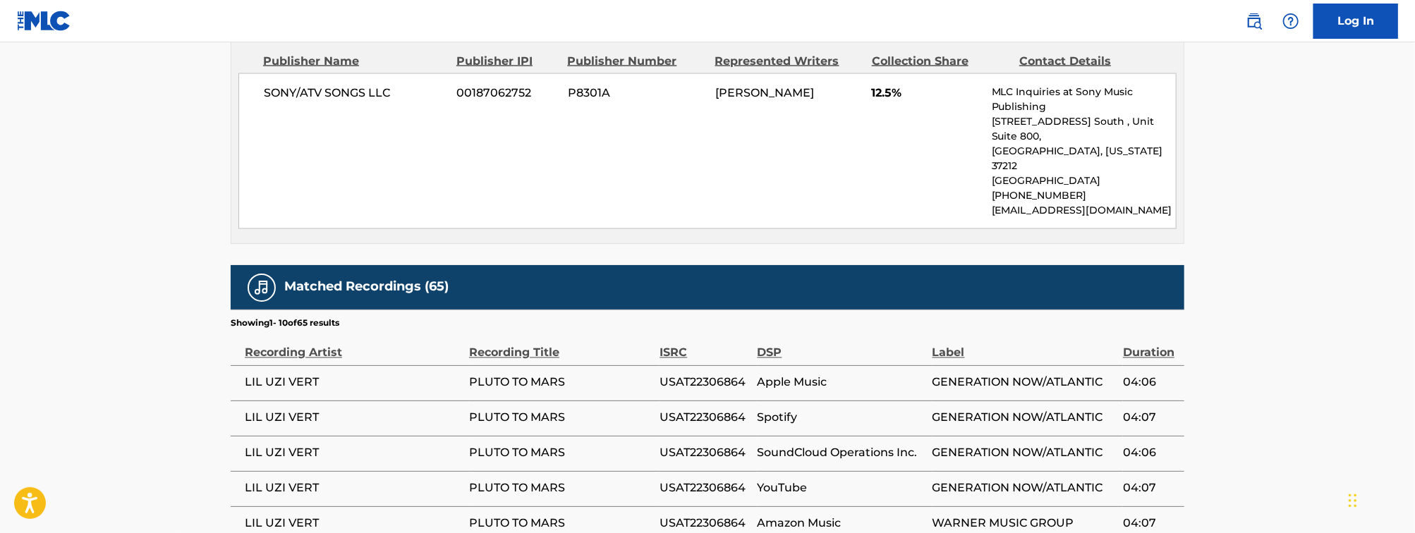
scroll to position [0, 0]
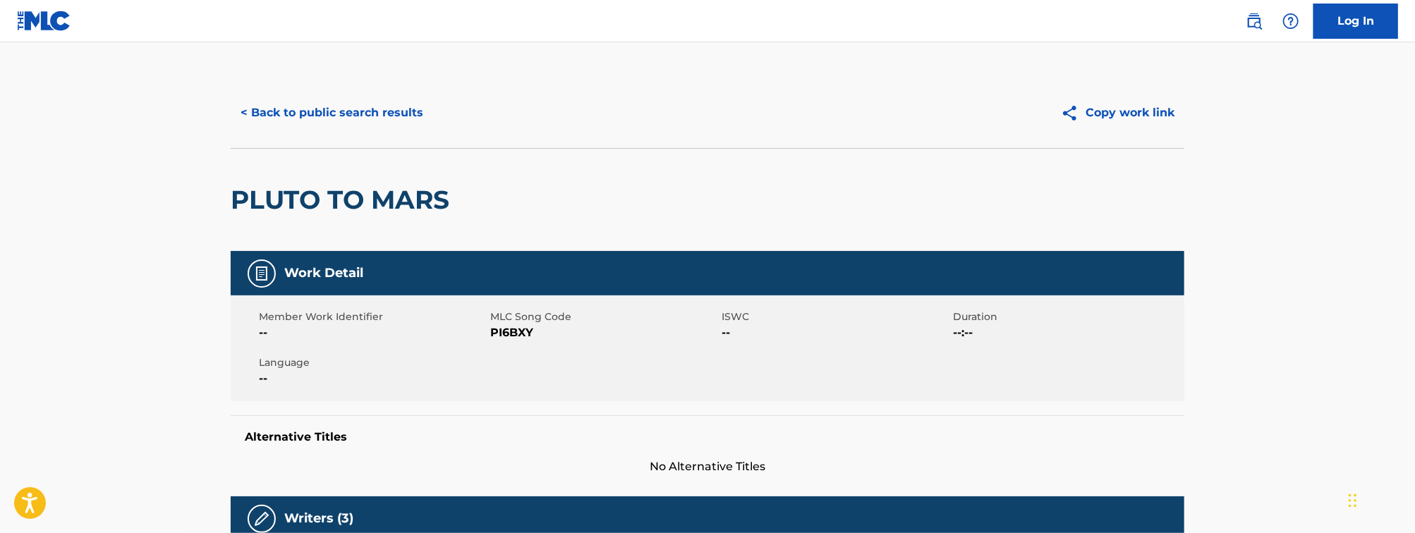
click at [353, 104] on button "< Back to public search results" at bounding box center [332, 112] width 202 height 35
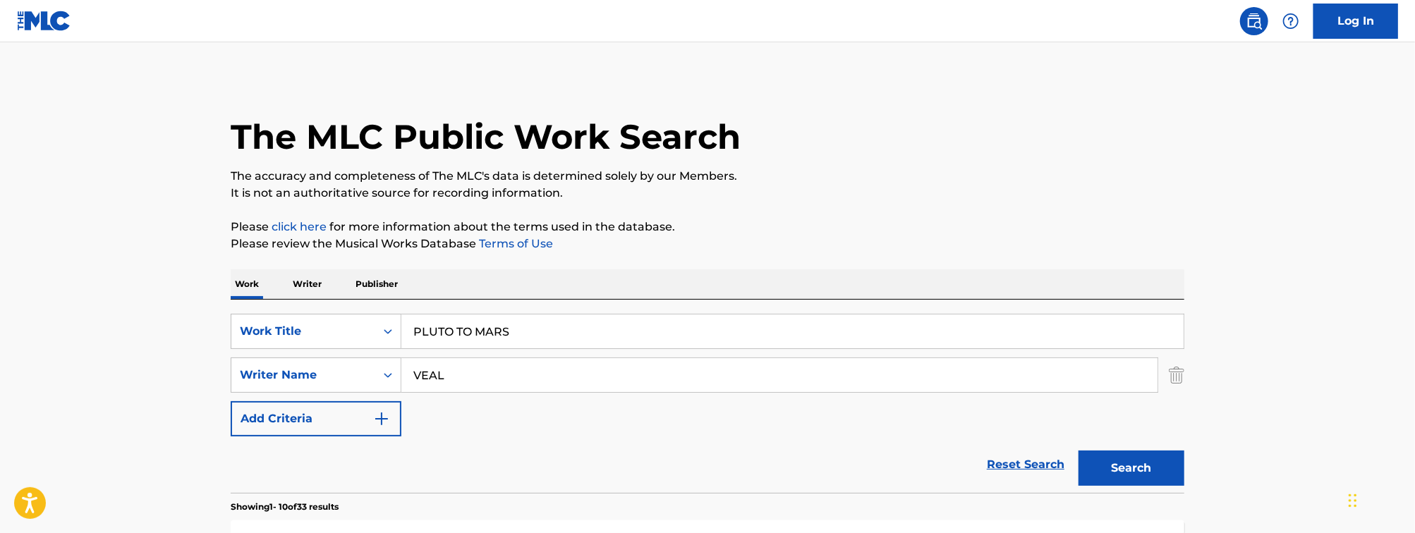
click at [475, 348] on input "PLUTO TO MARS" at bounding box center [792, 332] width 782 height 34
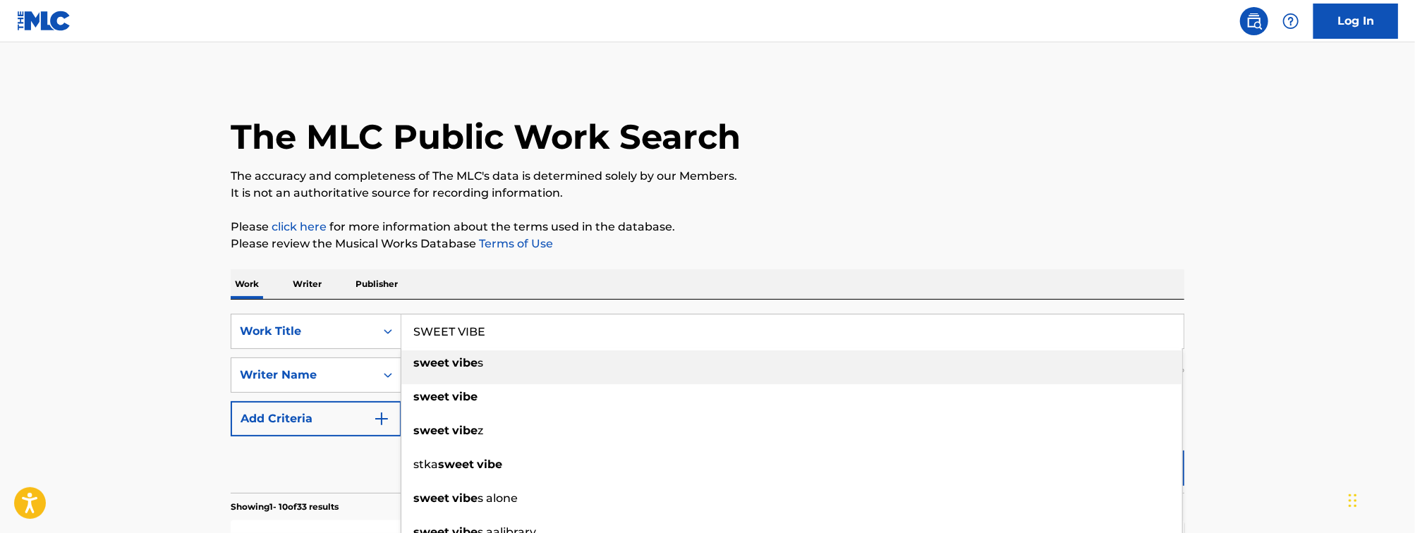
type input "SWEET VIBE"
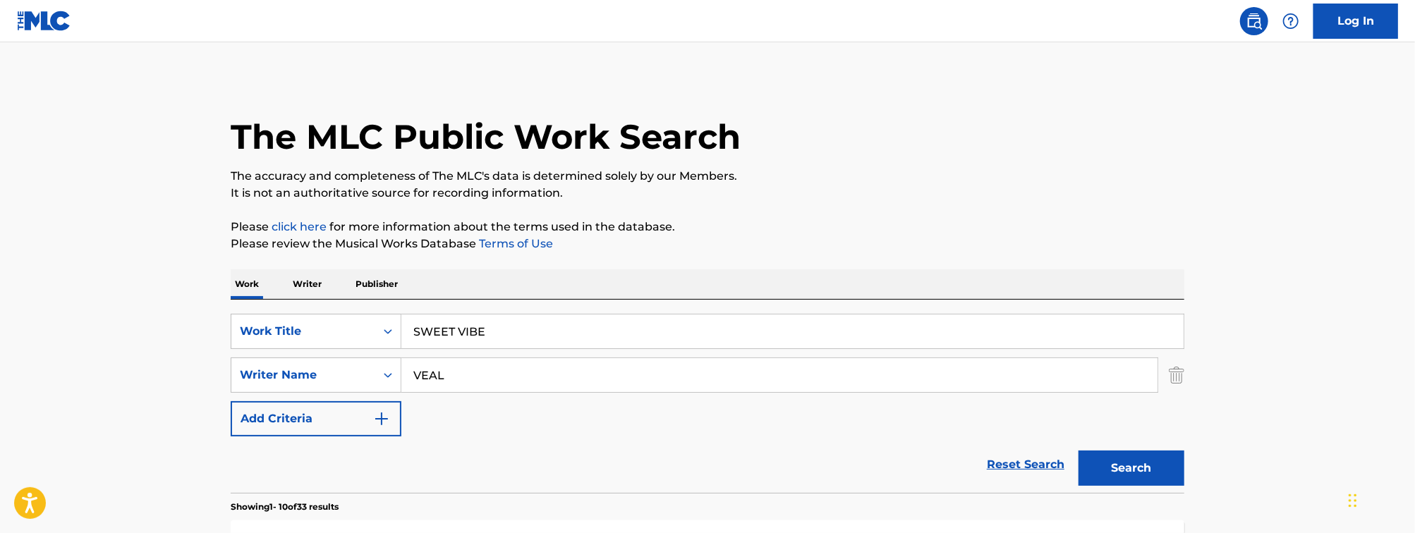
click at [533, 377] on input "VEAL" at bounding box center [779, 375] width 756 height 34
type input "[PERSON_NAME]"
click at [1079, 451] on button "Search" at bounding box center [1132, 468] width 106 height 35
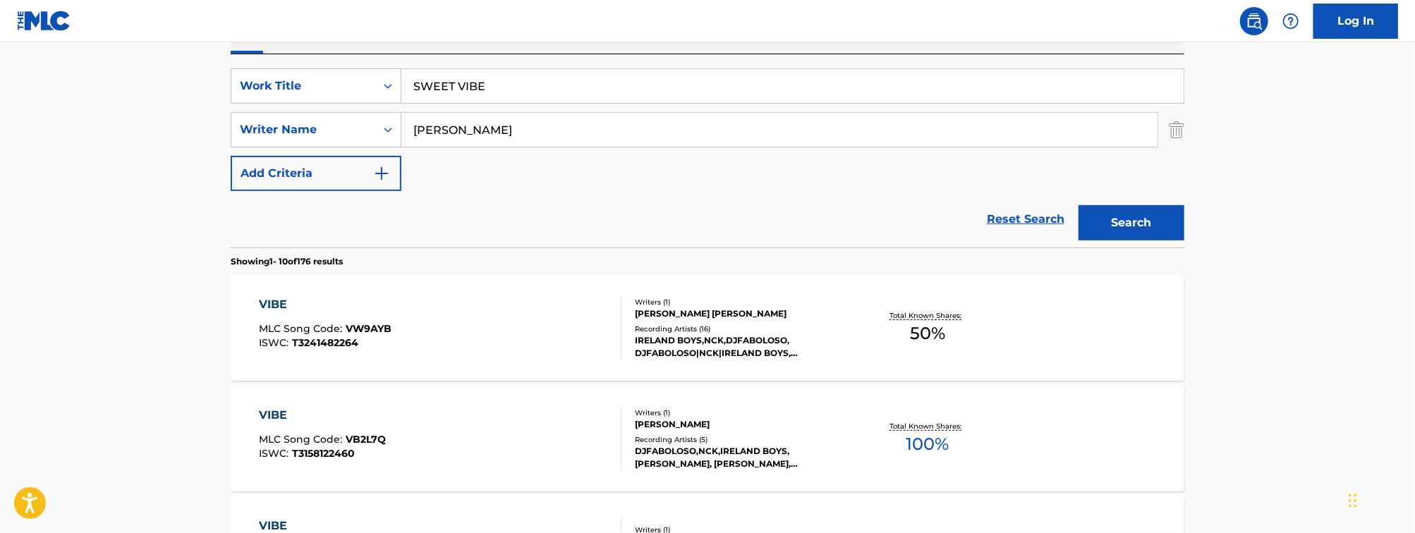
click at [655, 75] on input "SWEET VIBE" at bounding box center [792, 86] width 782 height 34
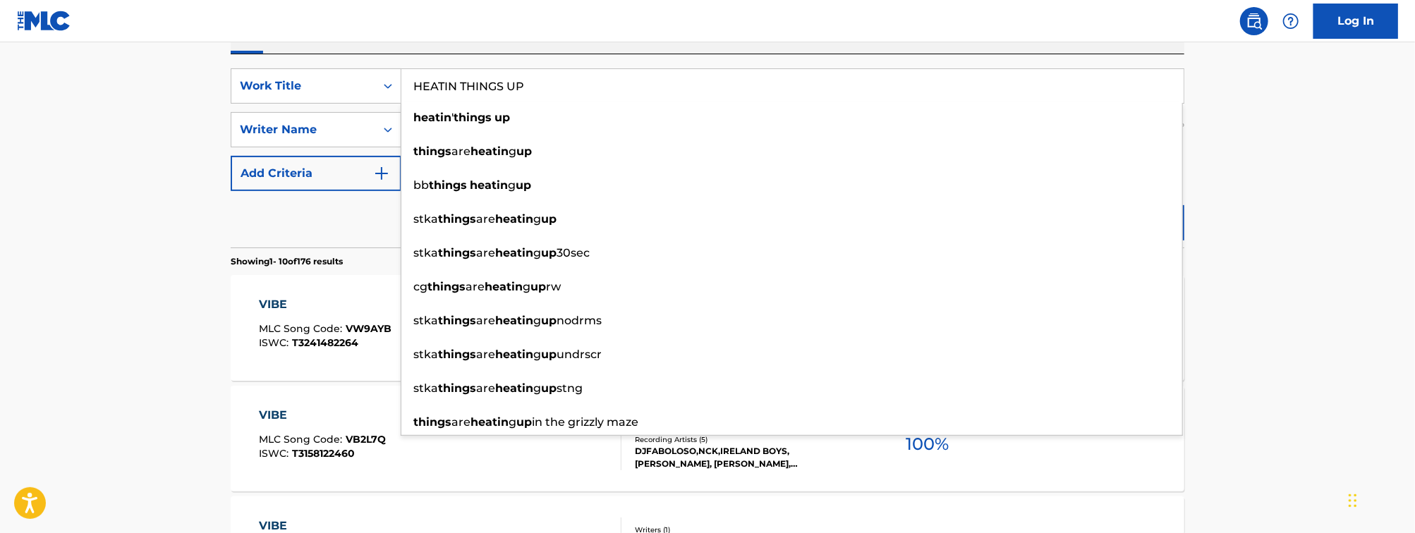
type input "HEATIN THINGS UP"
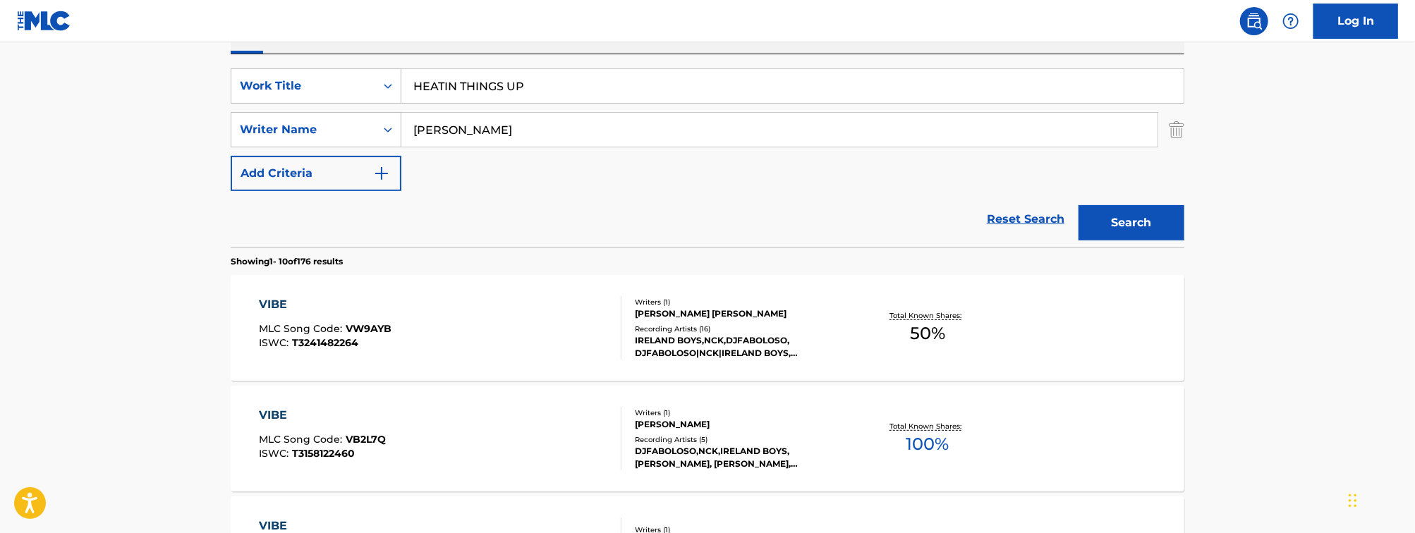
click at [426, 126] on input "[PERSON_NAME]" at bounding box center [779, 130] width 756 height 34
type input "GREEN"
click at [1079, 205] on button "Search" at bounding box center [1132, 222] width 106 height 35
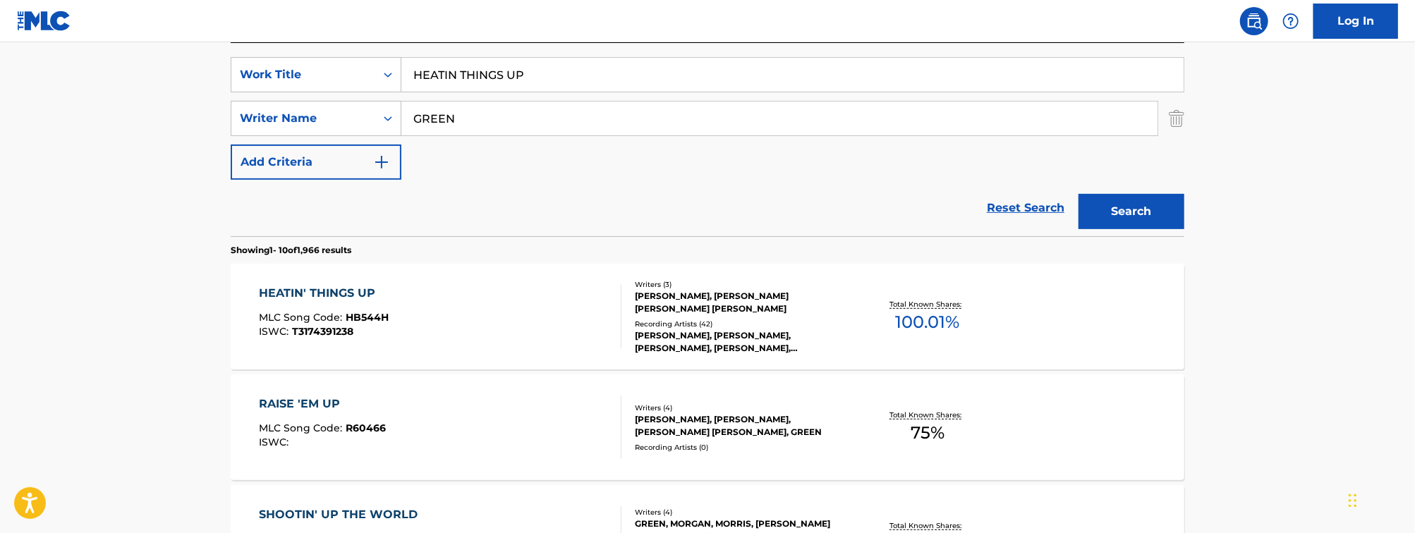
click at [533, 313] on div "HEATIN' THINGS UP MLC Song Code : HB544H ISWC : T3174391238" at bounding box center [441, 316] width 363 height 63
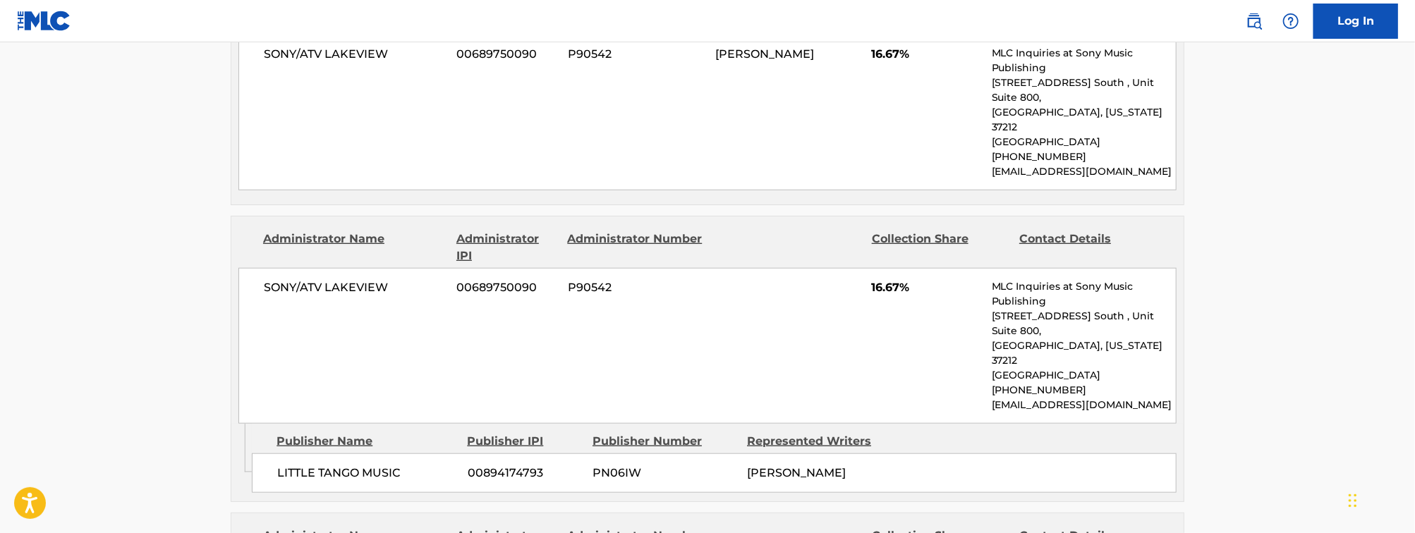
scroll to position [624, 0]
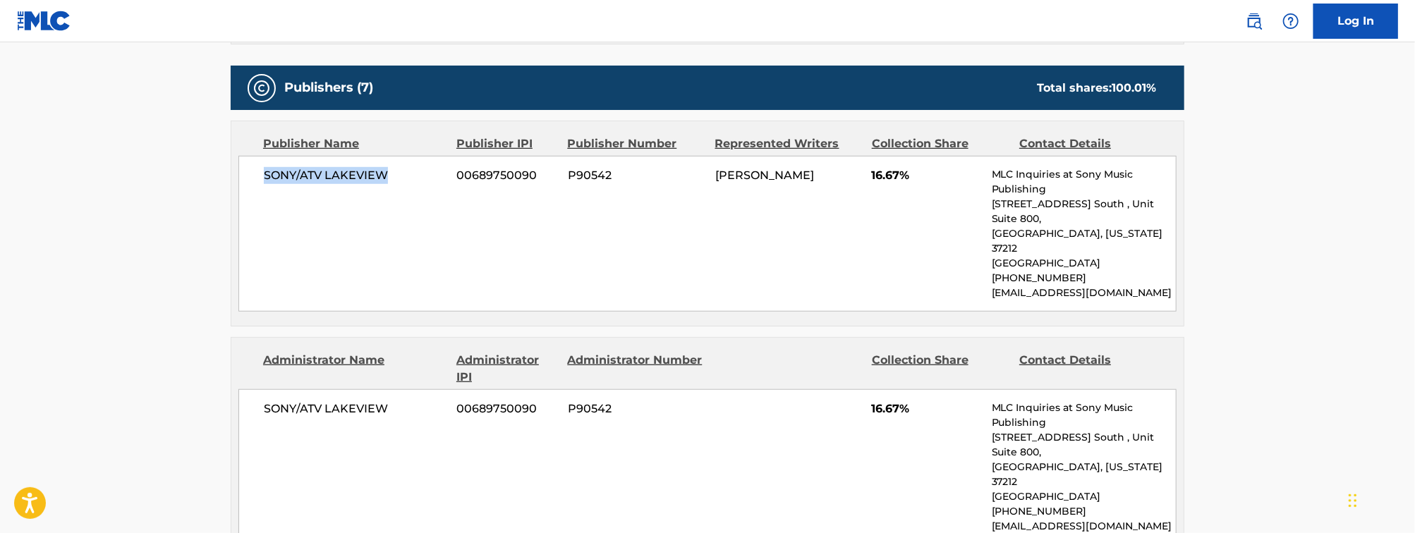
drag, startPoint x: 290, startPoint y: 182, endPoint x: 264, endPoint y: 182, distance: 26.1
click at [264, 182] on span "SONY/ATV LAKEVIEW" at bounding box center [355, 175] width 183 height 17
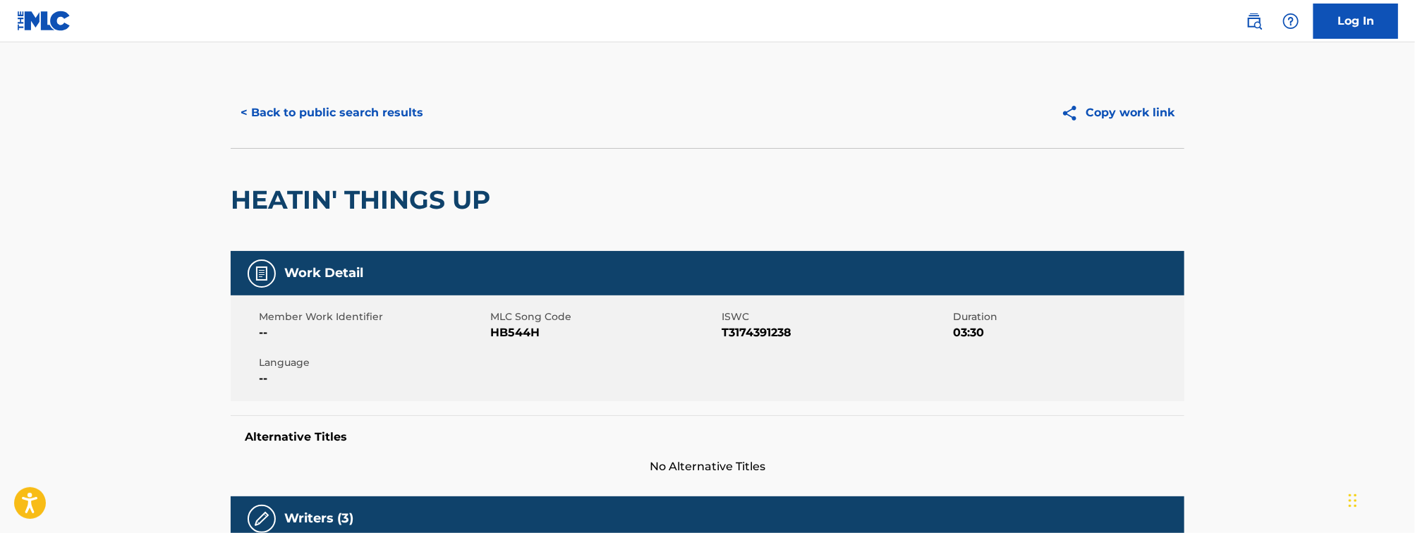
click at [363, 115] on button "< Back to public search results" at bounding box center [332, 112] width 202 height 35
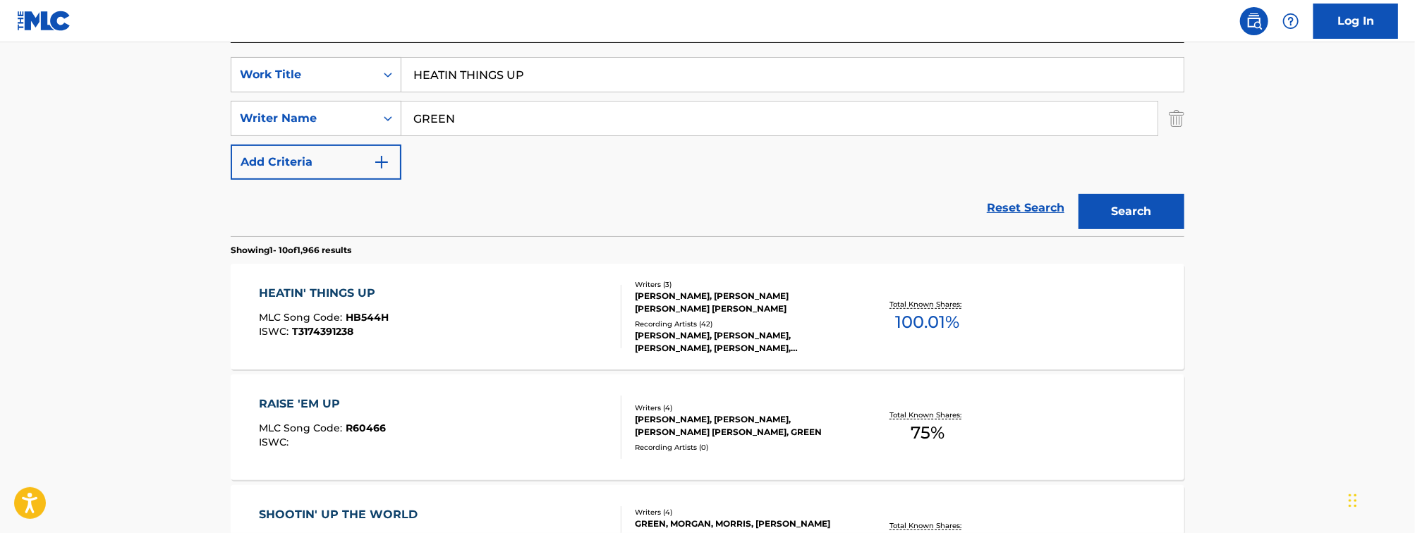
click at [497, 79] on input "HEATIN THINGS UP" at bounding box center [792, 75] width 782 height 34
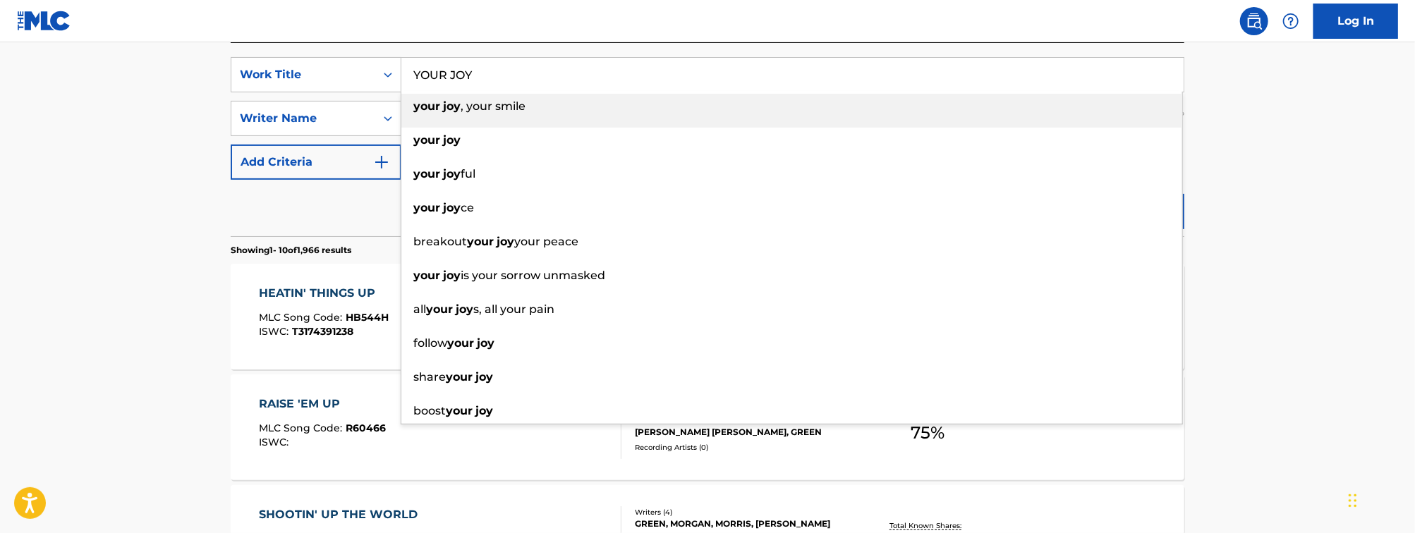
type input "YOUR JOY"
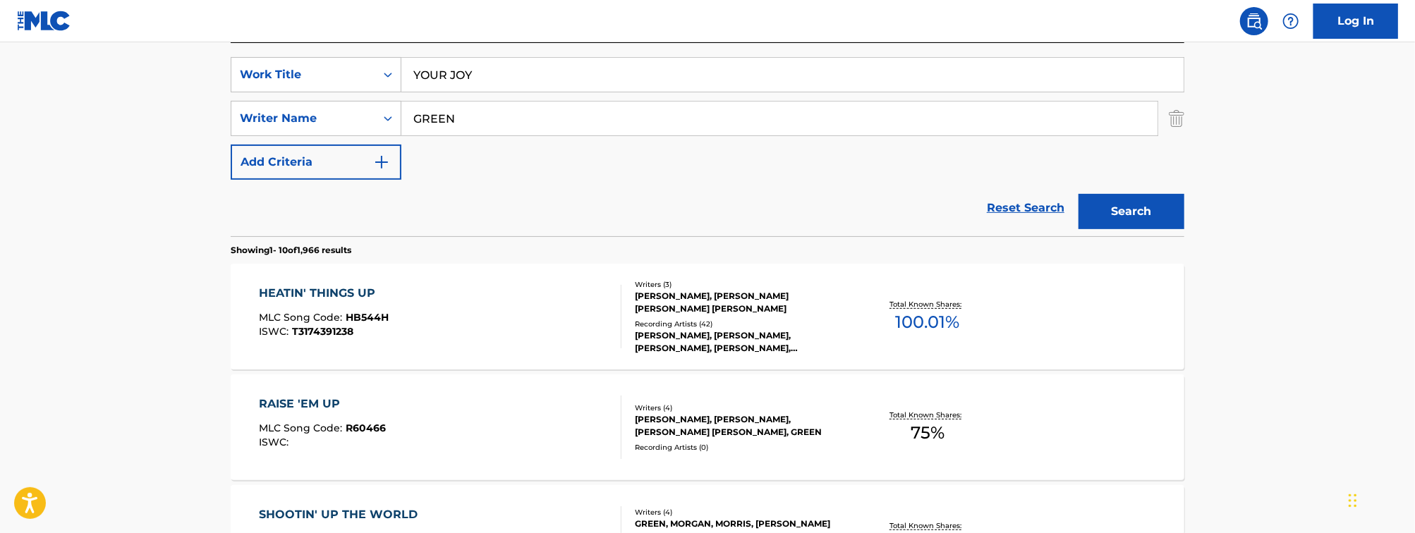
click at [516, 124] on input "GREEN" at bounding box center [779, 119] width 756 height 34
type input "[PERSON_NAME]"
click at [1079, 194] on button "Search" at bounding box center [1132, 211] width 106 height 35
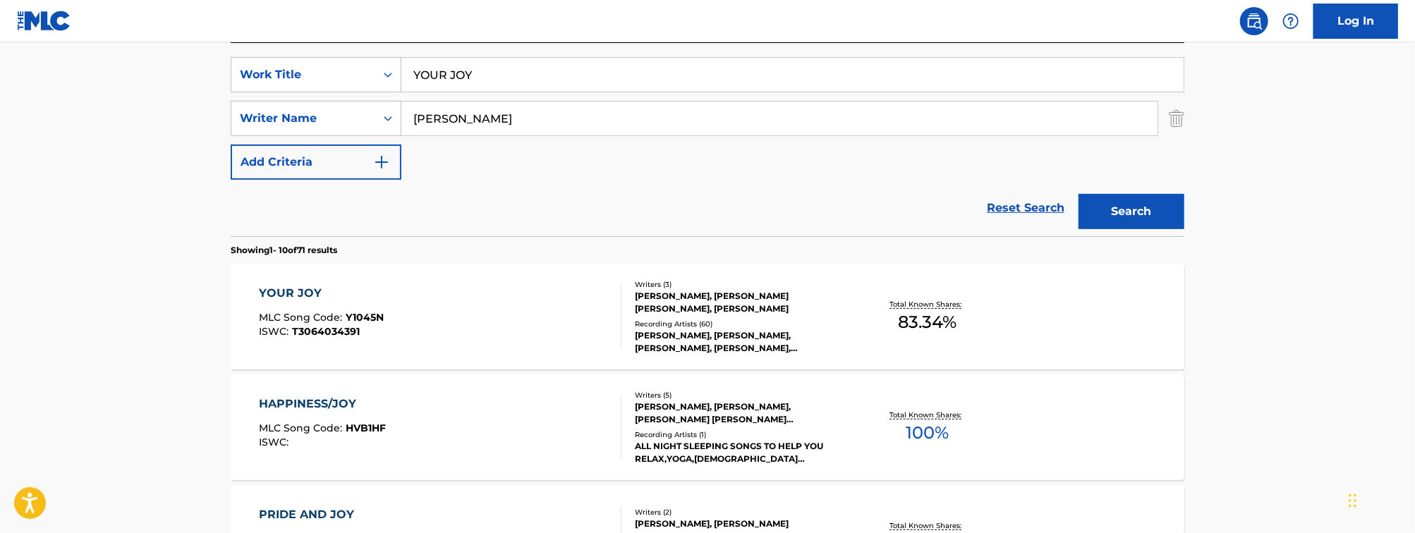
click at [485, 320] on div "YOUR JOY MLC Song Code : Y1045N ISWC : T3064034391" at bounding box center [441, 316] width 363 height 63
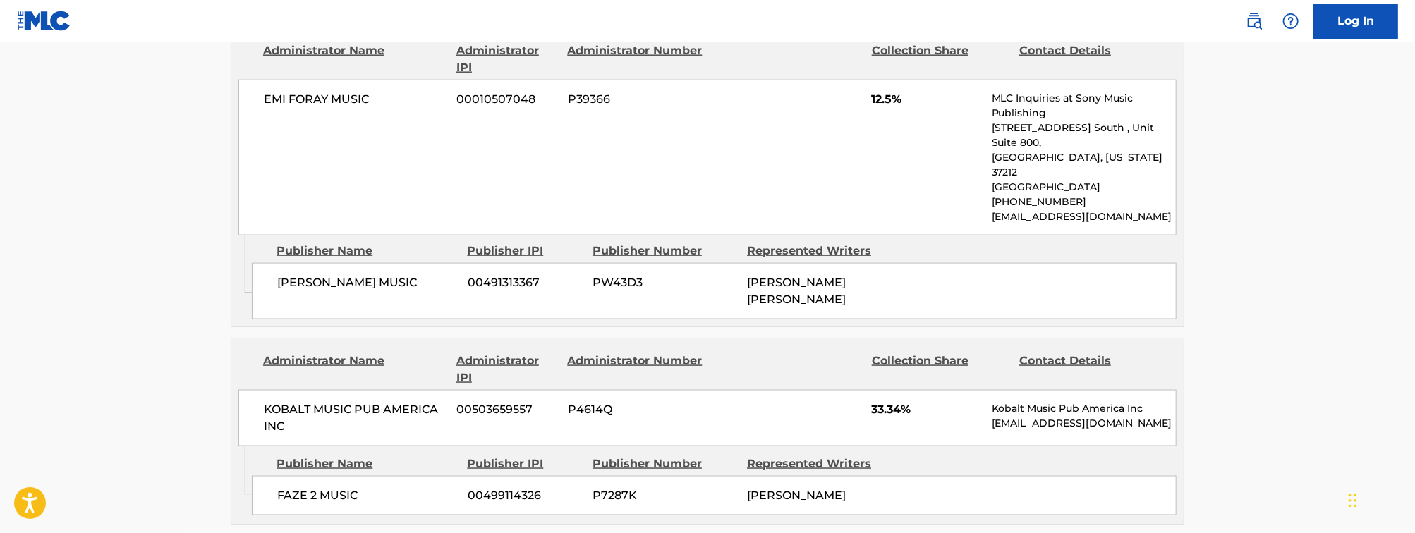
scroll to position [1242, 0]
drag, startPoint x: 452, startPoint y: 203, endPoint x: 277, endPoint y: 209, distance: 175.8
click at [277, 265] on div "[PERSON_NAME] MUSIC 00491313367 PW43D3 [PERSON_NAME] [PERSON_NAME]" at bounding box center [714, 293] width 925 height 56
copy span "[PERSON_NAME] MUSIC"
click at [823, 340] on div "Administrator Name Administrator IPI Administrator Number Collection Share Cont…" at bounding box center [707, 394] width 952 height 108
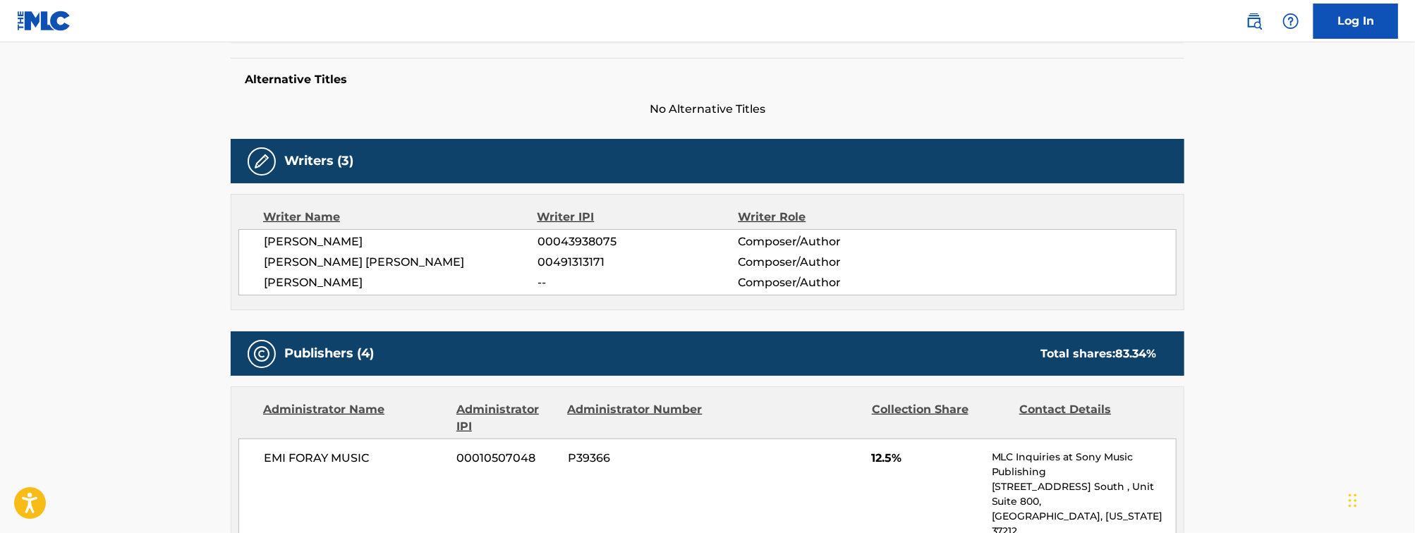
scroll to position [11, 0]
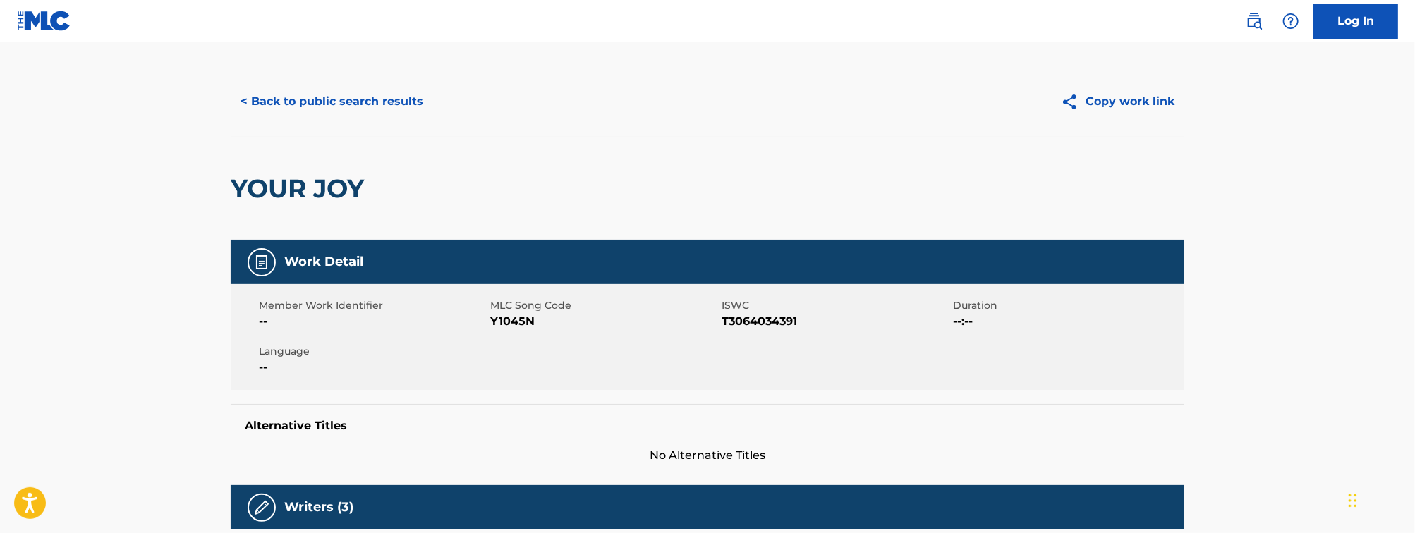
click at [385, 103] on button "< Back to public search results" at bounding box center [332, 101] width 202 height 35
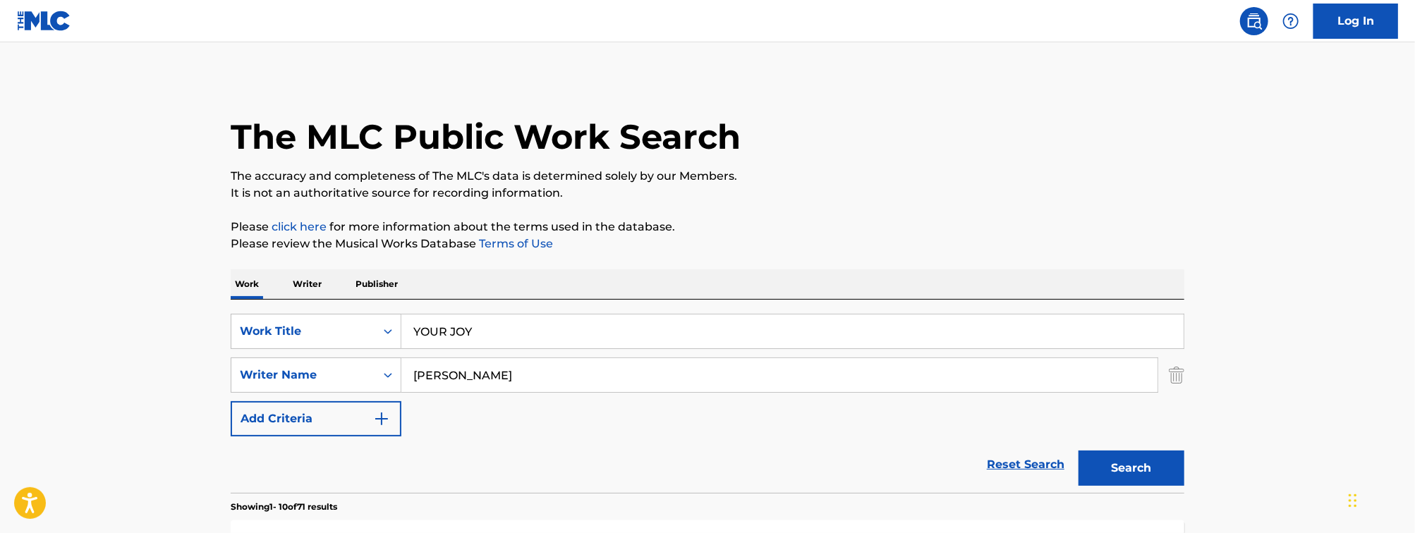
click at [478, 353] on div "SearchWithCriteria04dee03a-5cd5-4c54-a798-30f3c8c82c1f Work Title YOUR JOY Sear…" at bounding box center [708, 375] width 954 height 123
click at [484, 344] on input "YOUR JOY" at bounding box center [792, 332] width 782 height 34
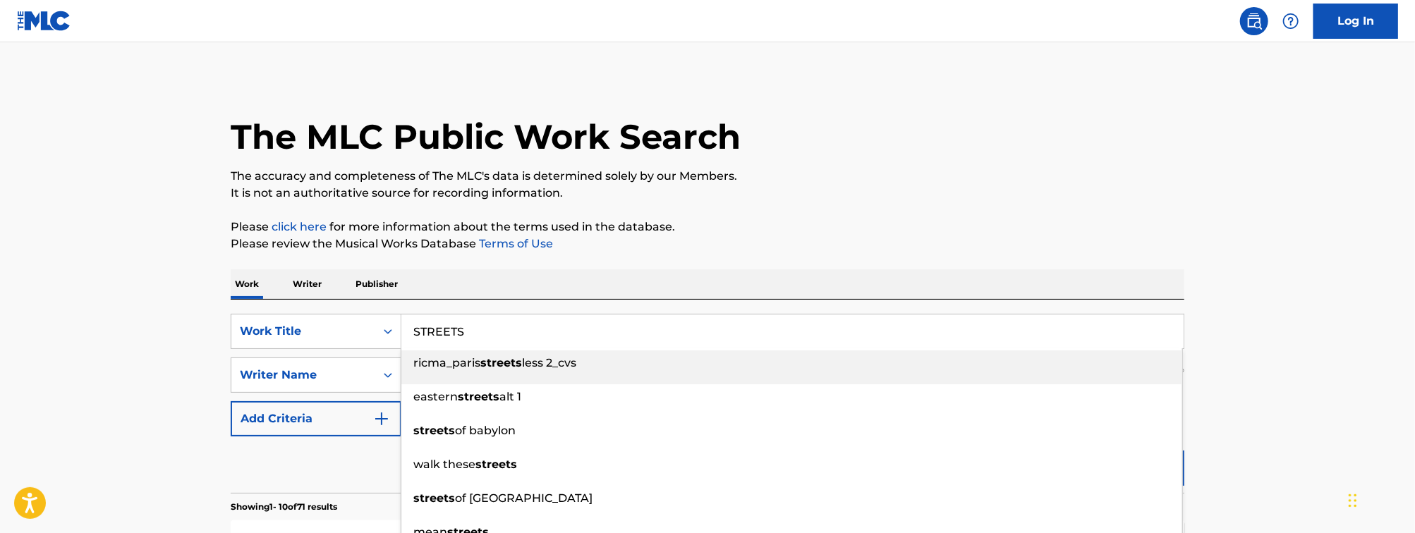
type input "STREETS"
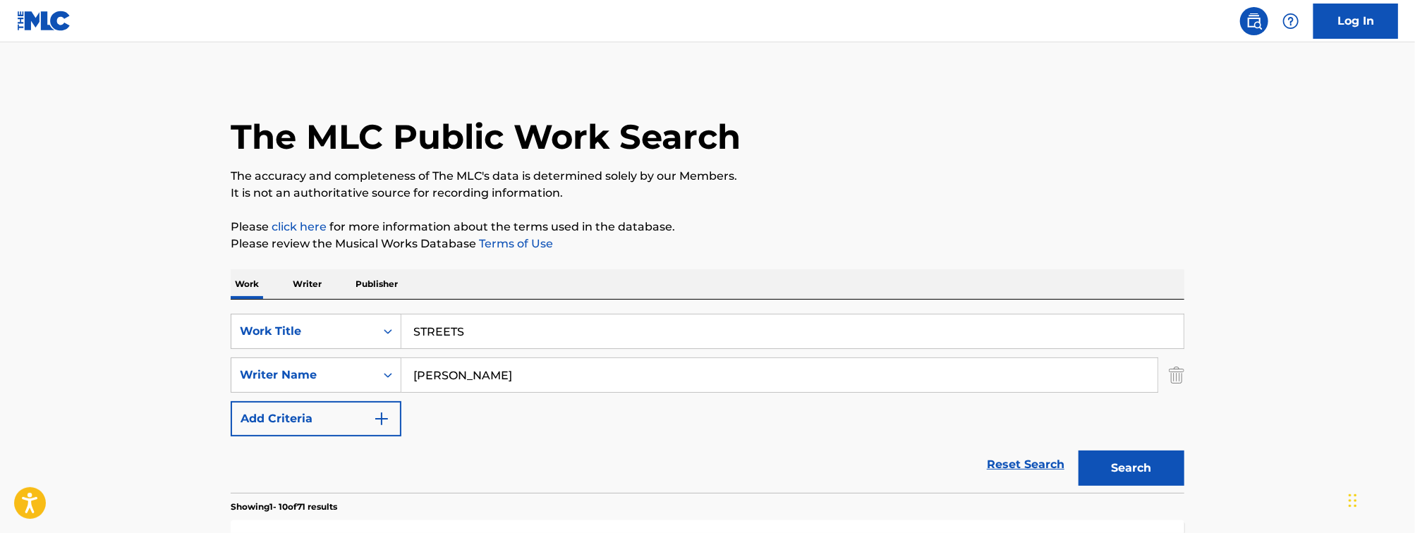
click at [452, 392] on input "[PERSON_NAME]" at bounding box center [779, 375] width 756 height 34
type input "[PERSON_NAME]"
click at [1079, 451] on button "Search" at bounding box center [1132, 468] width 106 height 35
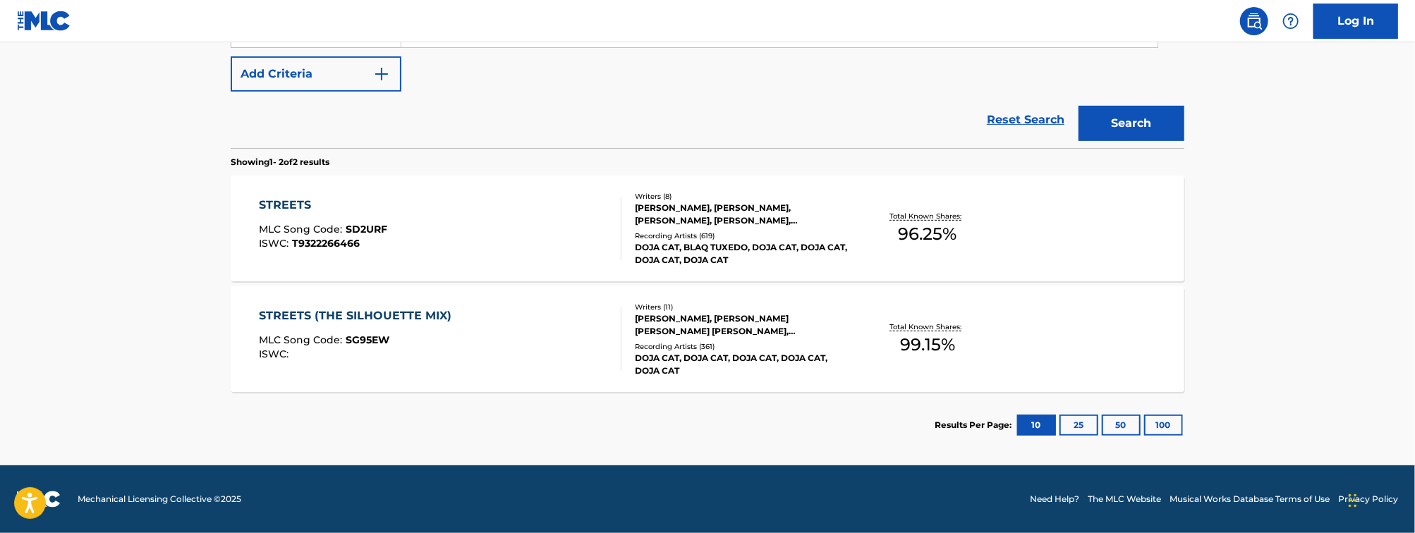
click at [526, 231] on div "STREETS MLC Song Code : SD2URF ISWC : T9322266466" at bounding box center [441, 228] width 363 height 63
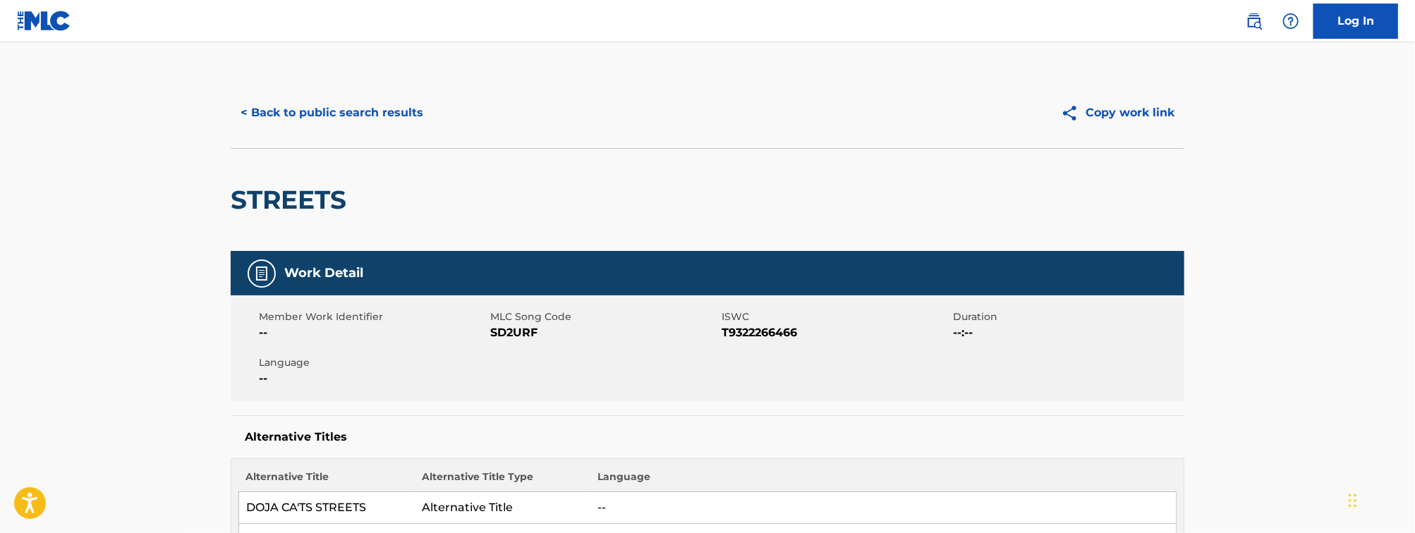
click at [350, 114] on button "< Back to public search results" at bounding box center [332, 112] width 202 height 35
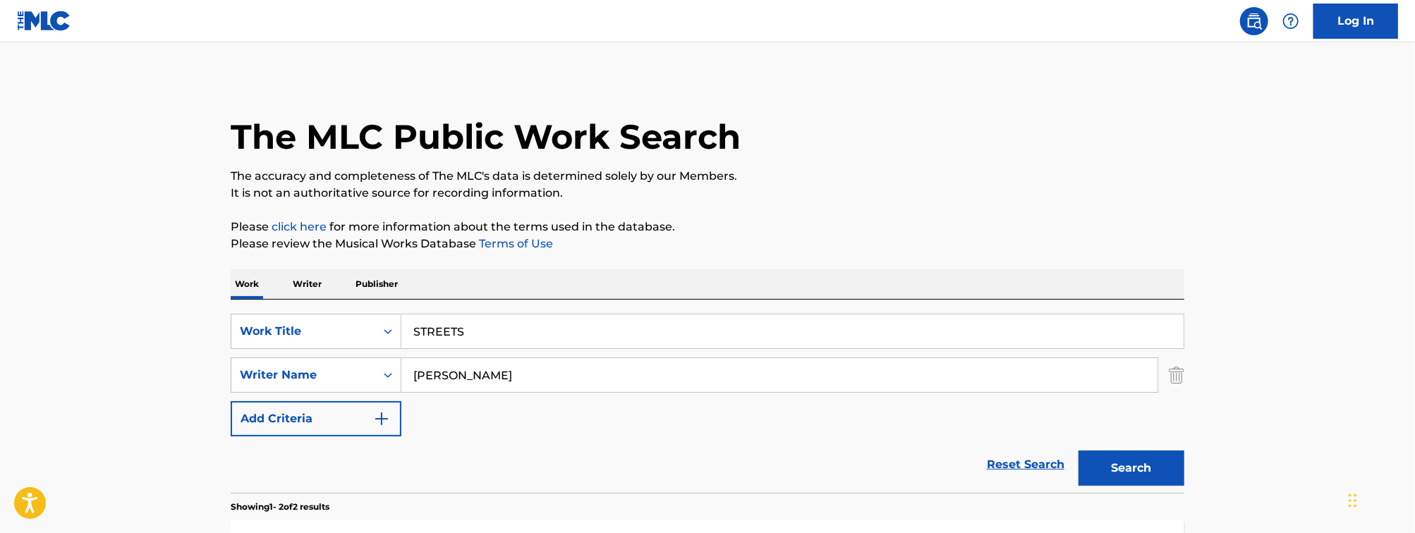
click at [485, 353] on div "SearchWithCriteria04dee03a-5cd5-4c54-a798-30f3c8c82c1f Work Title STREETS Searc…" at bounding box center [708, 375] width 954 height 123
click at [464, 337] on input "STREETS" at bounding box center [792, 332] width 782 height 34
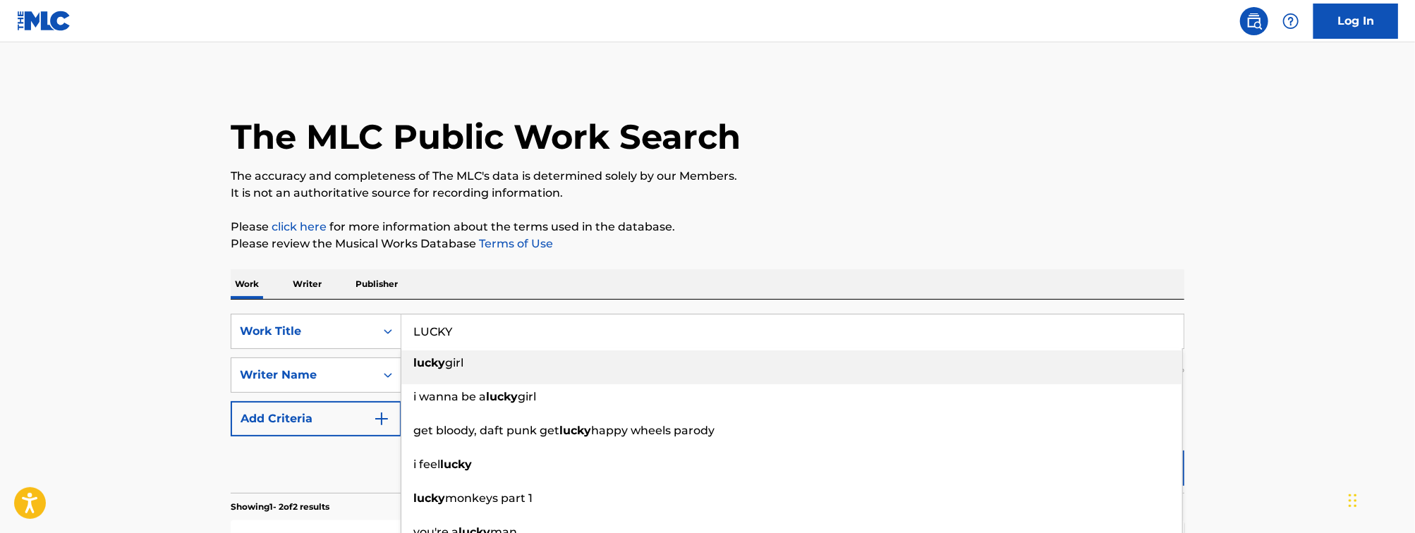
type input "LUCKY"
click at [87, 320] on main "The MLC Public Work Search The accuracy and completeness of The MLC's data is d…" at bounding box center [707, 426] width 1415 height 768
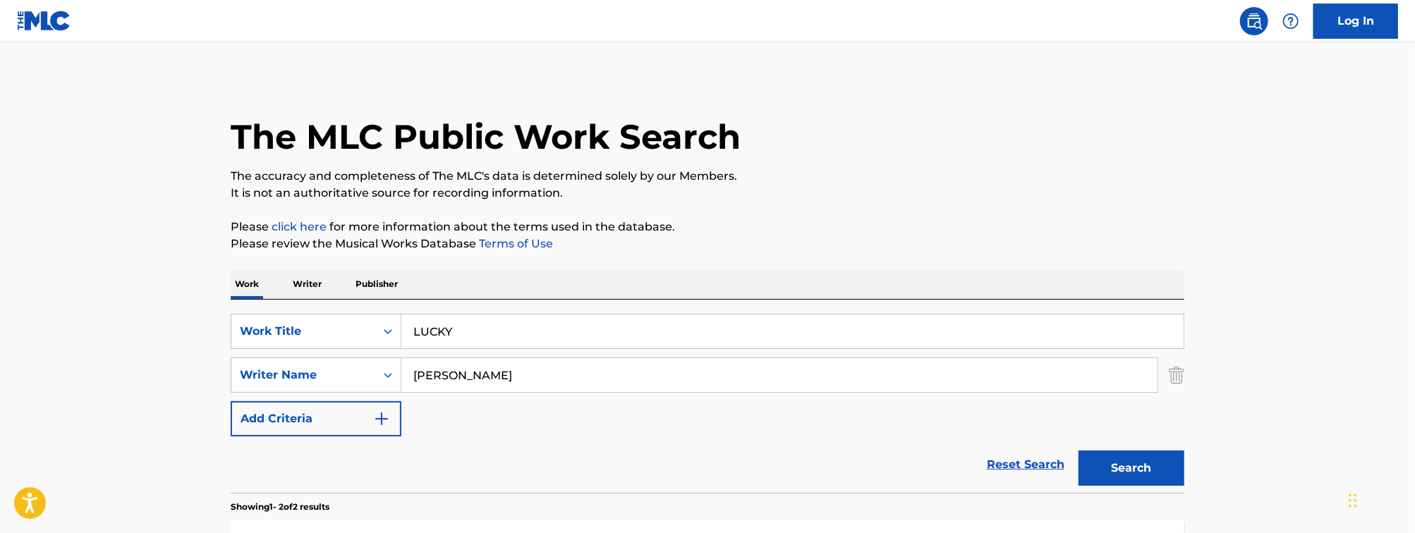
click at [518, 386] on input "[PERSON_NAME]" at bounding box center [779, 375] width 756 height 34
type input "MESCON"
click at [1079, 451] on button "Search" at bounding box center [1132, 468] width 106 height 35
click at [520, 323] on input "LUCKY" at bounding box center [792, 332] width 782 height 34
paste input "AY YOUR HEAD ON ME"
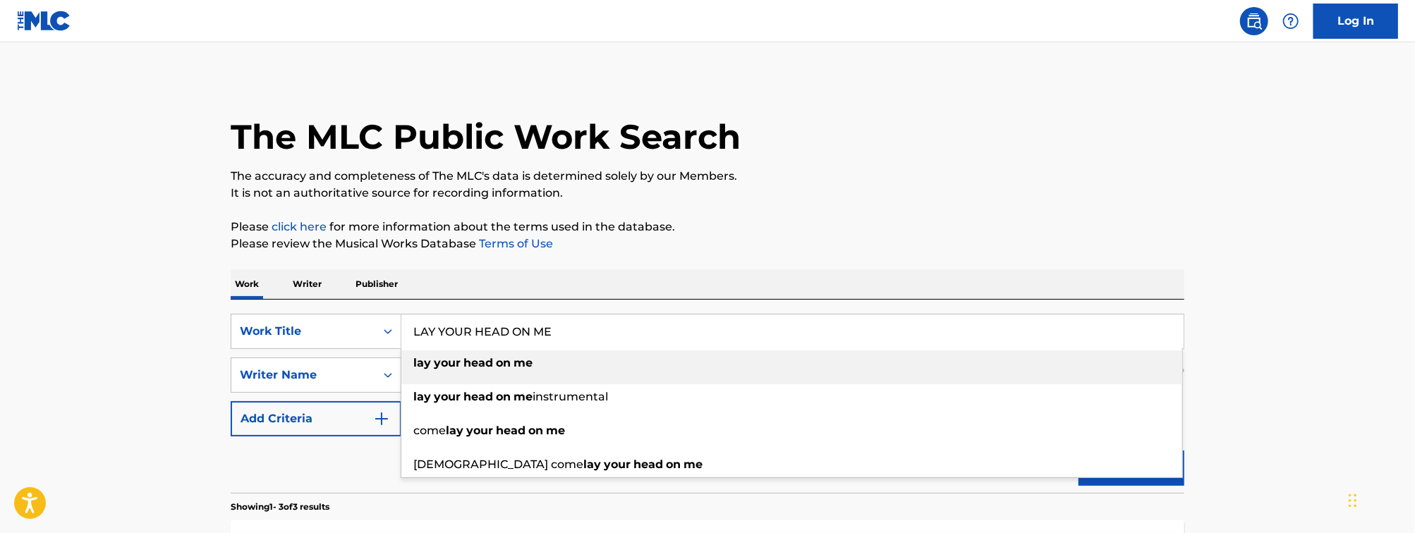
type input "LAY YOUR HEAD ON ME"
click at [161, 303] on main "The MLC Public Work Search The accuracy and completeness of The MLC's data is d…" at bounding box center [707, 481] width 1415 height 879
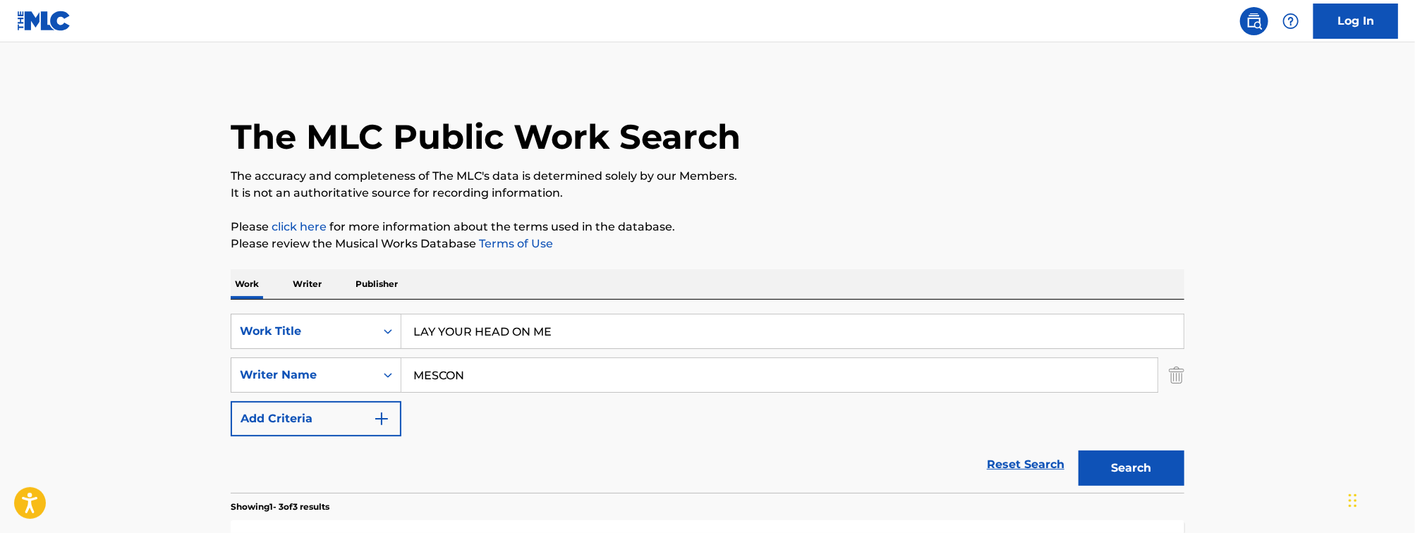
click at [494, 382] on input "MESCON" at bounding box center [779, 375] width 756 height 34
type input "[PERSON_NAME]"
click at [1079, 451] on button "Search" at bounding box center [1132, 468] width 106 height 35
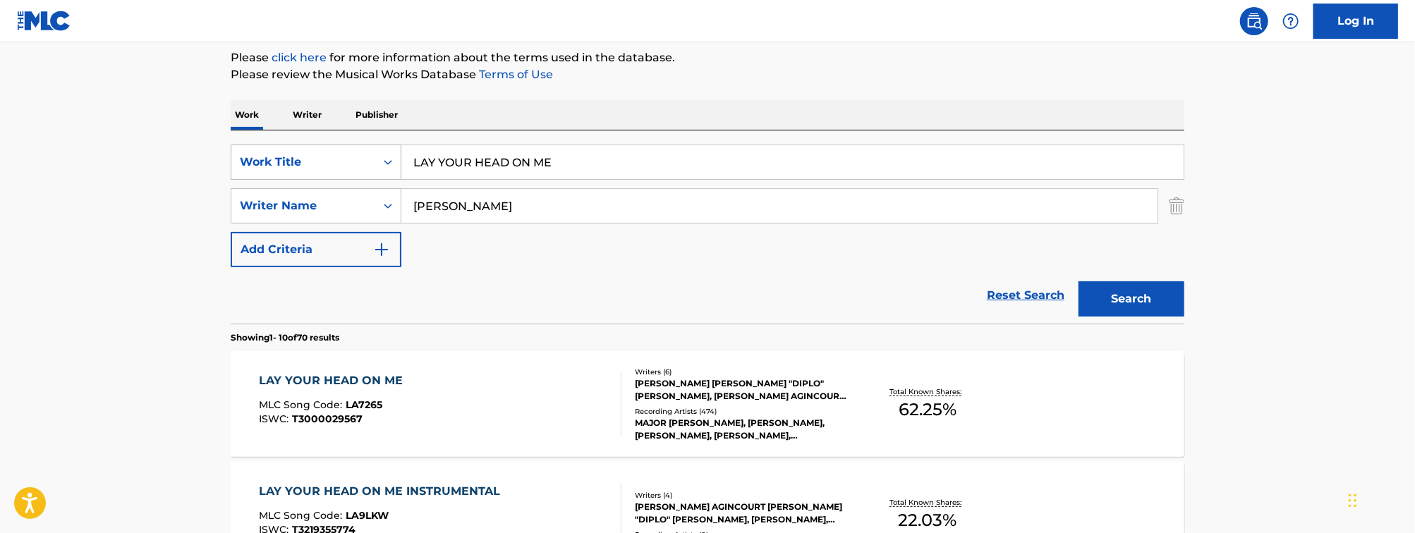
scroll to position [174, 0]
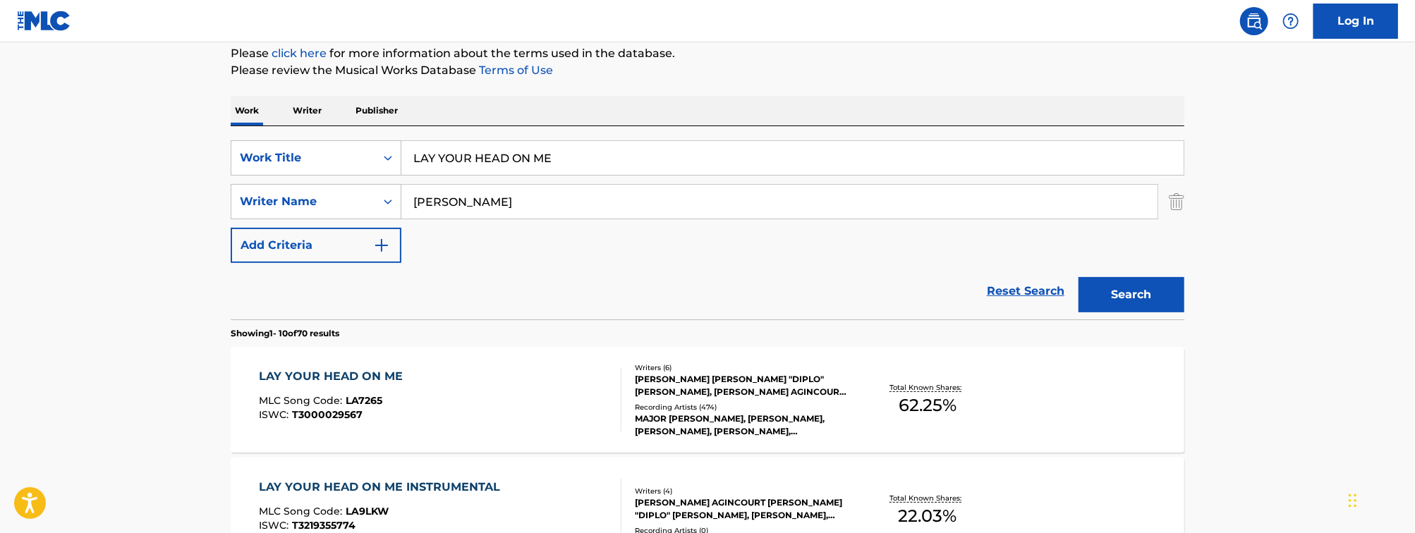
click at [389, 409] on div "MLC Song Code : LA7265" at bounding box center [335, 403] width 151 height 14
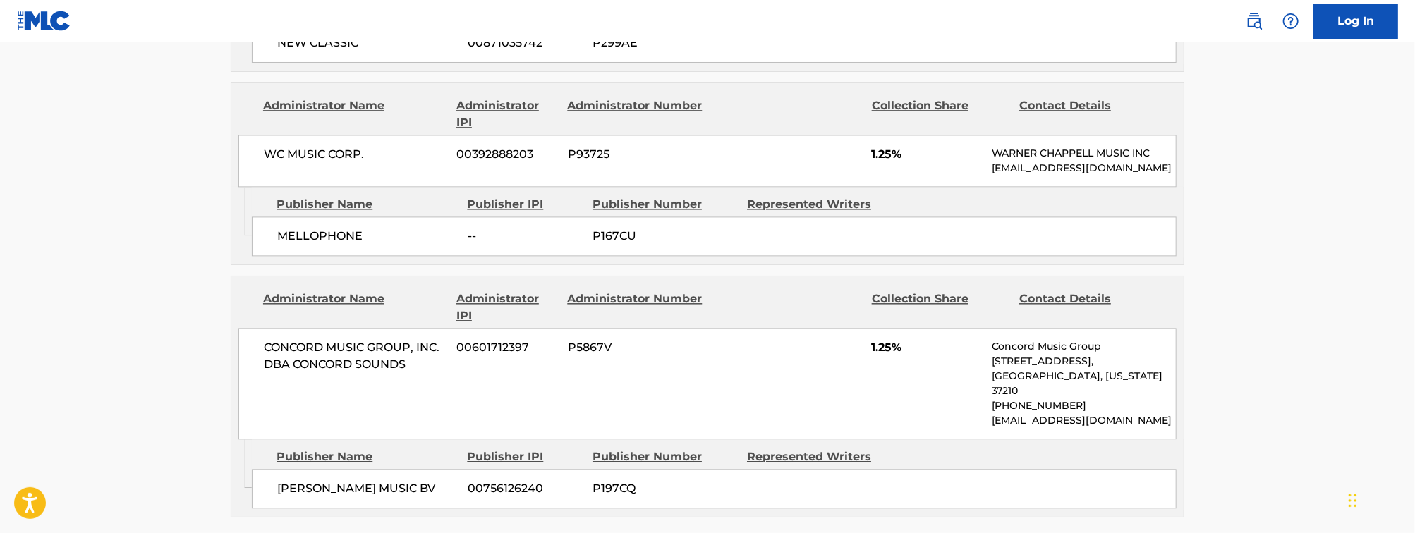
scroll to position [1895, 0]
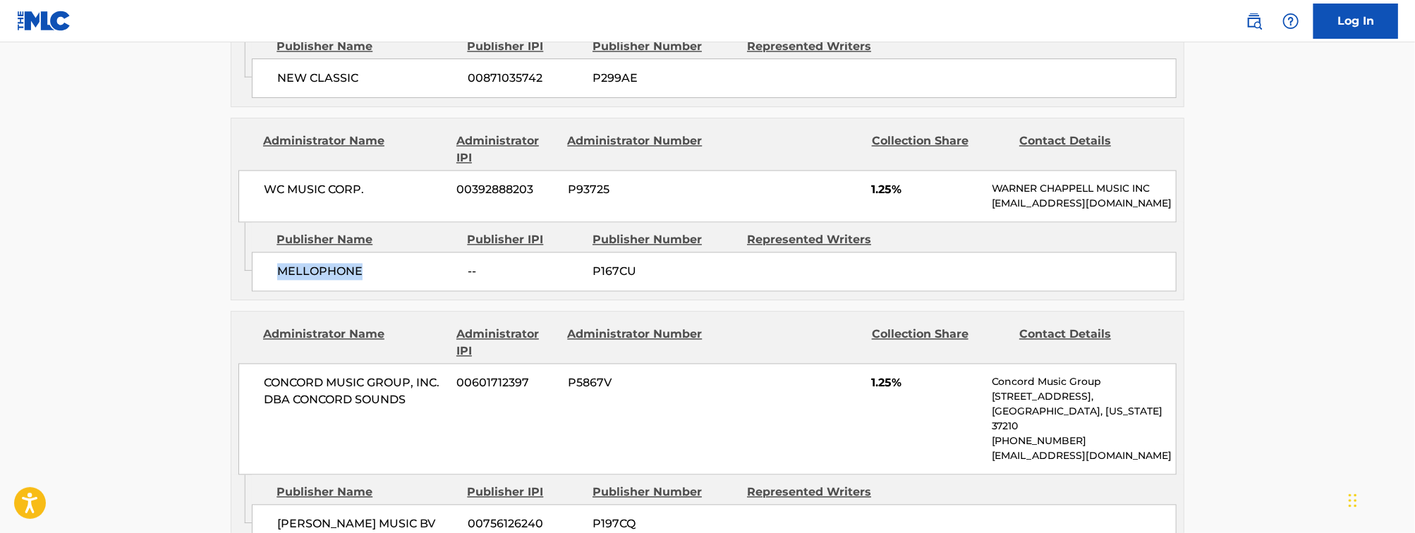
drag, startPoint x: 386, startPoint y: 162, endPoint x: 272, endPoint y: 162, distance: 114.3
click at [272, 252] on div "MELLOPHONE -- P167CU" at bounding box center [714, 272] width 925 height 40
copy span "MELLOPHONE"
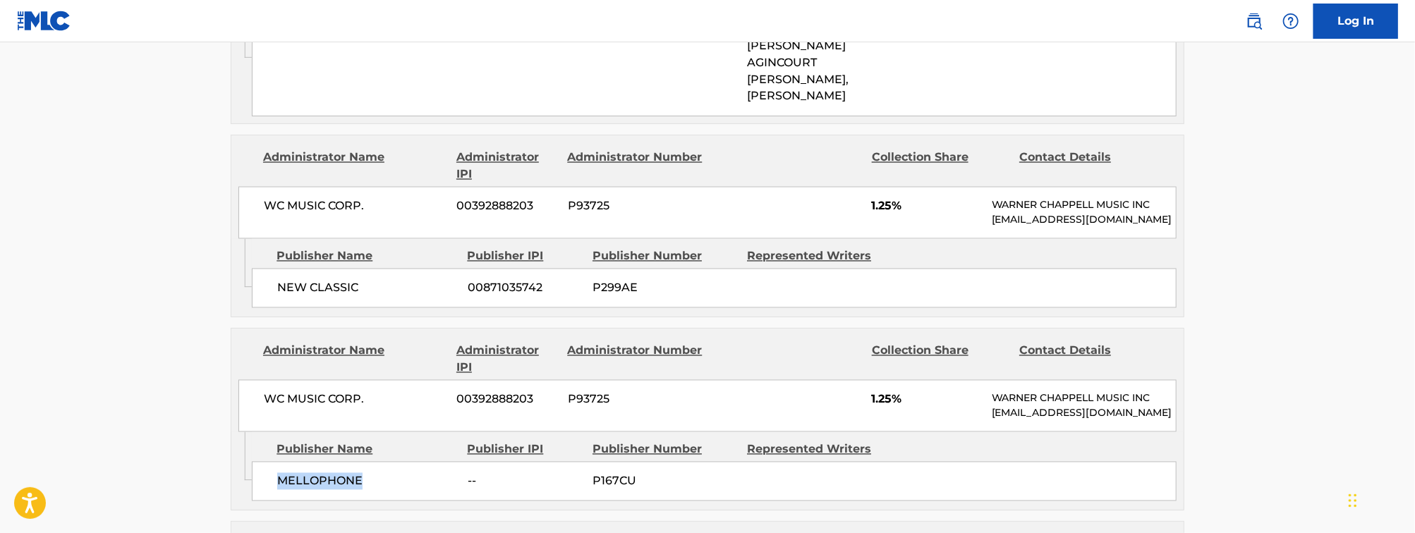
scroll to position [1570, 0]
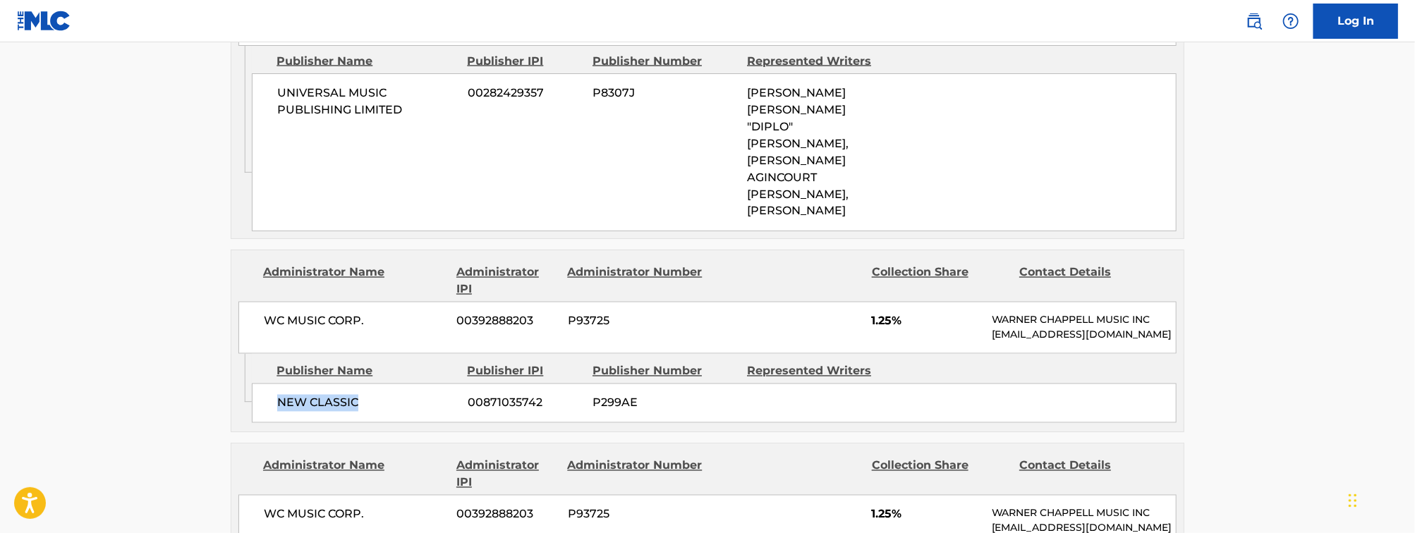
drag, startPoint x: 378, startPoint y: 278, endPoint x: 274, endPoint y: 280, distance: 104.4
click at [274, 384] on div "NEW CLASSIC 00871035742 P299AE" at bounding box center [714, 404] width 925 height 40
copy span "NEW CLASSIC"
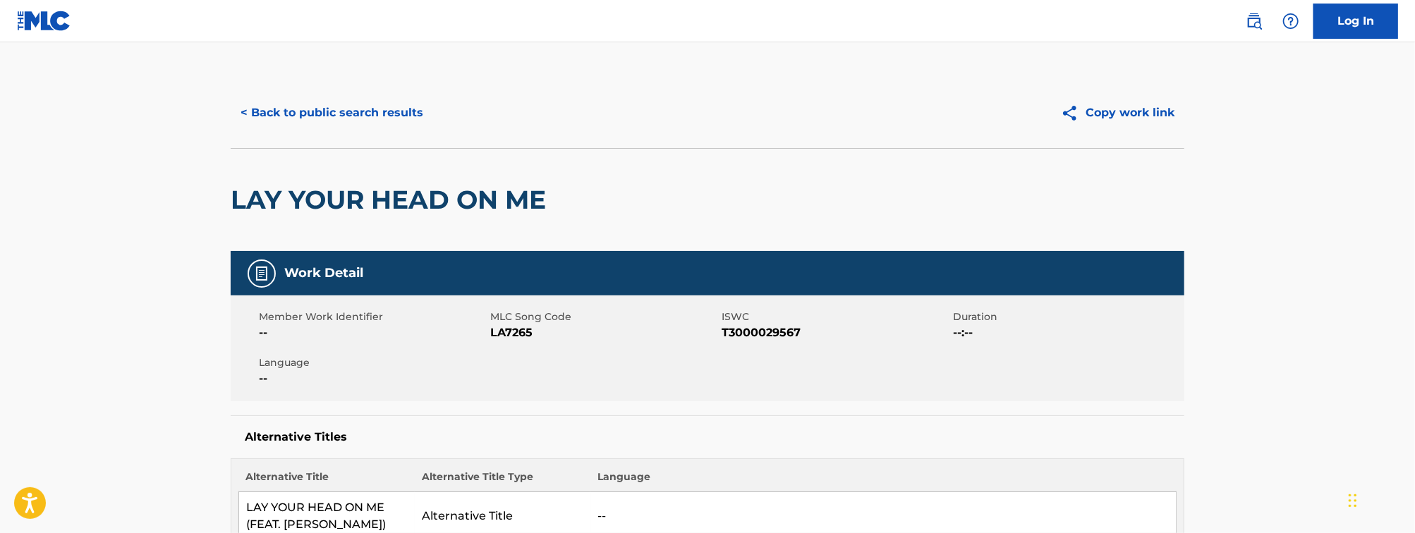
click at [306, 107] on button "< Back to public search results" at bounding box center [332, 112] width 202 height 35
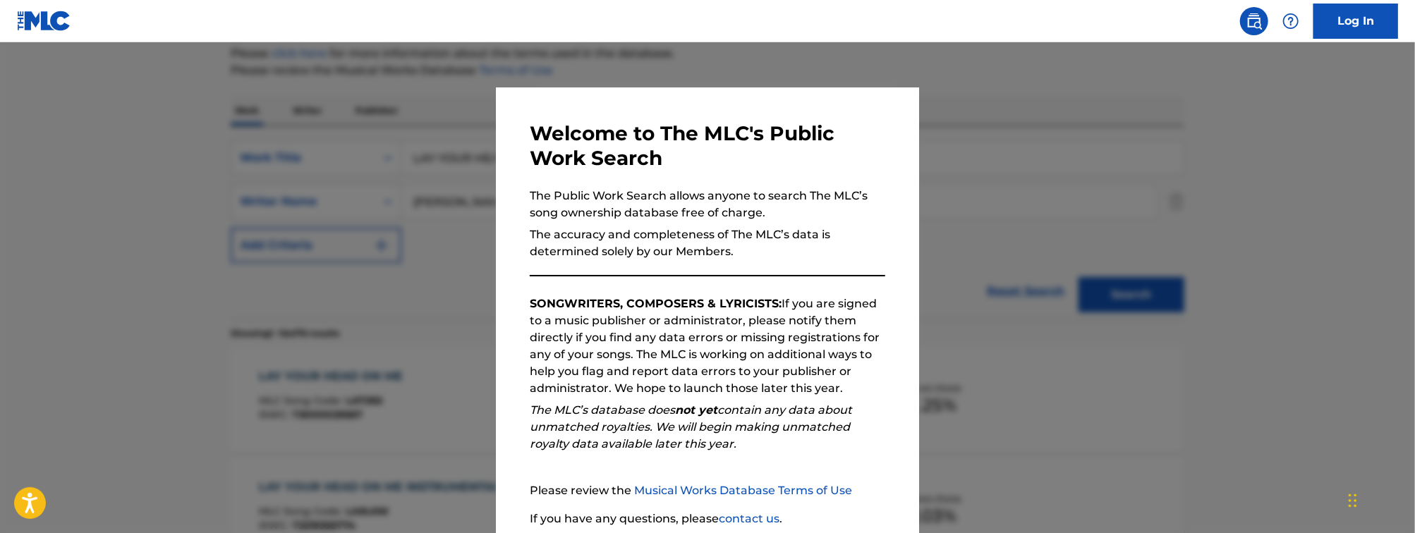
scroll to position [111, 0]
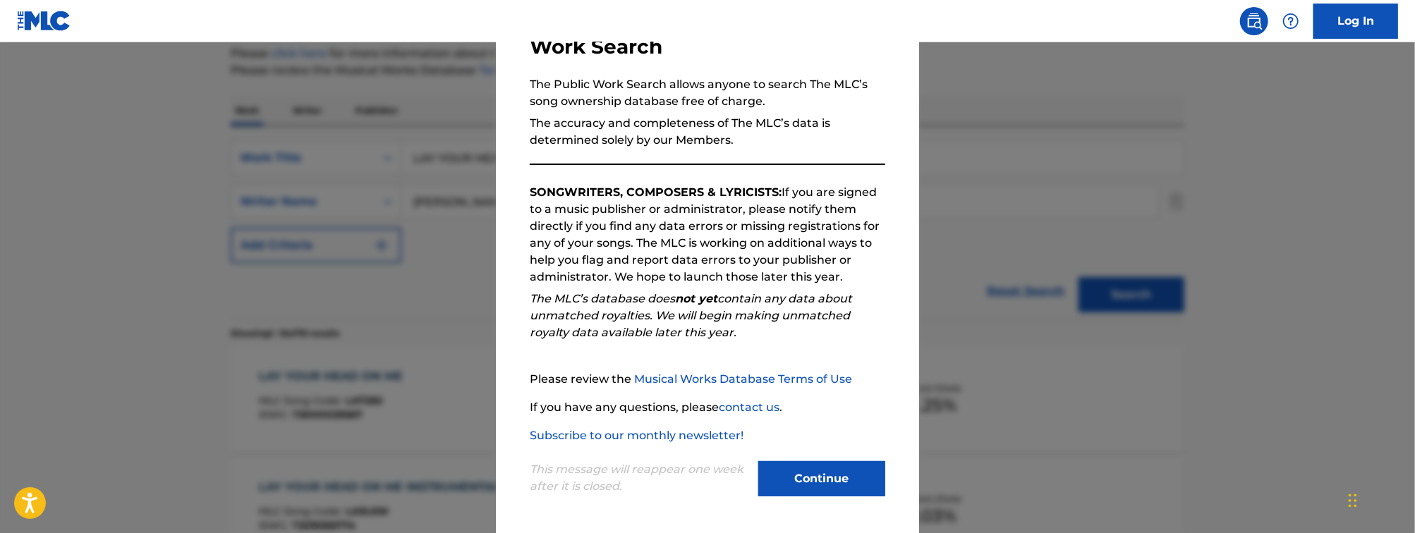
click at [818, 461] on button "Continue" at bounding box center [821, 478] width 127 height 35
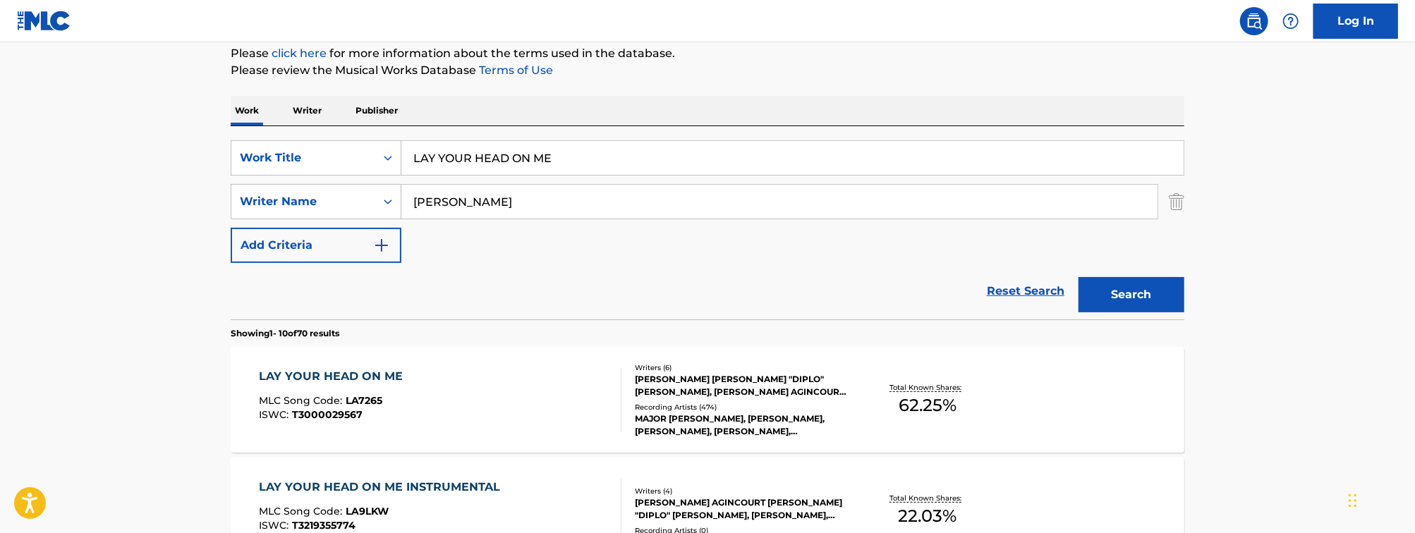
click at [528, 152] on input "LAY YOUR HEAD ON ME" at bounding box center [792, 158] width 782 height 34
paste input "BOOTY WURK"
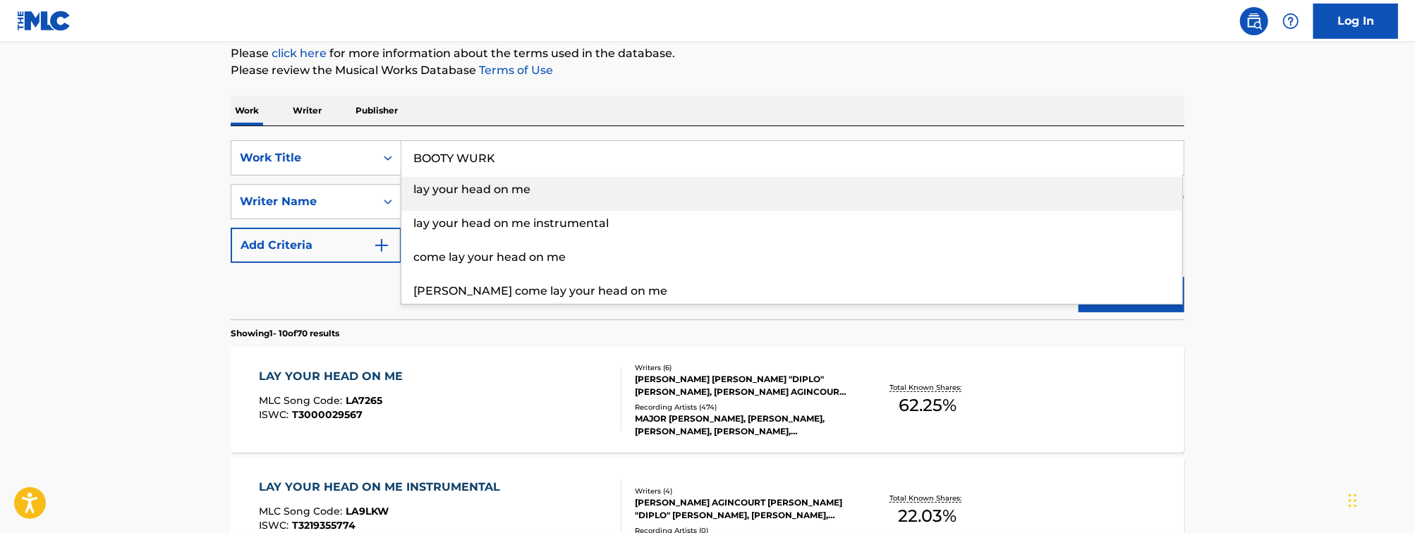
click at [454, 199] on div "lay your head on me" at bounding box center [791, 189] width 781 height 25
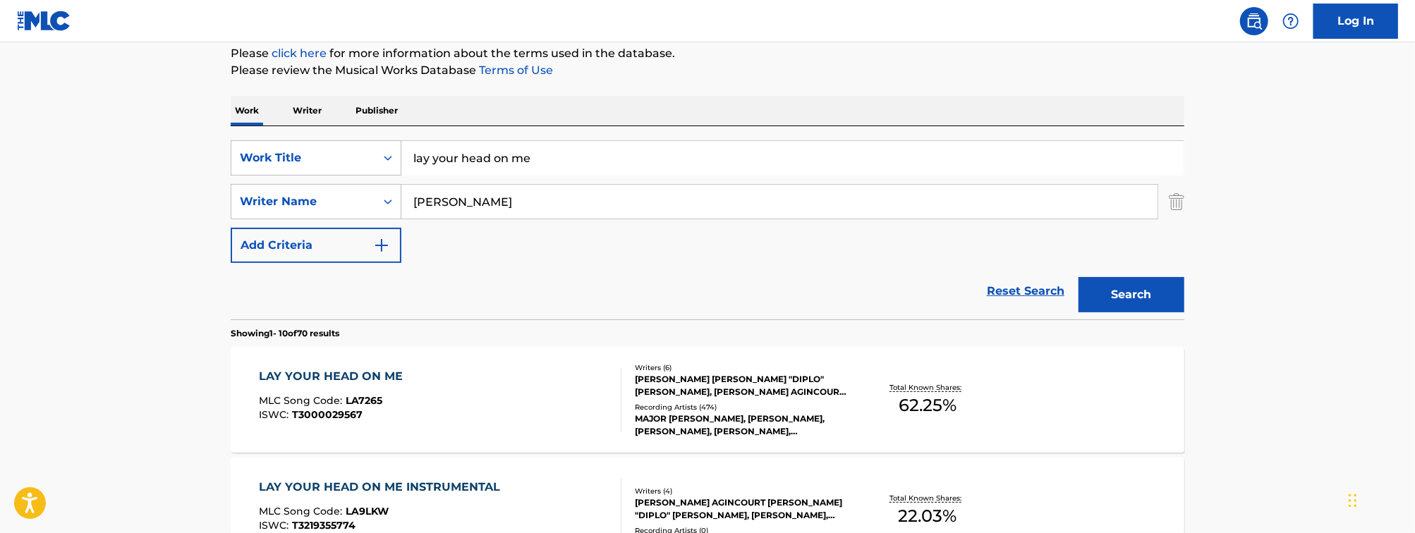
click at [504, 160] on input "lay your head on me" at bounding box center [792, 158] width 782 height 34
paste input "BOOTY WURK"
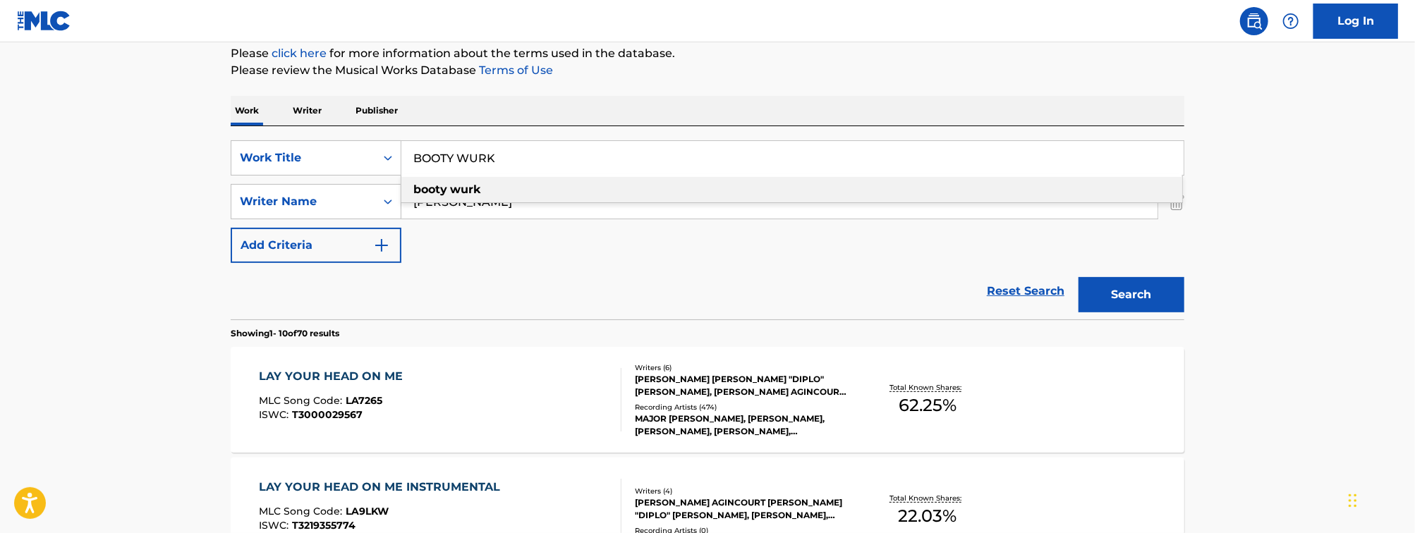
type input "BOOTY WURK"
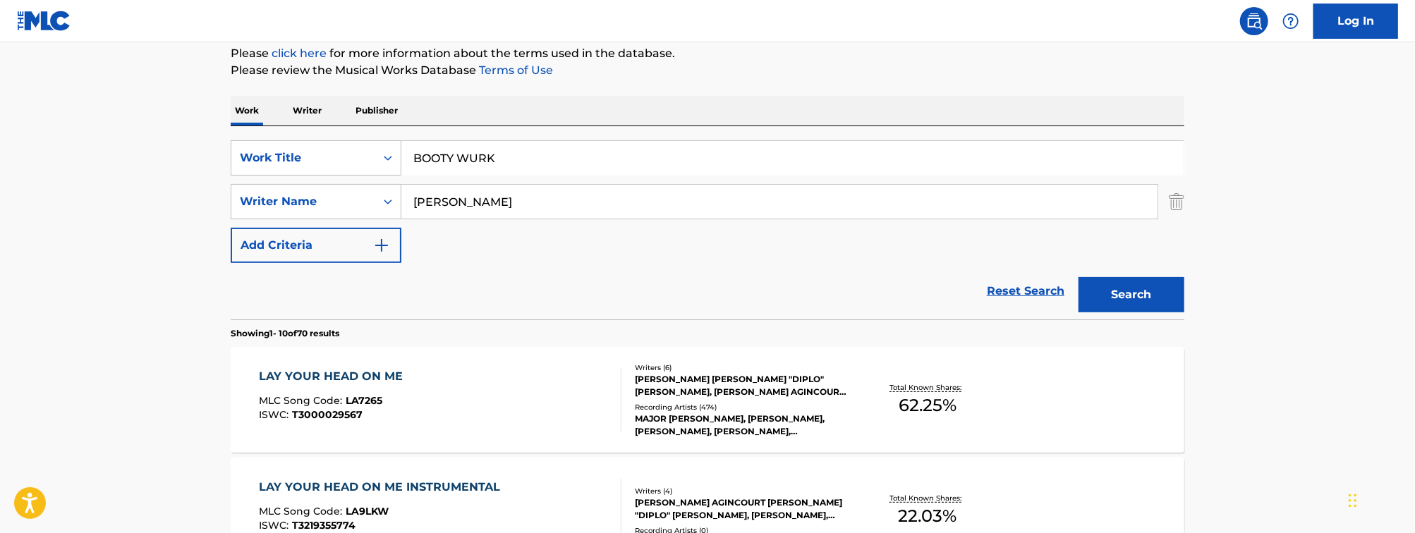
click at [452, 196] on input "[PERSON_NAME]" at bounding box center [779, 202] width 756 height 34
type input "NAJM"
click at [1079, 277] on button "Search" at bounding box center [1132, 294] width 106 height 35
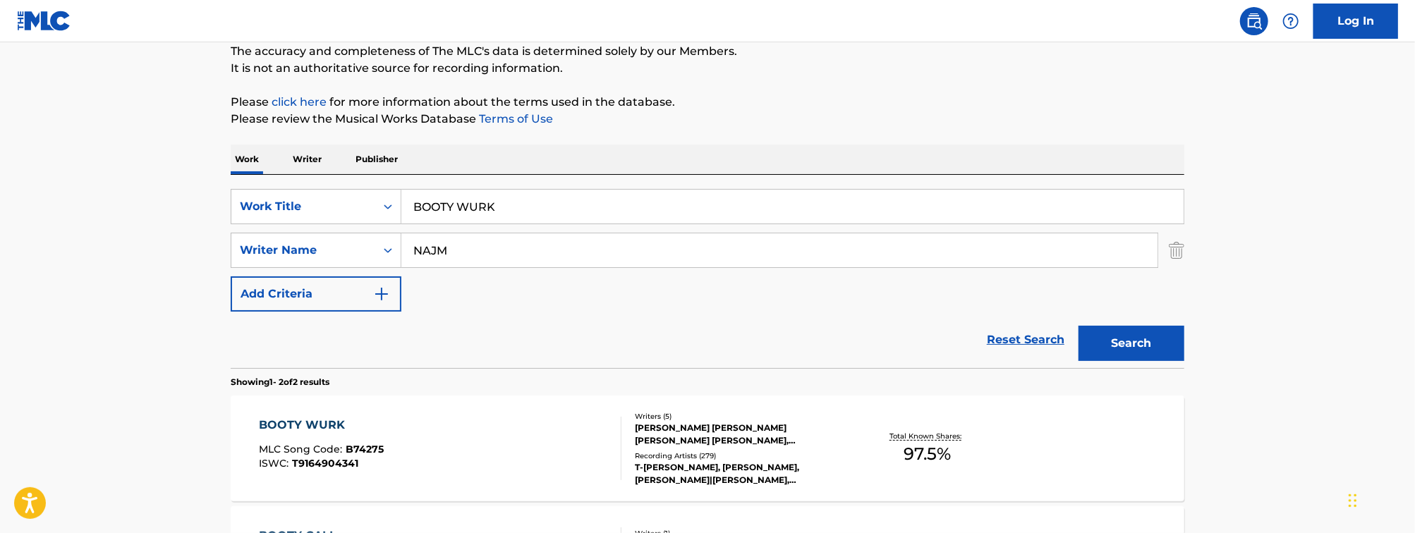
scroll to position [174, 0]
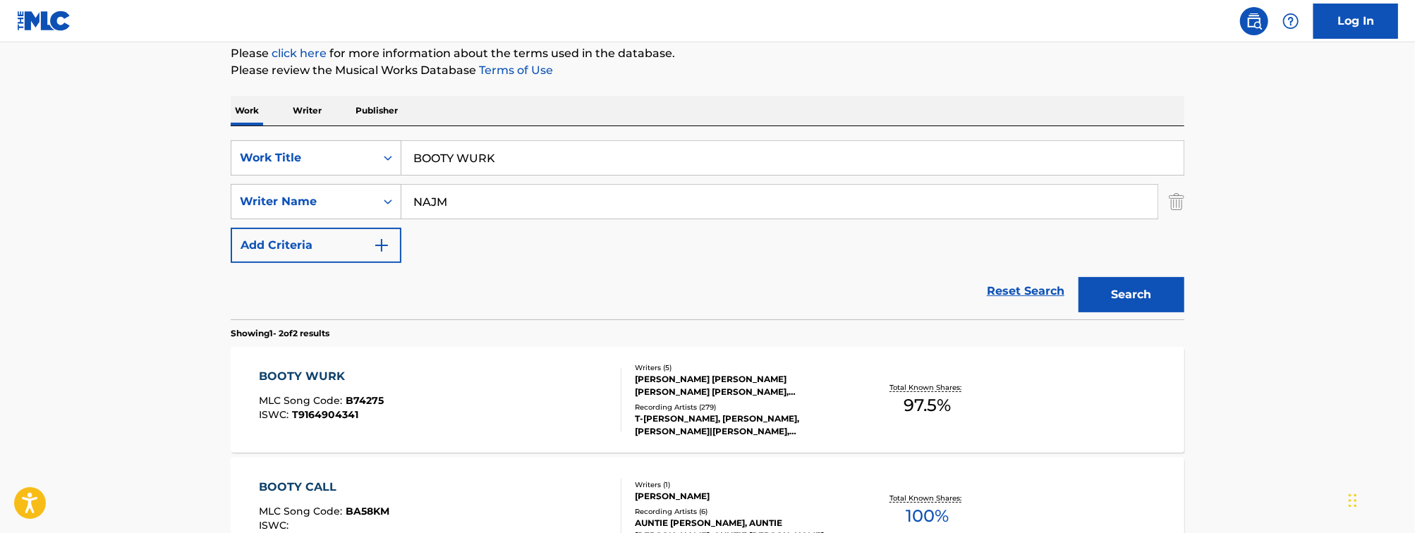
click at [528, 412] on div "BOOTY WURK MLC Song Code : B74275 ISWC : T9164904341" at bounding box center [441, 399] width 363 height 63
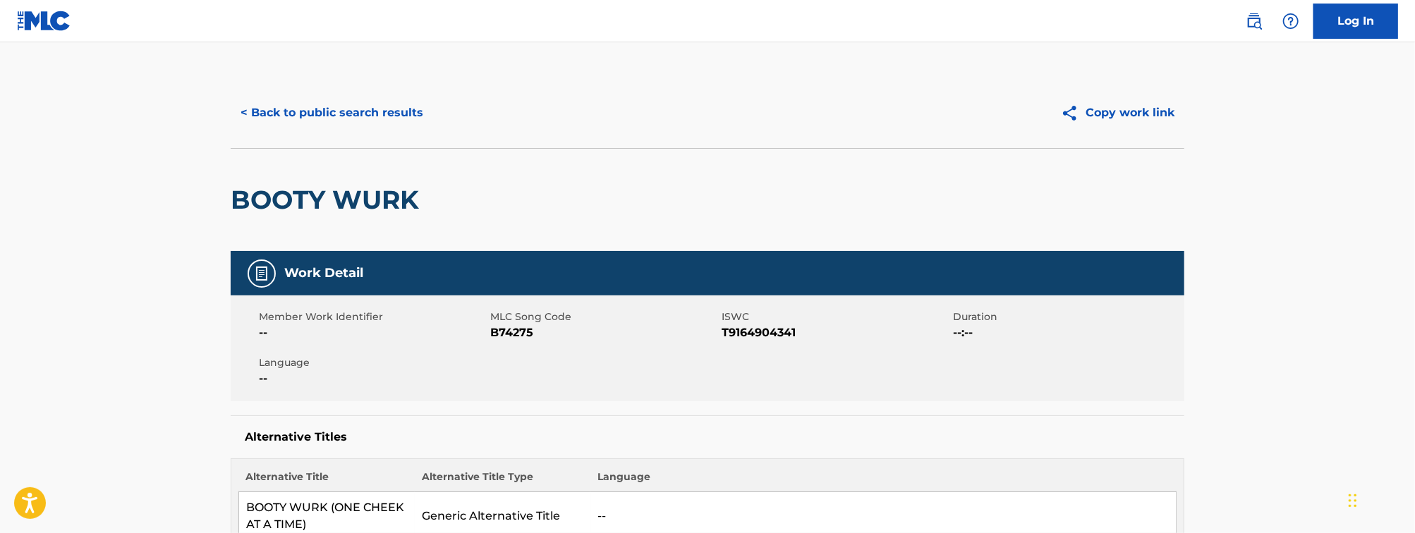
click at [346, 109] on button "< Back to public search results" at bounding box center [332, 112] width 202 height 35
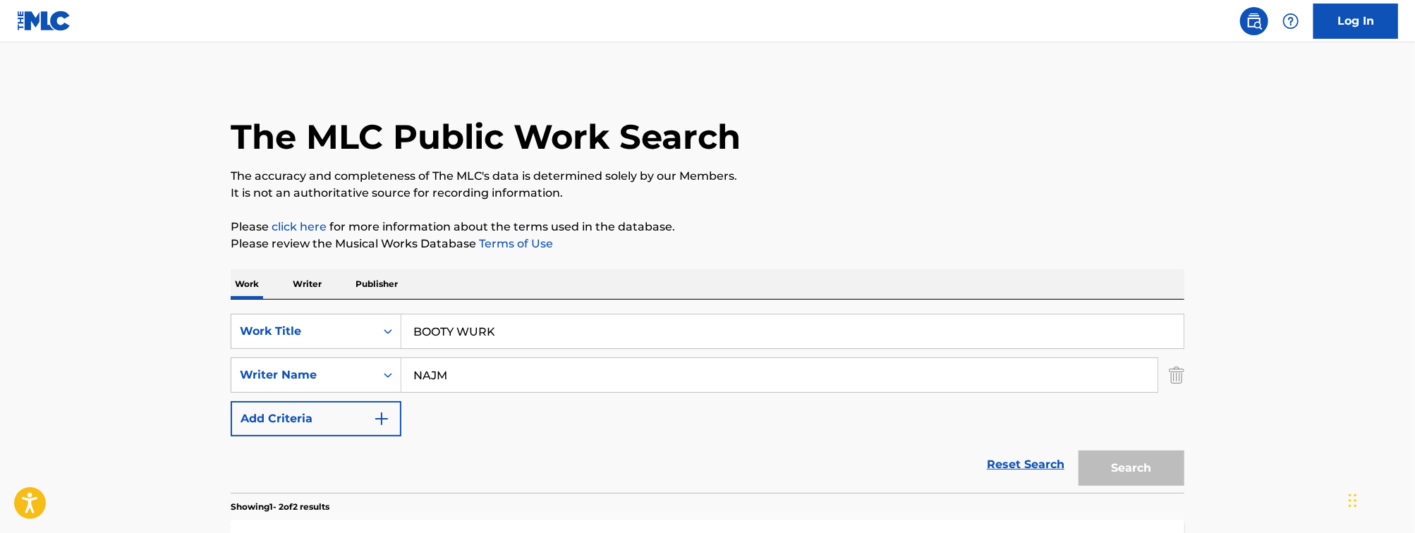
scroll to position [174, 0]
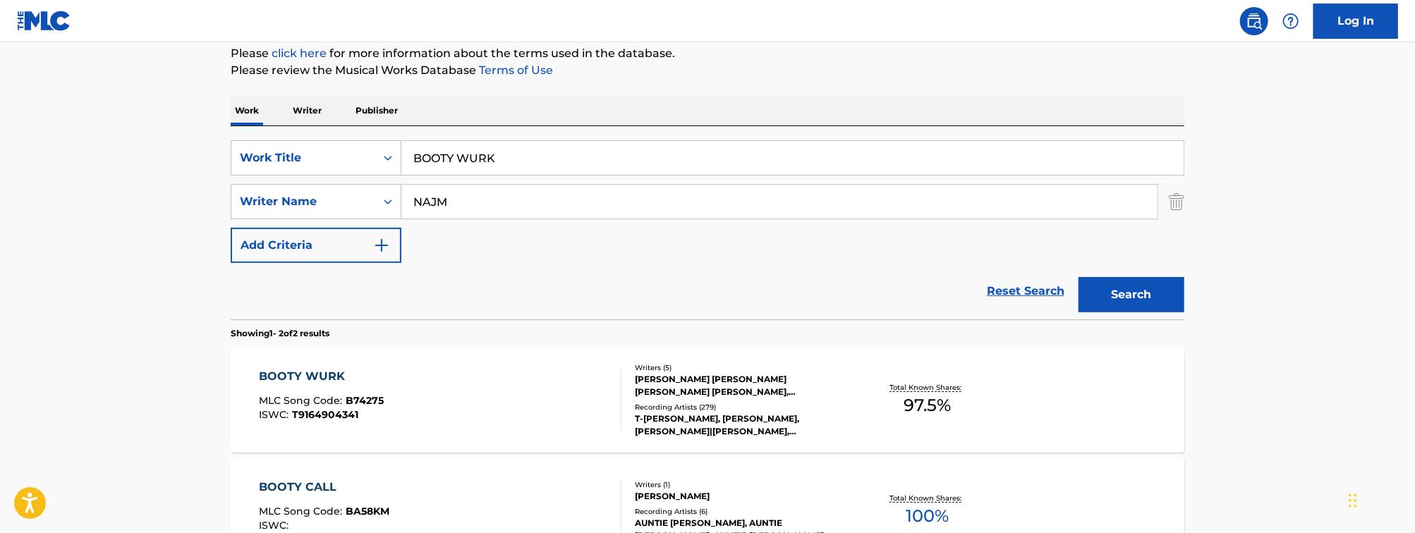
click at [552, 162] on input "BOOTY WURK" at bounding box center [792, 158] width 782 height 34
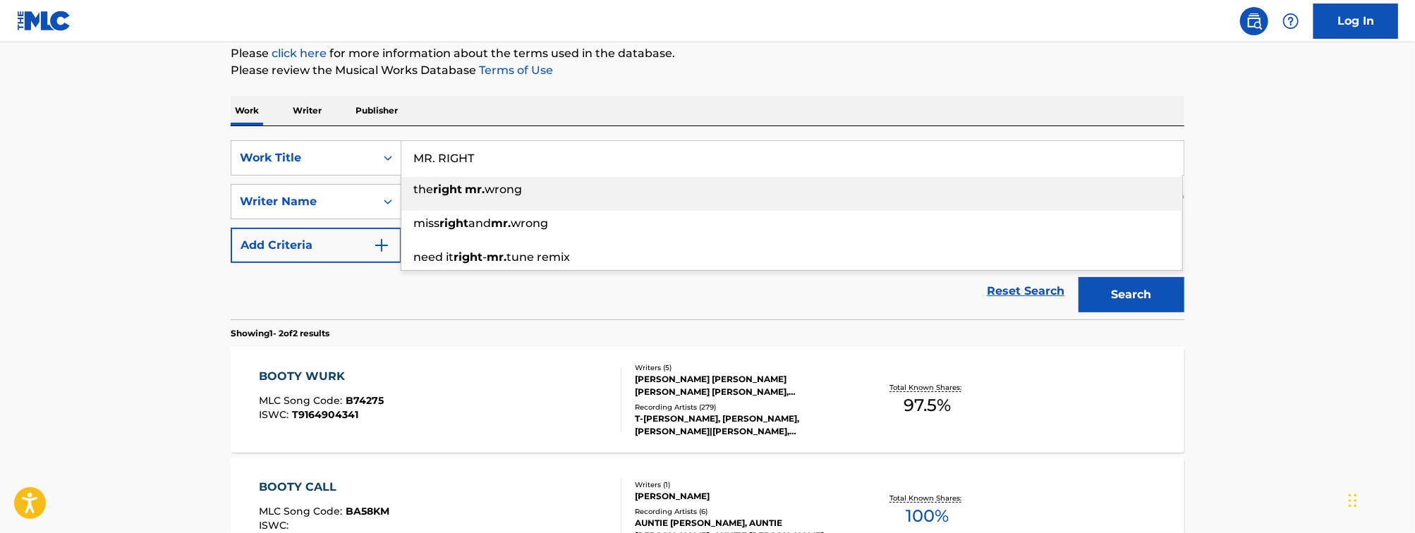
type input "MR. RIGHT"
click at [211, 228] on main "The MLC Public Work Search The accuracy and completeness of The MLC's data is d…" at bounding box center [707, 253] width 1415 height 768
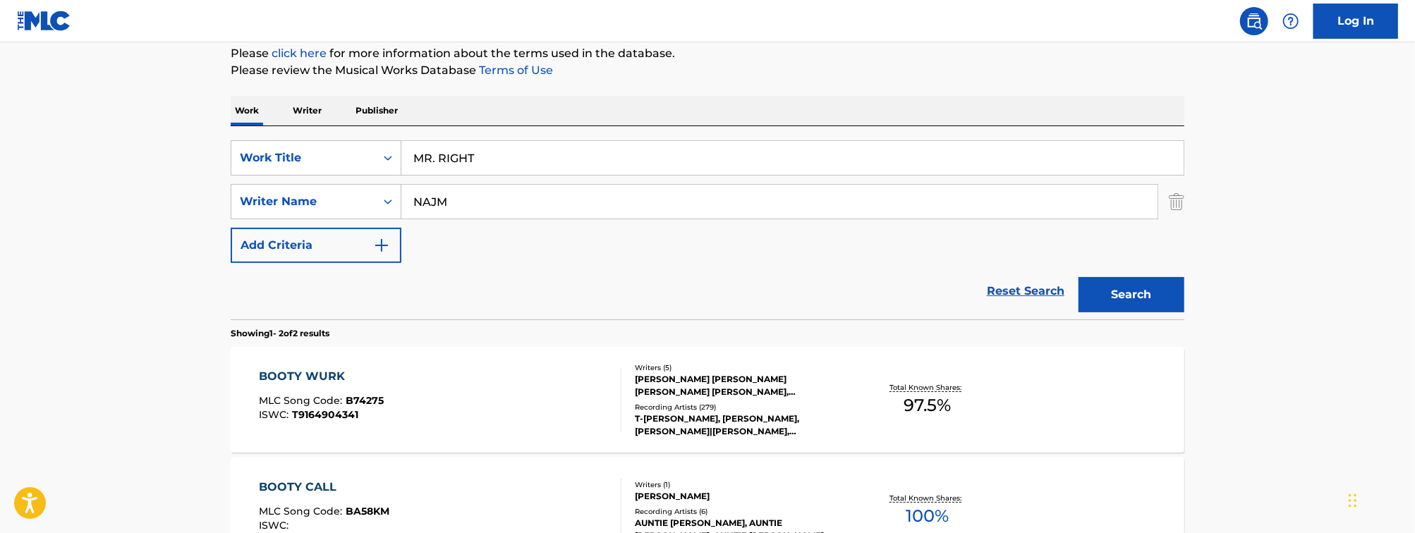
click at [437, 196] on input "NAJM" at bounding box center [779, 202] width 756 height 34
type input "[PERSON_NAME]"
click at [1079, 277] on button "Search" at bounding box center [1132, 294] width 106 height 35
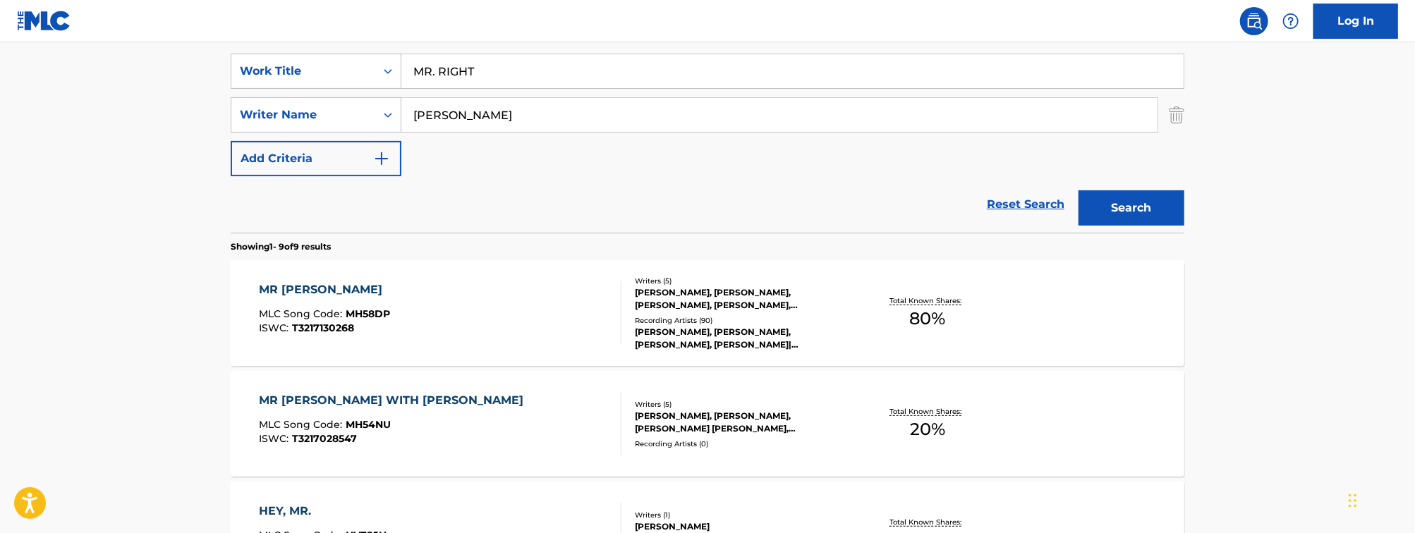
scroll to position [291, 0]
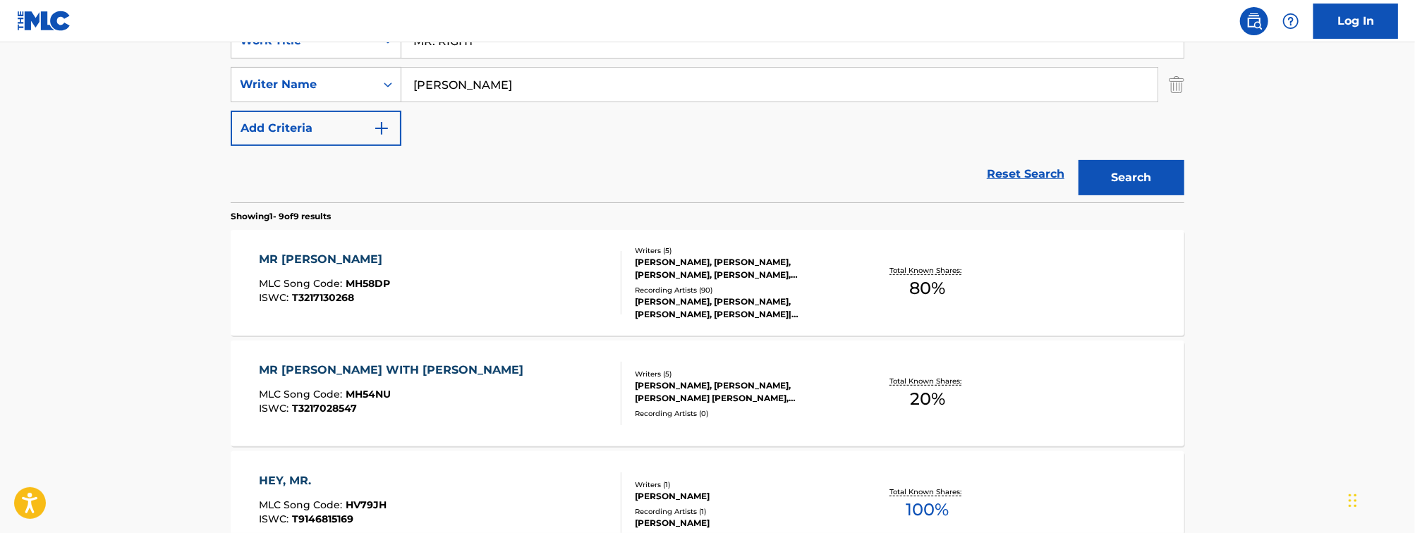
click at [401, 277] on div "MR RIGHT MLC Song Code : MH58DP ISWC : T3217130268" at bounding box center [441, 282] width 363 height 63
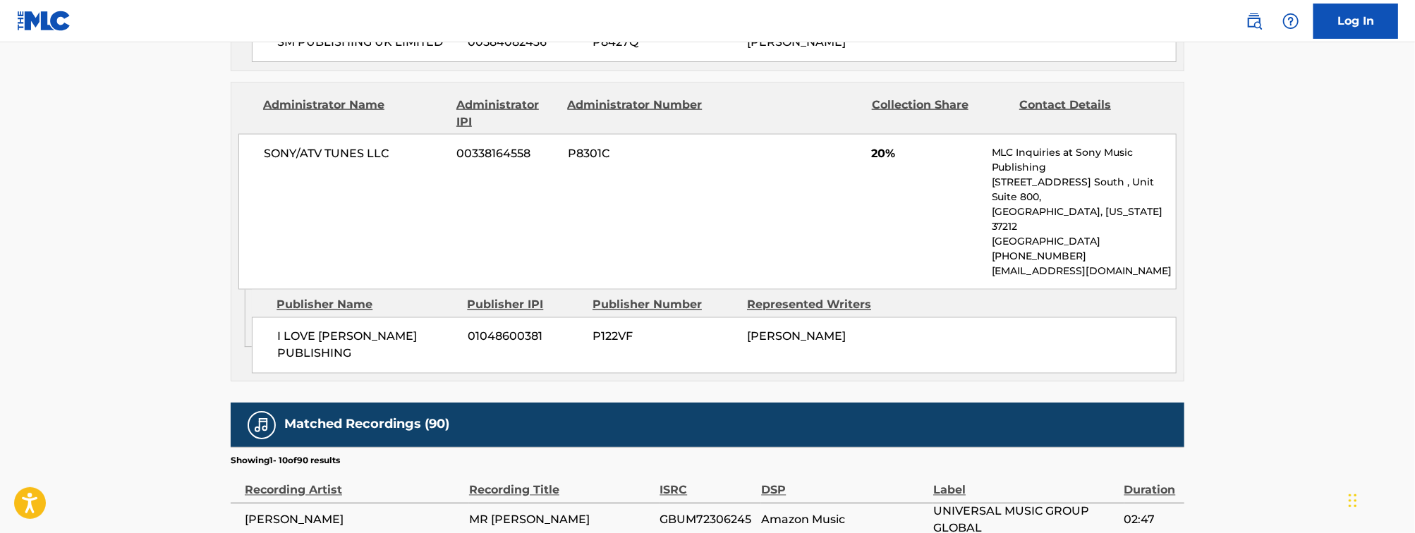
scroll to position [1506, 0]
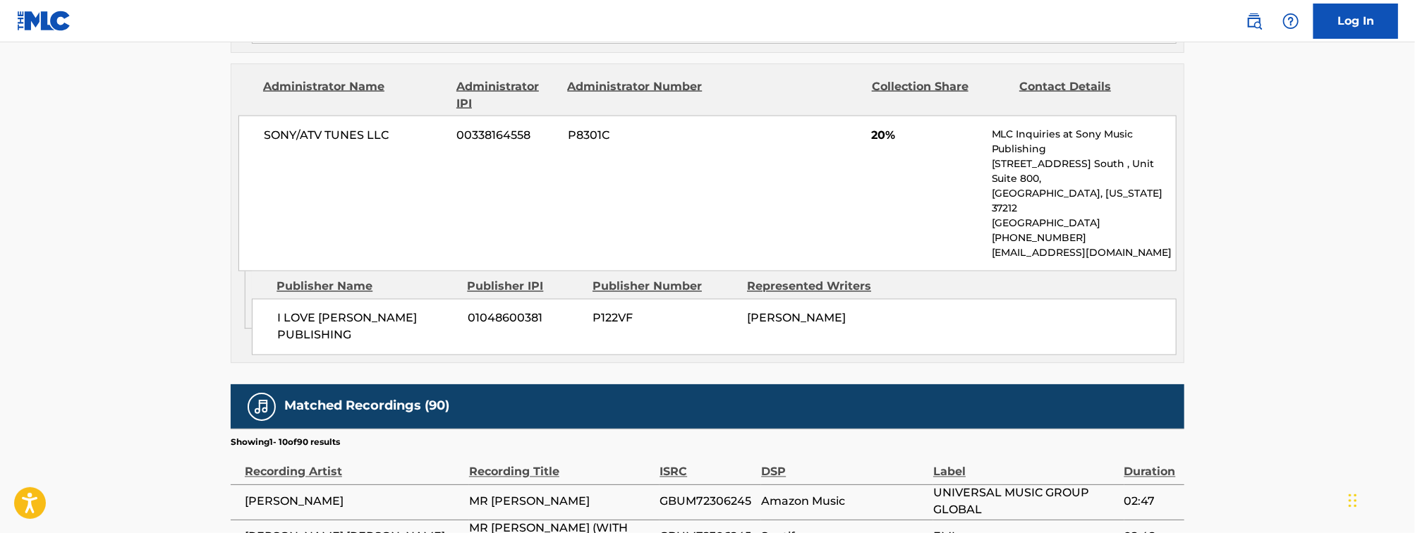
click at [425, 156] on div "SONY/ATV TUNES LLC 00338164558 P8301C 20% MLC Inquiries at Sony Music Publishin…" at bounding box center [707, 194] width 938 height 156
click at [610, 385] on div "Matched Recordings (90)" at bounding box center [708, 407] width 954 height 44
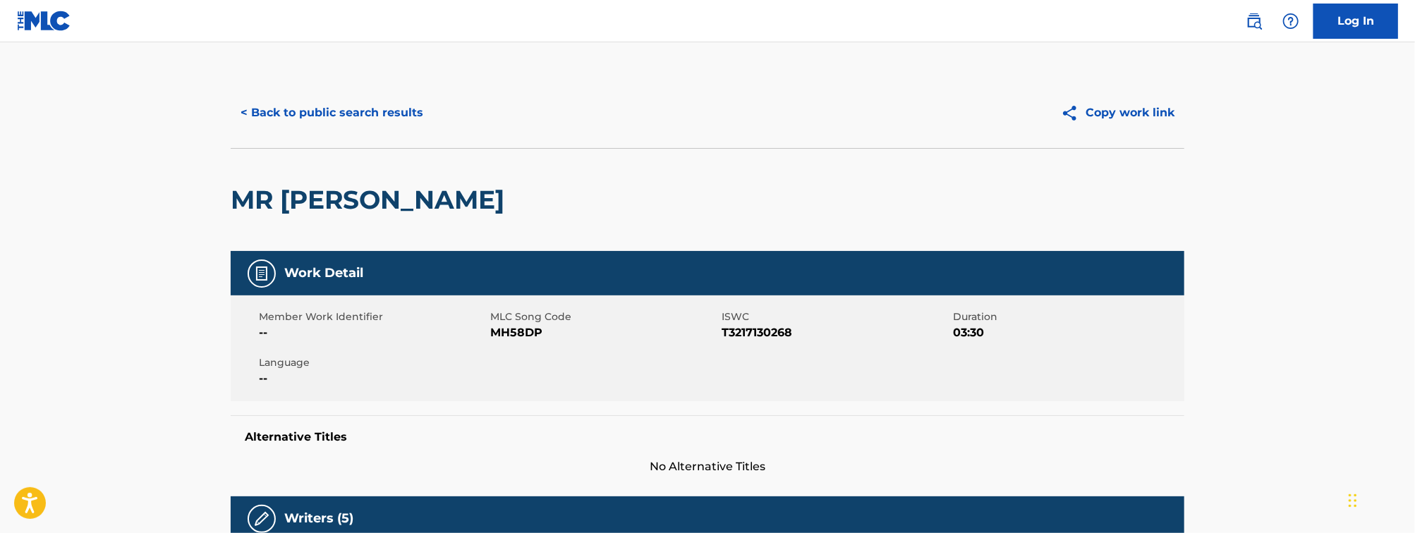
click at [294, 111] on button "< Back to public search results" at bounding box center [332, 112] width 202 height 35
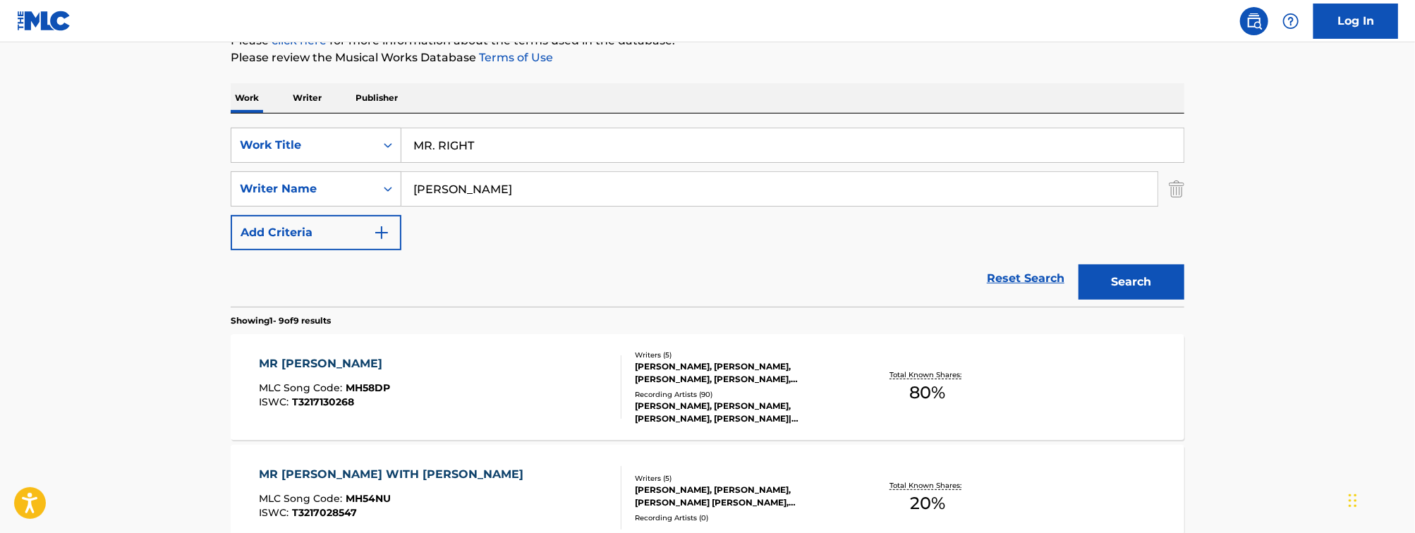
scroll to position [183, 0]
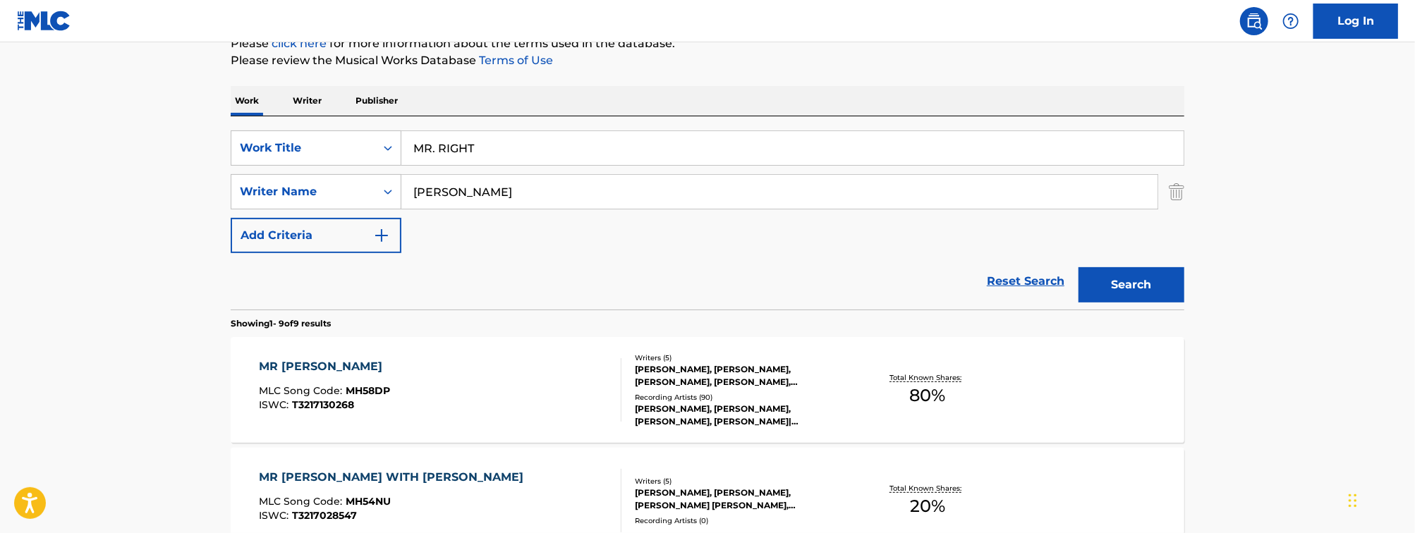
click at [469, 150] on input "MR. RIGHT" at bounding box center [792, 148] width 782 height 34
type input "travelin' song"
click at [478, 200] on input "[PERSON_NAME]" at bounding box center [779, 192] width 756 height 34
type input "[PERSON_NAME]"
click at [1079, 267] on button "Search" at bounding box center [1132, 284] width 106 height 35
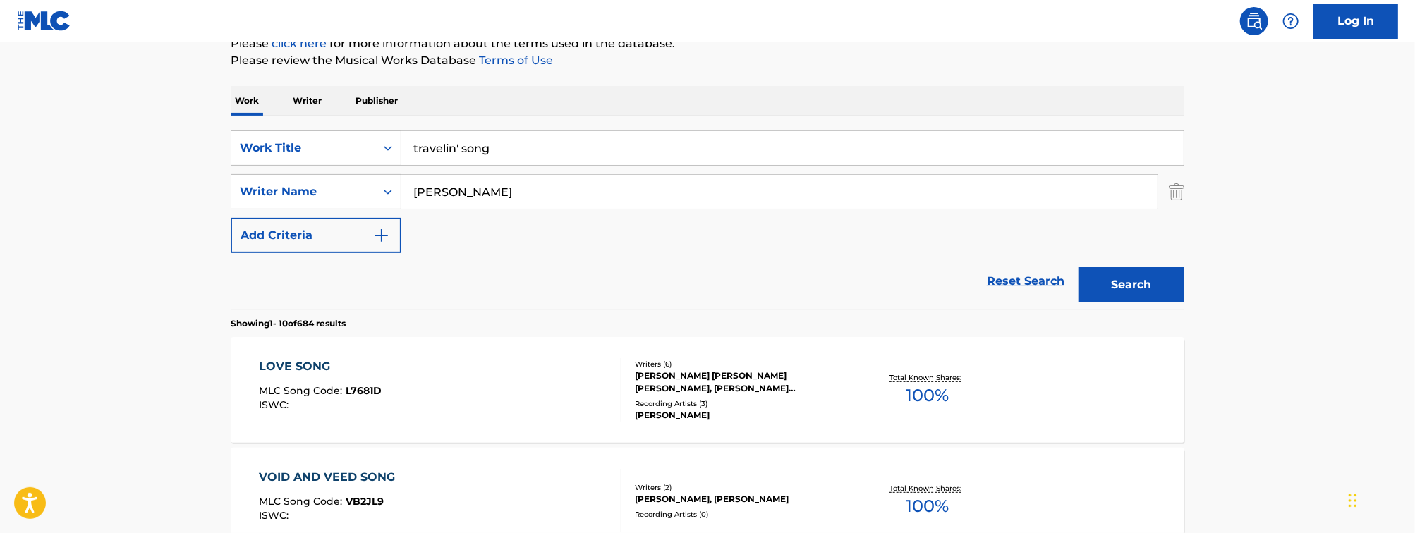
click at [679, 318] on section "Showing 1 - 10 of 684 results" at bounding box center [708, 320] width 954 height 20
click at [545, 145] on input "travelin' song" at bounding box center [792, 148] width 782 height 34
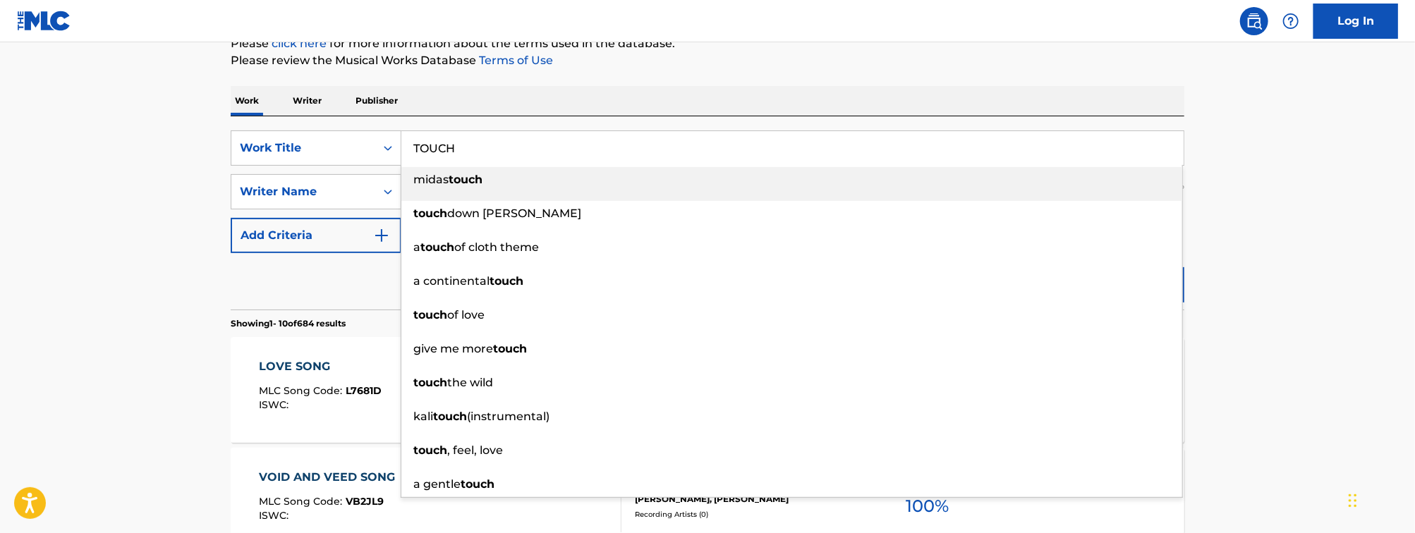
type input "TOUCH"
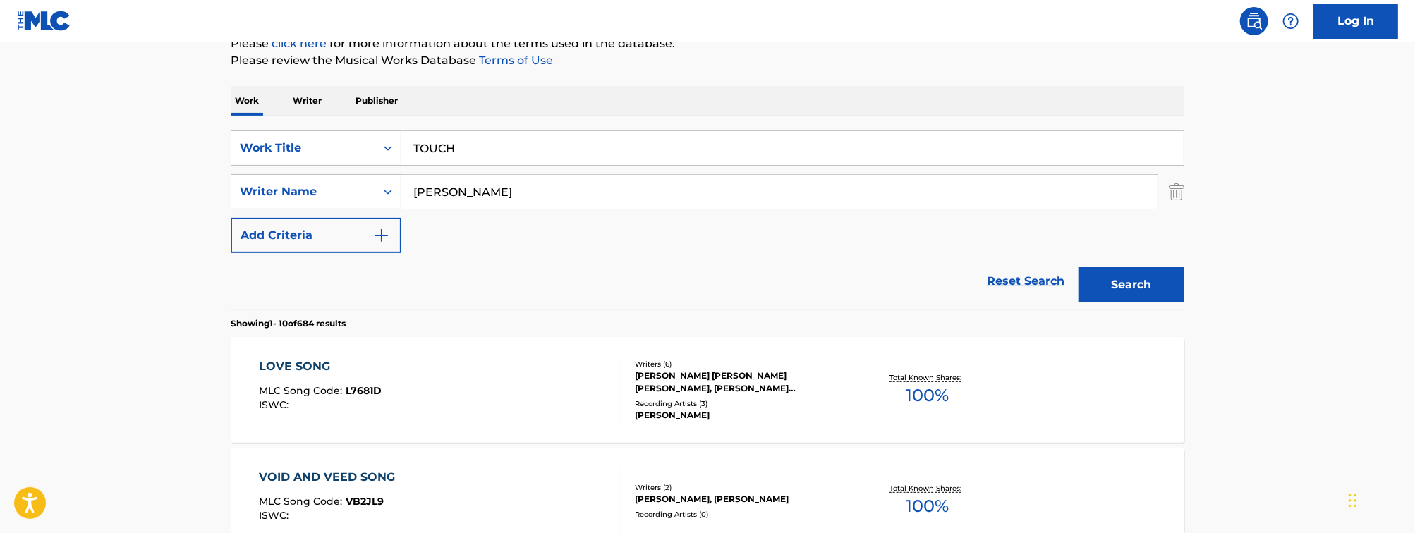
click at [557, 199] on input "[PERSON_NAME]" at bounding box center [779, 192] width 756 height 34
type input "P"
type input "SLATKIN"
click at [1079, 267] on button "Search" at bounding box center [1132, 284] width 106 height 35
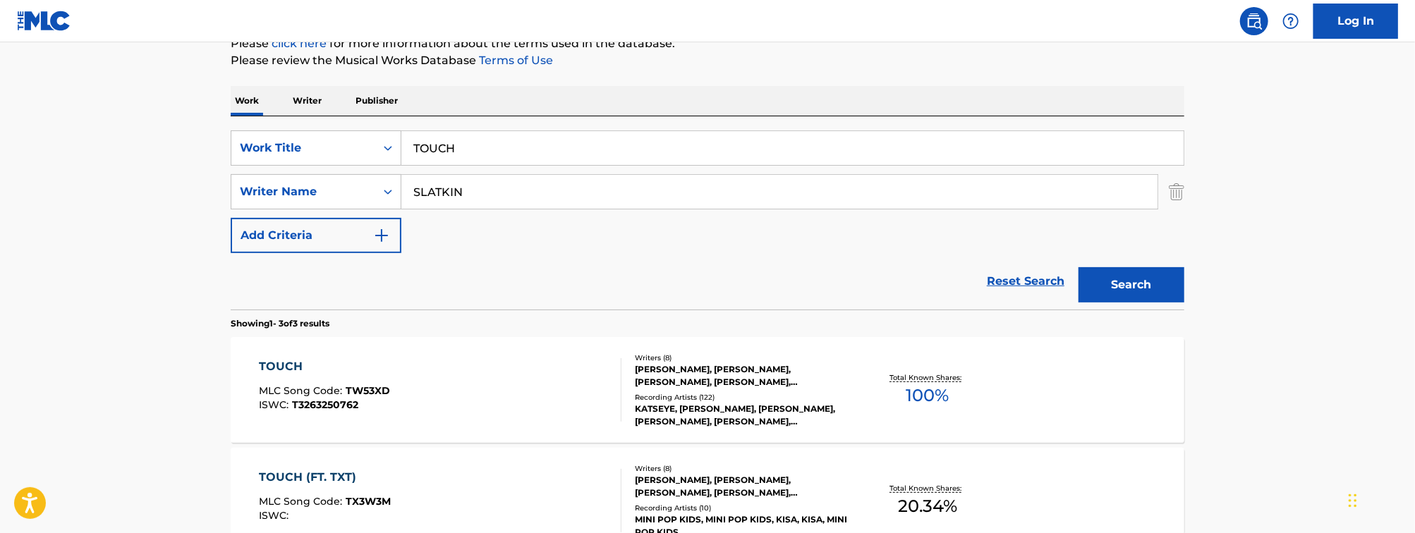
click at [411, 412] on div "TOUCH MLC Song Code : TW53XD ISWC : T3263250762" at bounding box center [441, 389] width 363 height 63
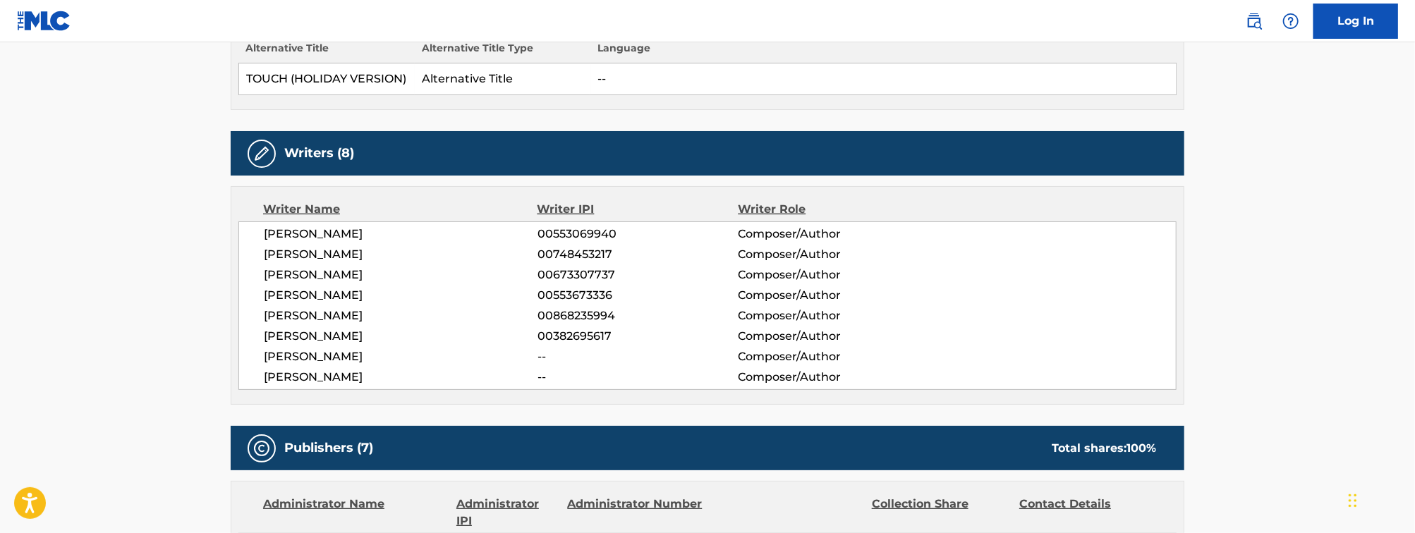
scroll to position [431, 0]
